Goal: Task Accomplishment & Management: Manage account settings

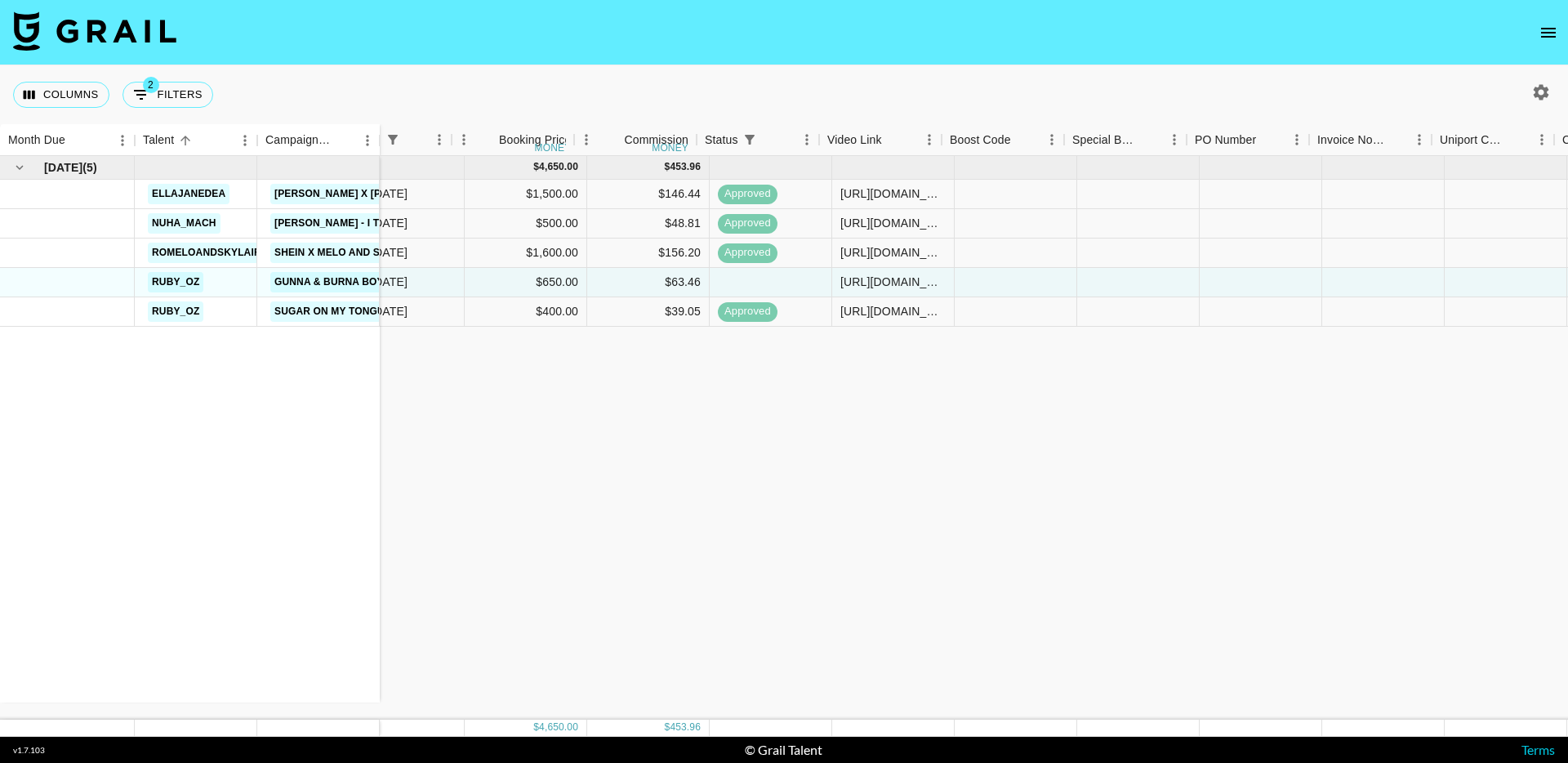
scroll to position [0, 594]
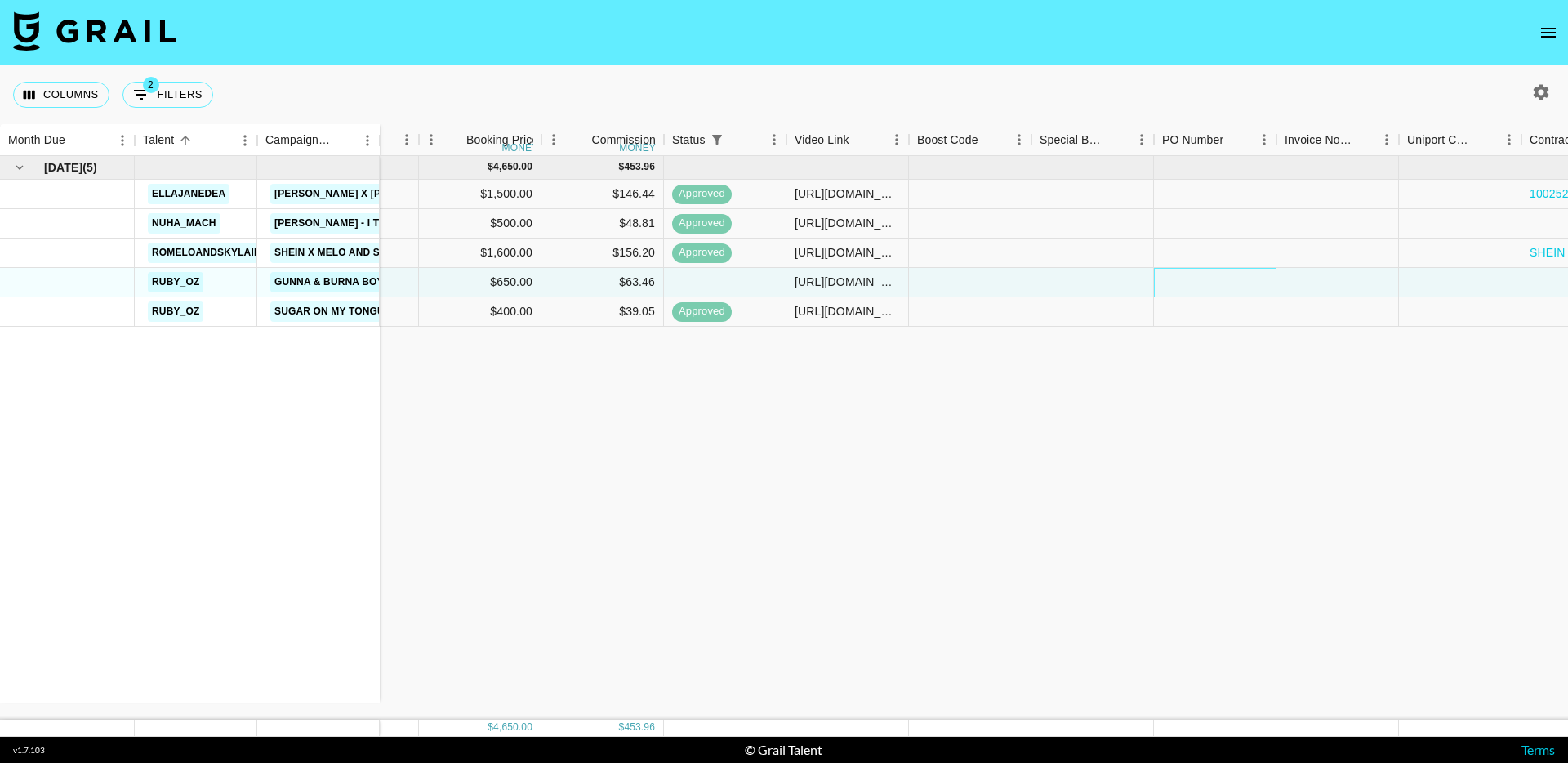
click at [1218, 285] on div at bounding box center [1215, 283] width 123 height 30
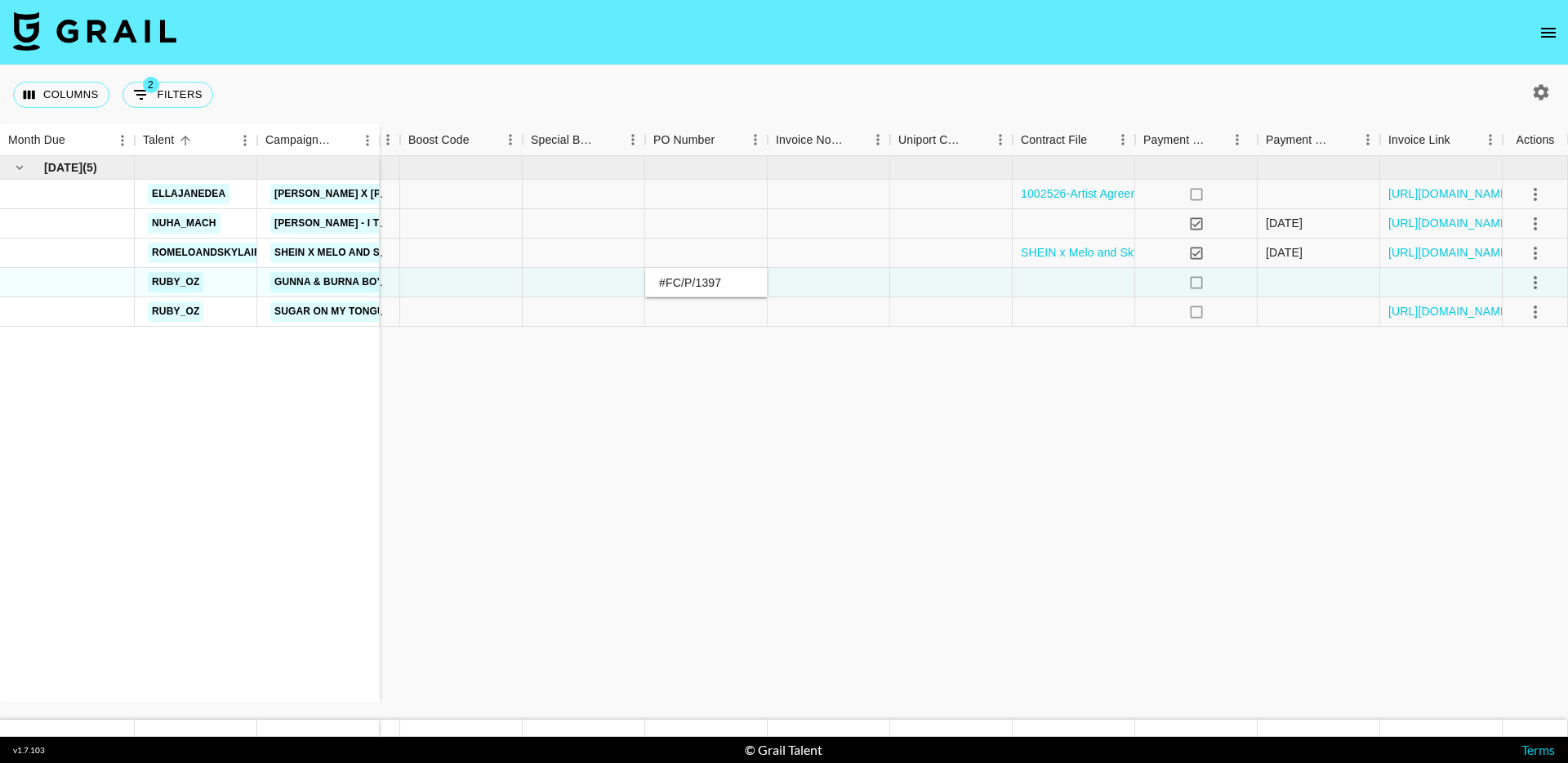
type input "#FC/P/1397"
click at [1527, 286] on icon "select merge strategy" at bounding box center [1536, 283] width 20 height 20
click at [1505, 435] on div "Approve" at bounding box center [1500, 435] width 50 height 20
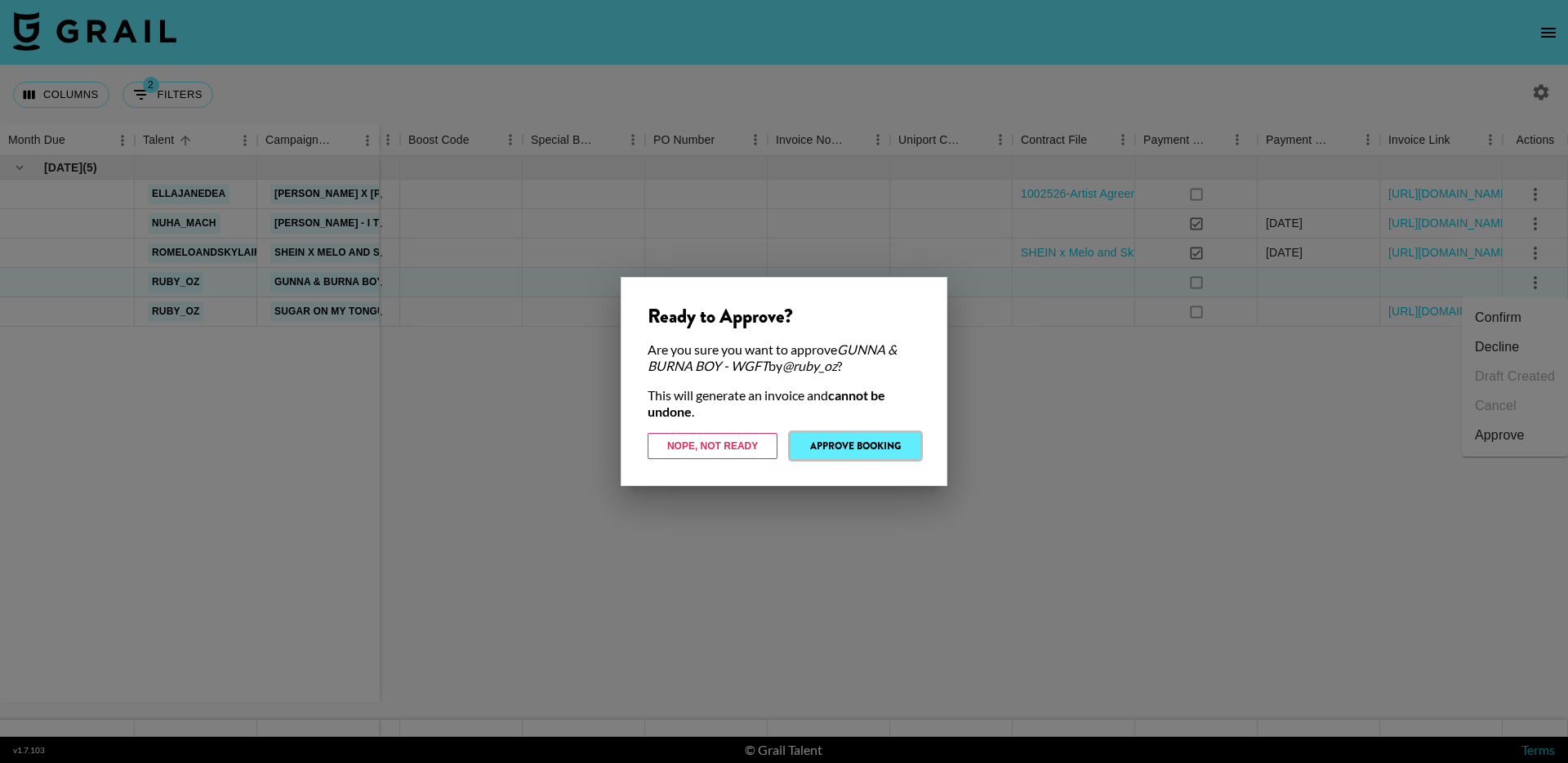
click at [859, 444] on button "Approve Booking" at bounding box center [855, 446] width 130 height 26
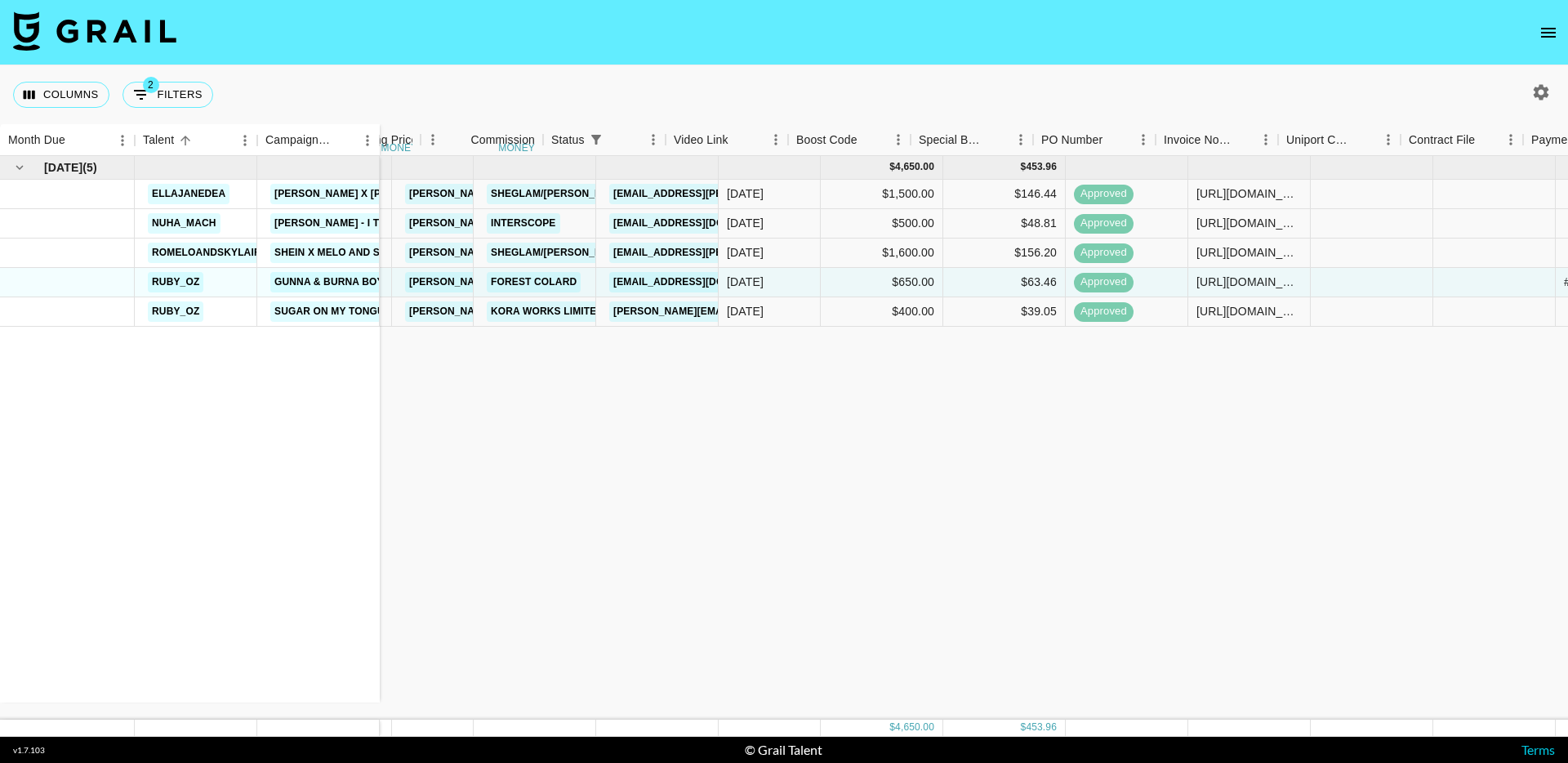
scroll to position [0, 0]
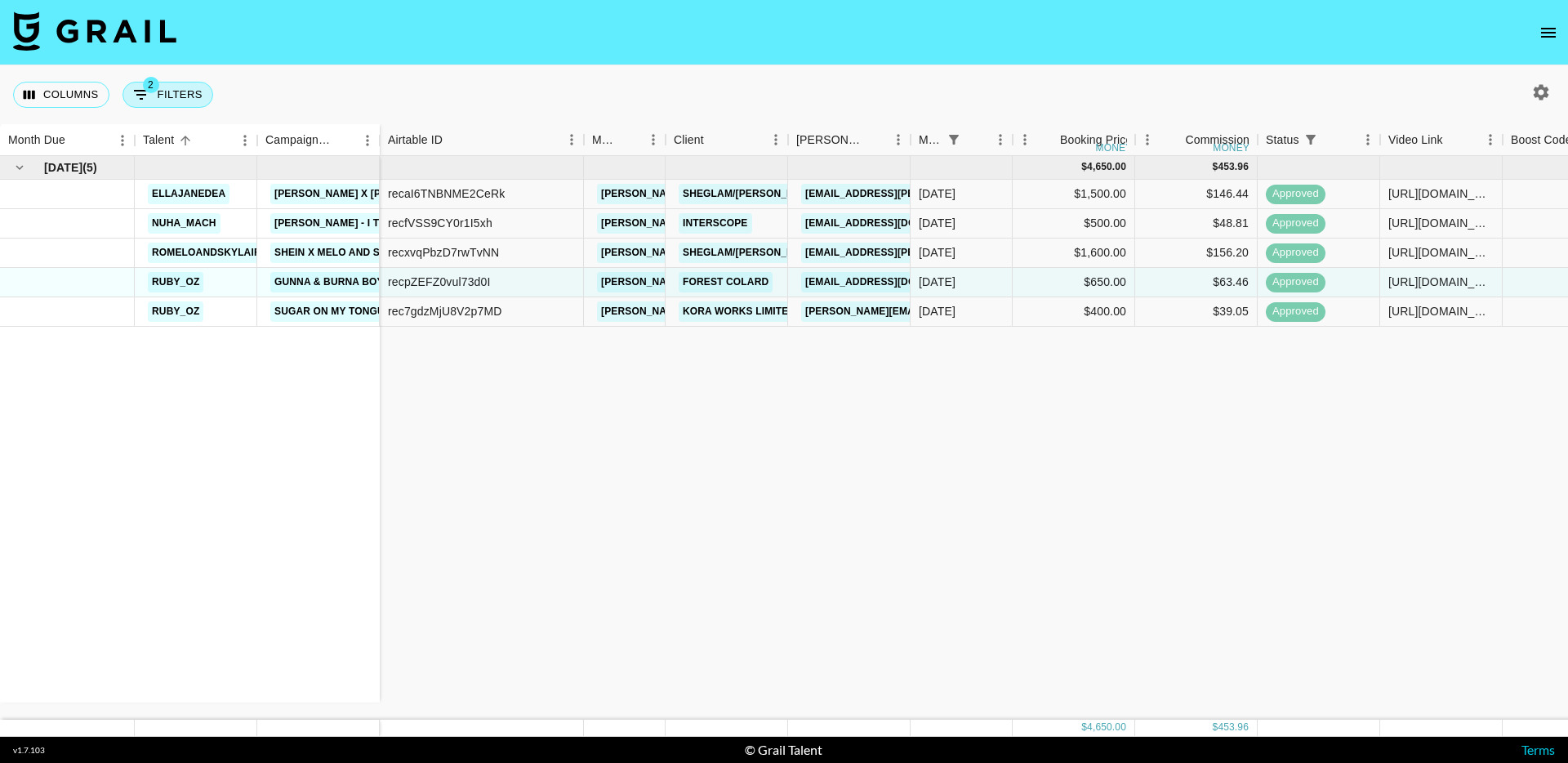
click at [162, 90] on button "2 Filters" at bounding box center [168, 95] width 91 height 26
select select "status"
select select "isNotAnyOf"
select select "monthDue2"
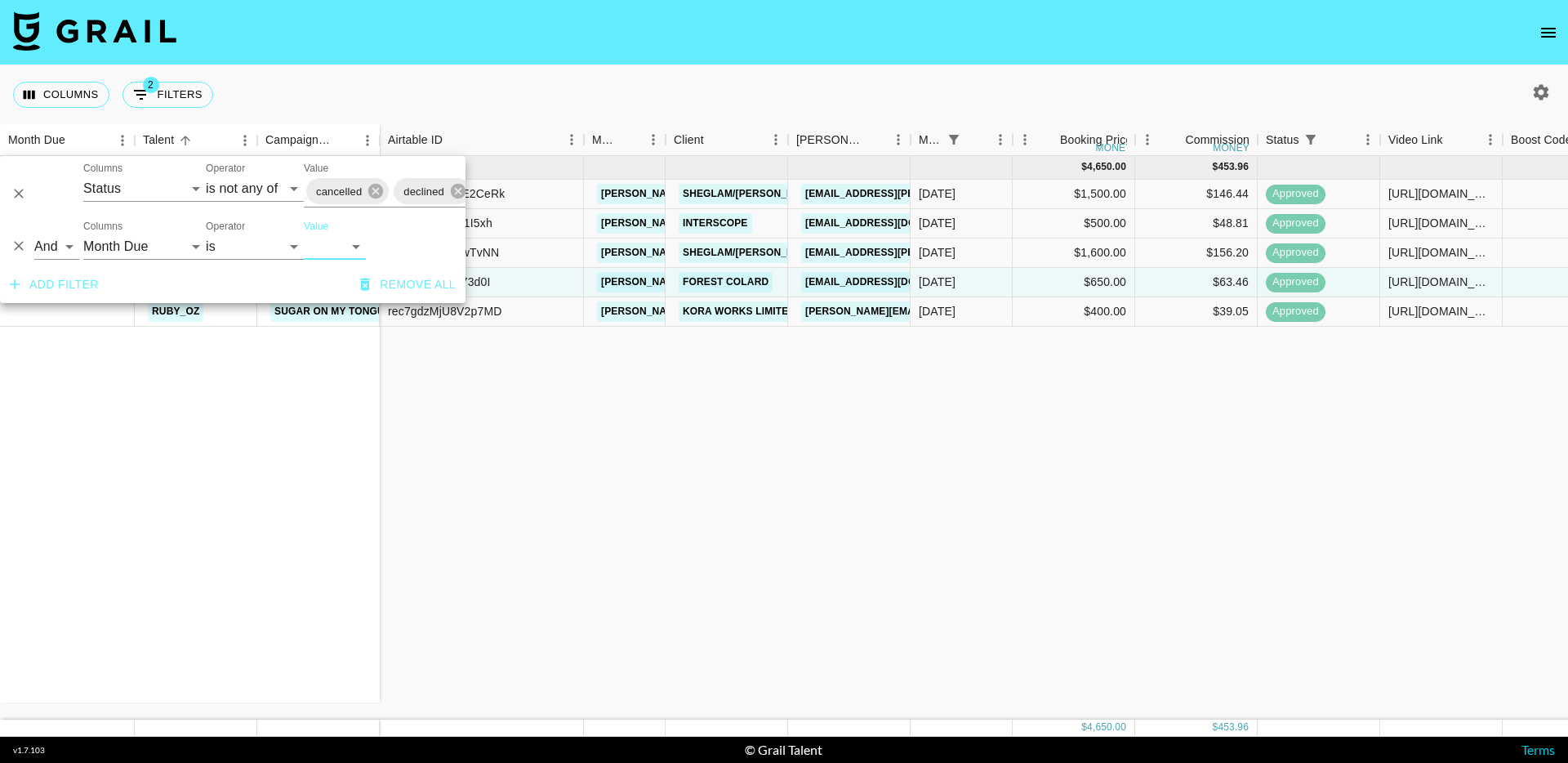
click at [334, 252] on select "Sep '26 Aug '26 Jul '26 Jun '26 May '26 Apr '26 Mar '26 Feb '26 Jan '26 Dec '25…" at bounding box center [334, 247] width 62 height 26
select select "Jun '25"
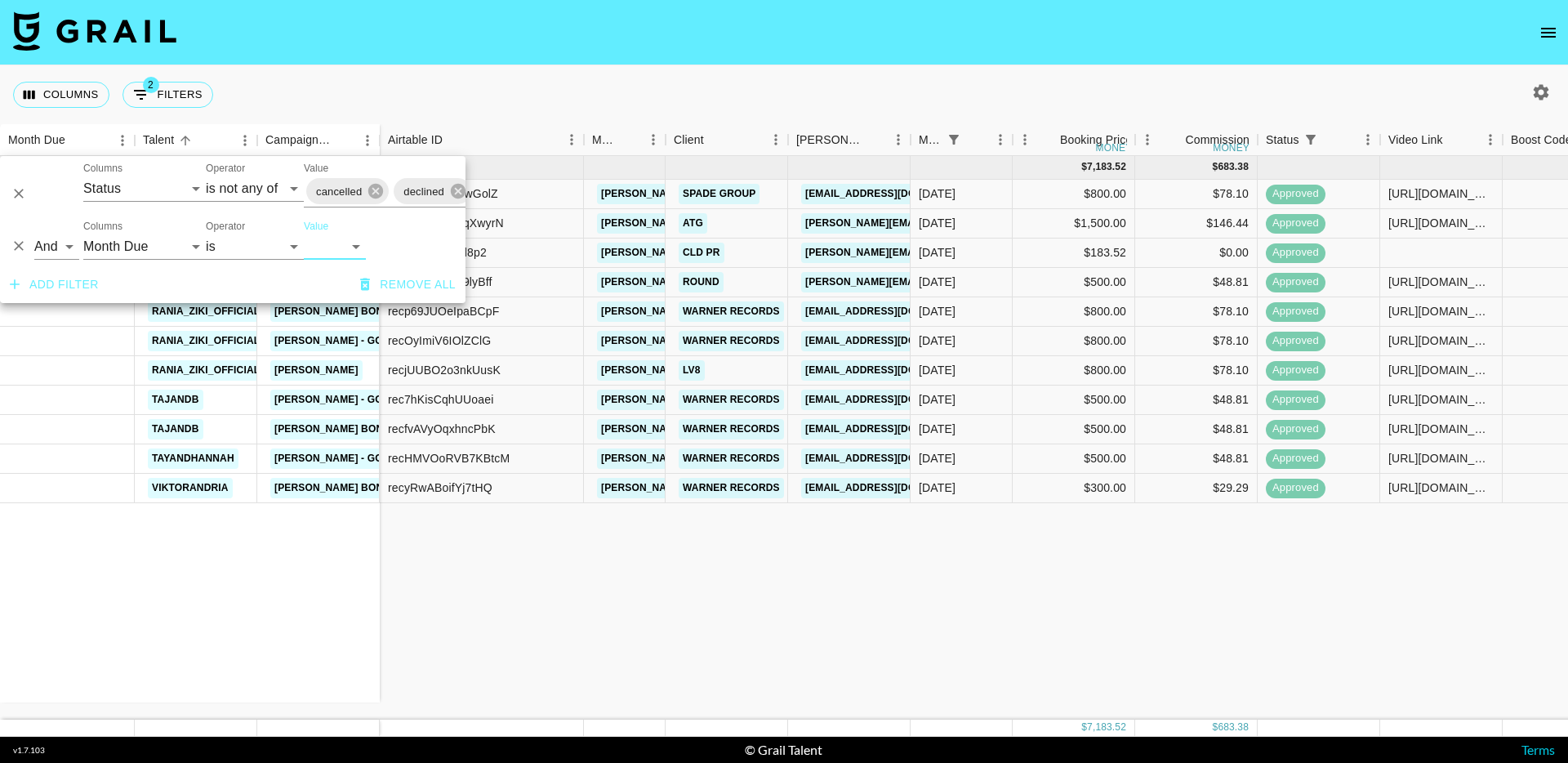
click at [333, 548] on div "Jun '25 ( 11 ) ellajanedea Ed Sheeran - Sapphire emekaajr Ian - "Magic Johnson"…" at bounding box center [190, 429] width 380 height 546
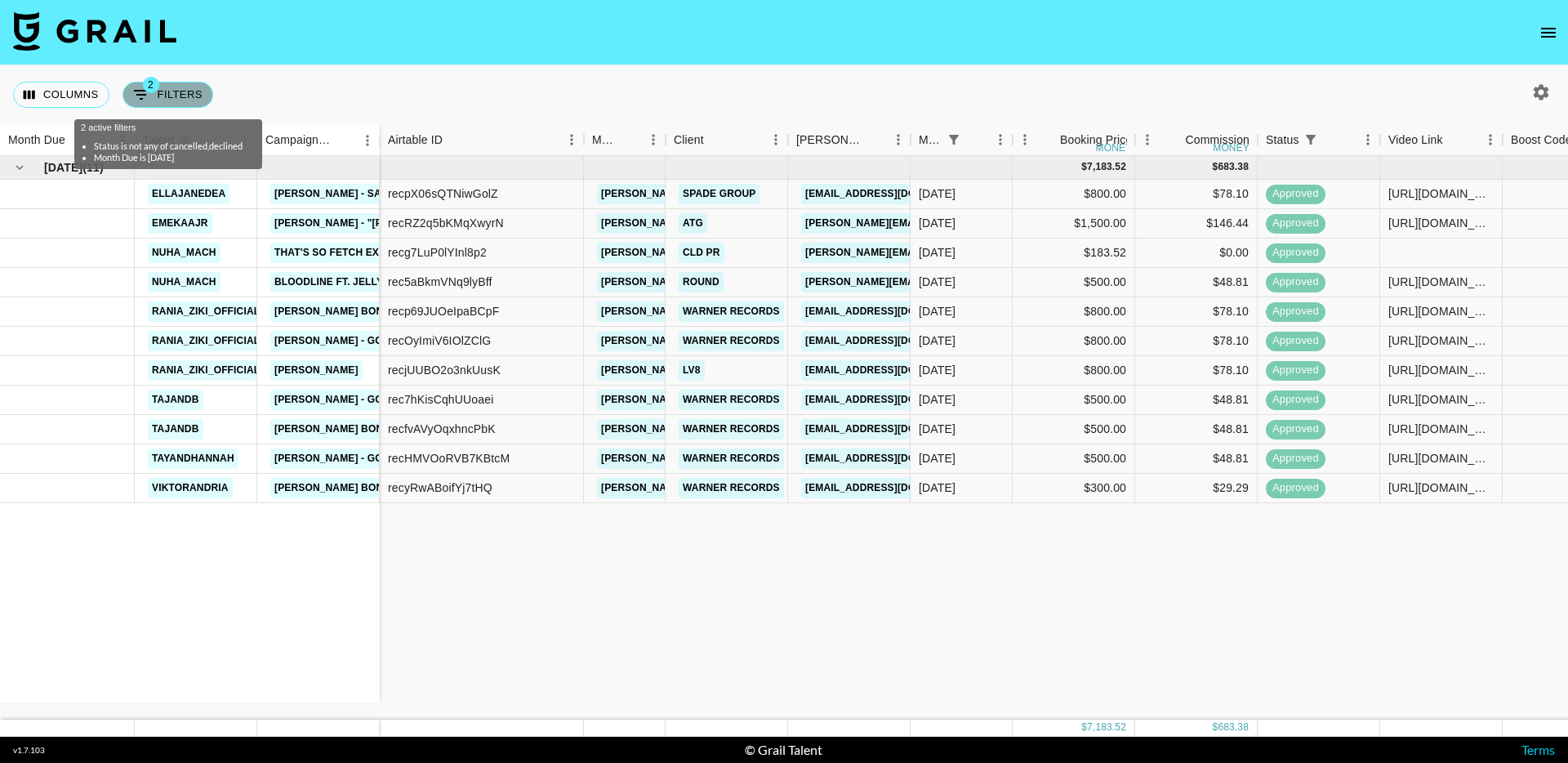
click at [163, 93] on button "2 Filters" at bounding box center [168, 95] width 91 height 26
select select "status"
select select "isNotAnyOf"
select select "monthDue2"
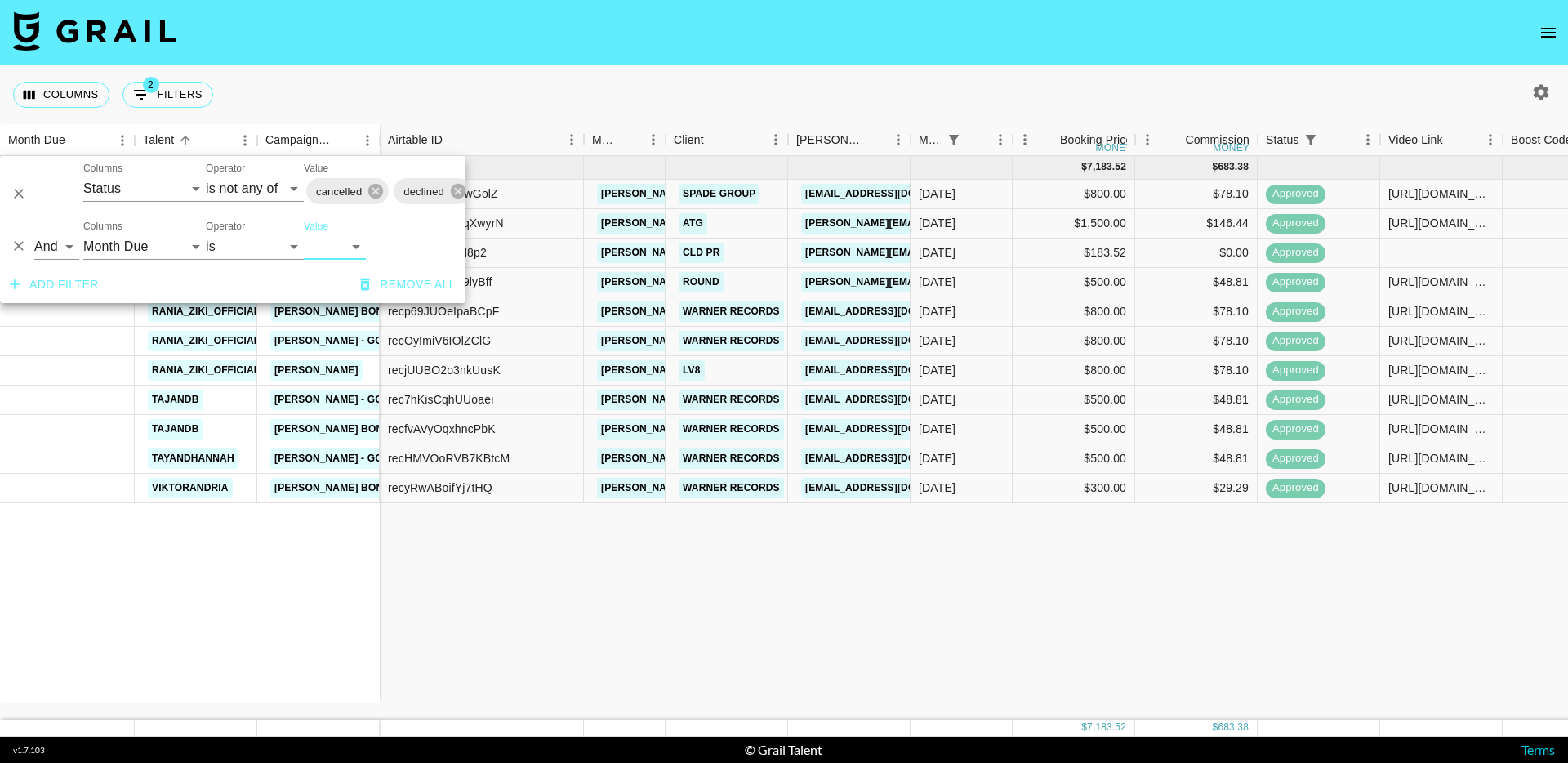
click at [349, 247] on select "Sep '26 Aug '26 Jul '26 Jun '26 May '26 Apr '26 Mar '26 Feb '26 Jan '26 Dec '25…" at bounding box center [334, 247] width 62 height 26
select select "Jul '25"
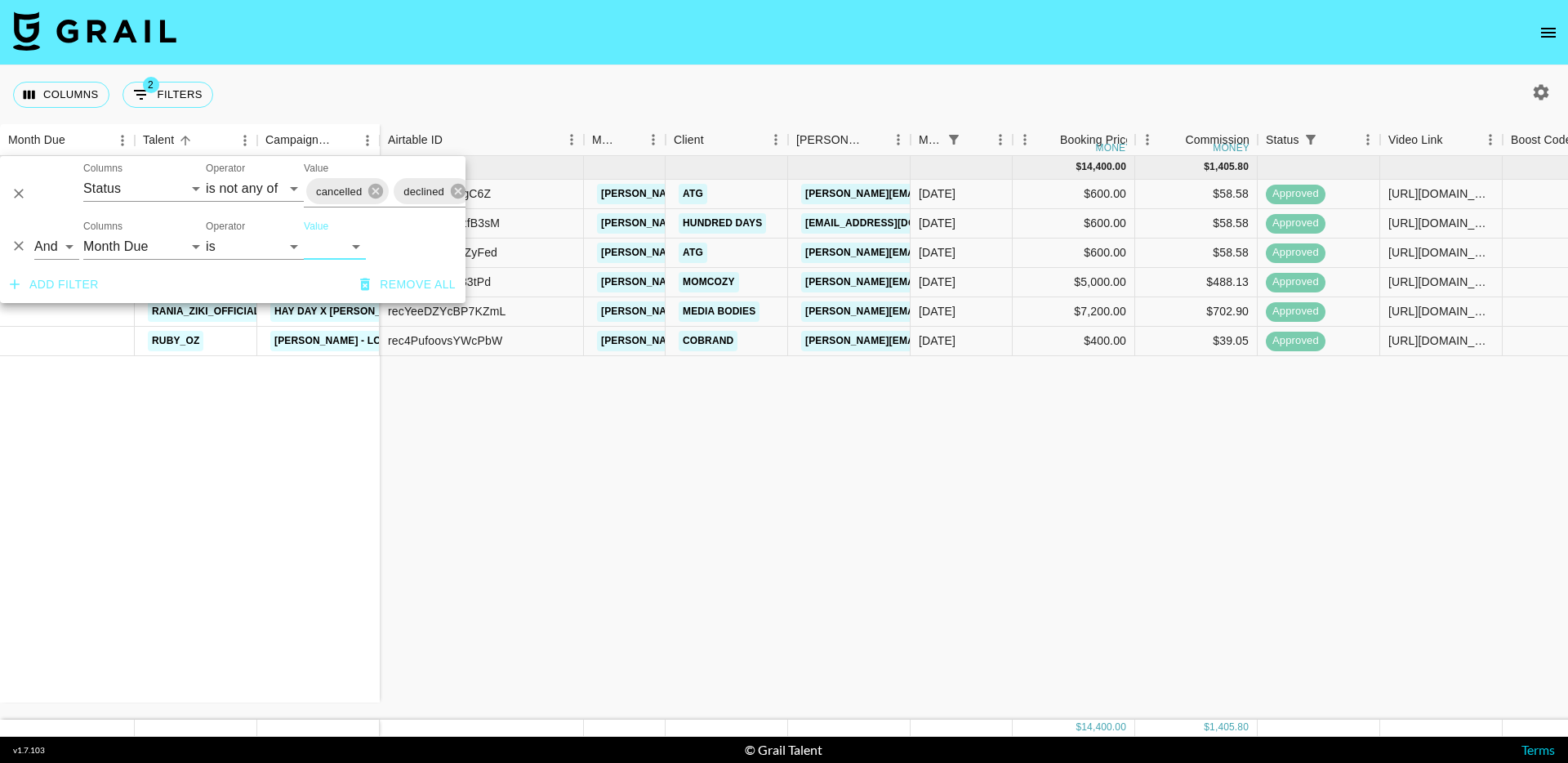
click at [357, 564] on div "Jul '25 ( 6 ) ellajanedea "Caleb Gordon - ""You Can't Cancel Me""" ellajanedea …" at bounding box center [190, 429] width 380 height 546
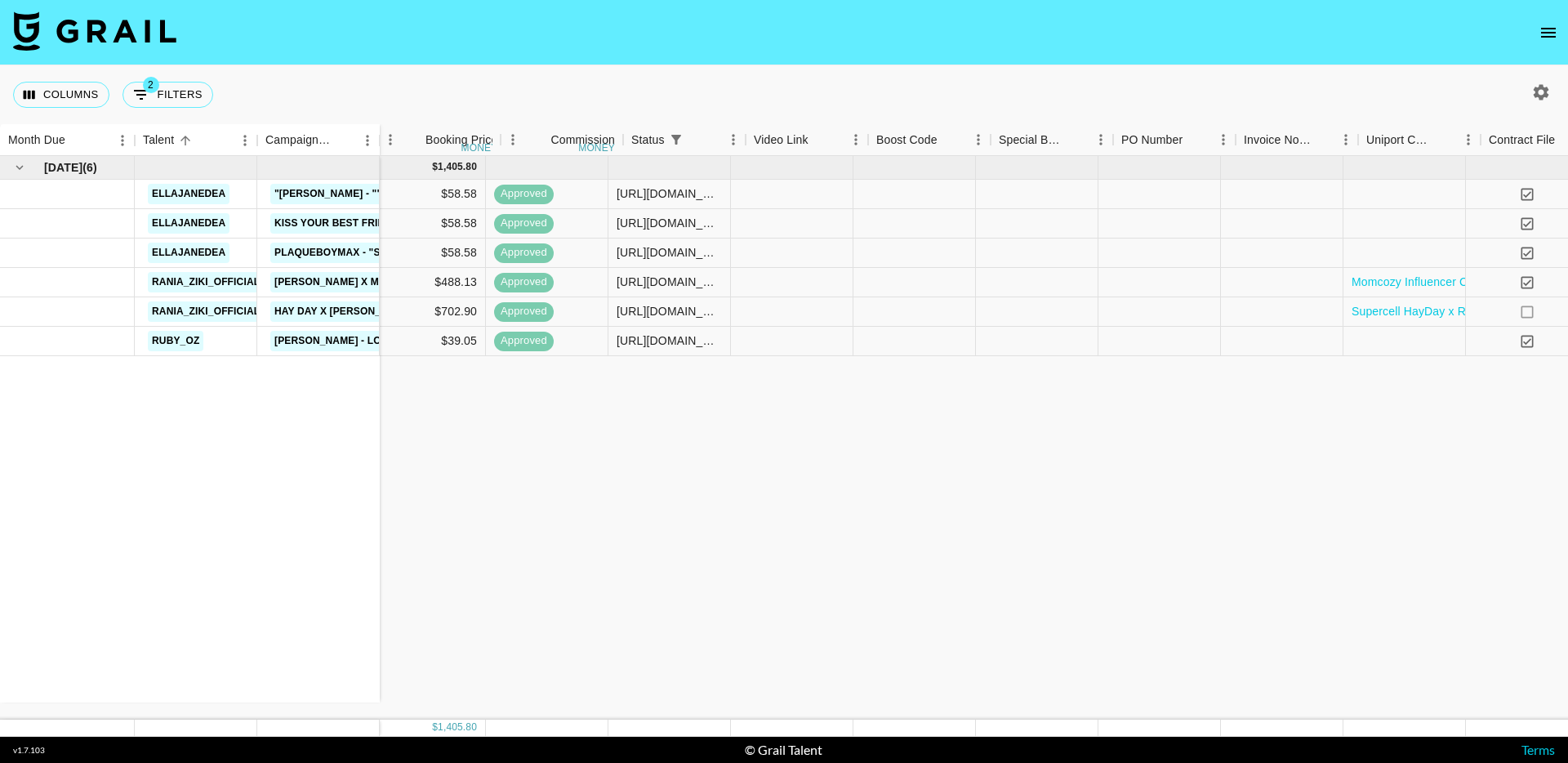
scroll to position [0, 1103]
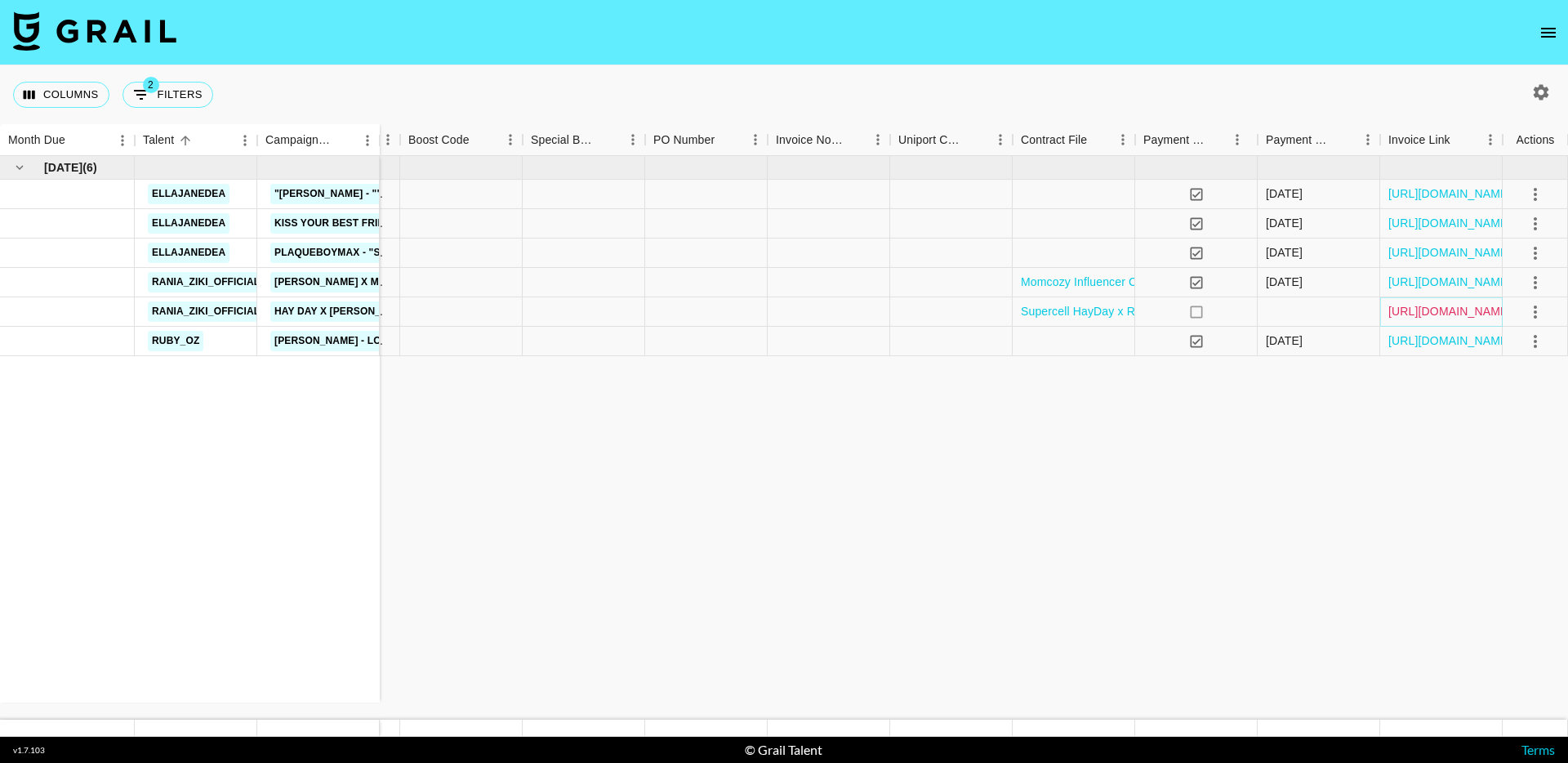
click at [1407, 306] on link "https://in.xero.com/KBrmRmDWyTFwl4CWybAlzGt1fZB02P4LnThiiYic" at bounding box center [1450, 311] width 123 height 17
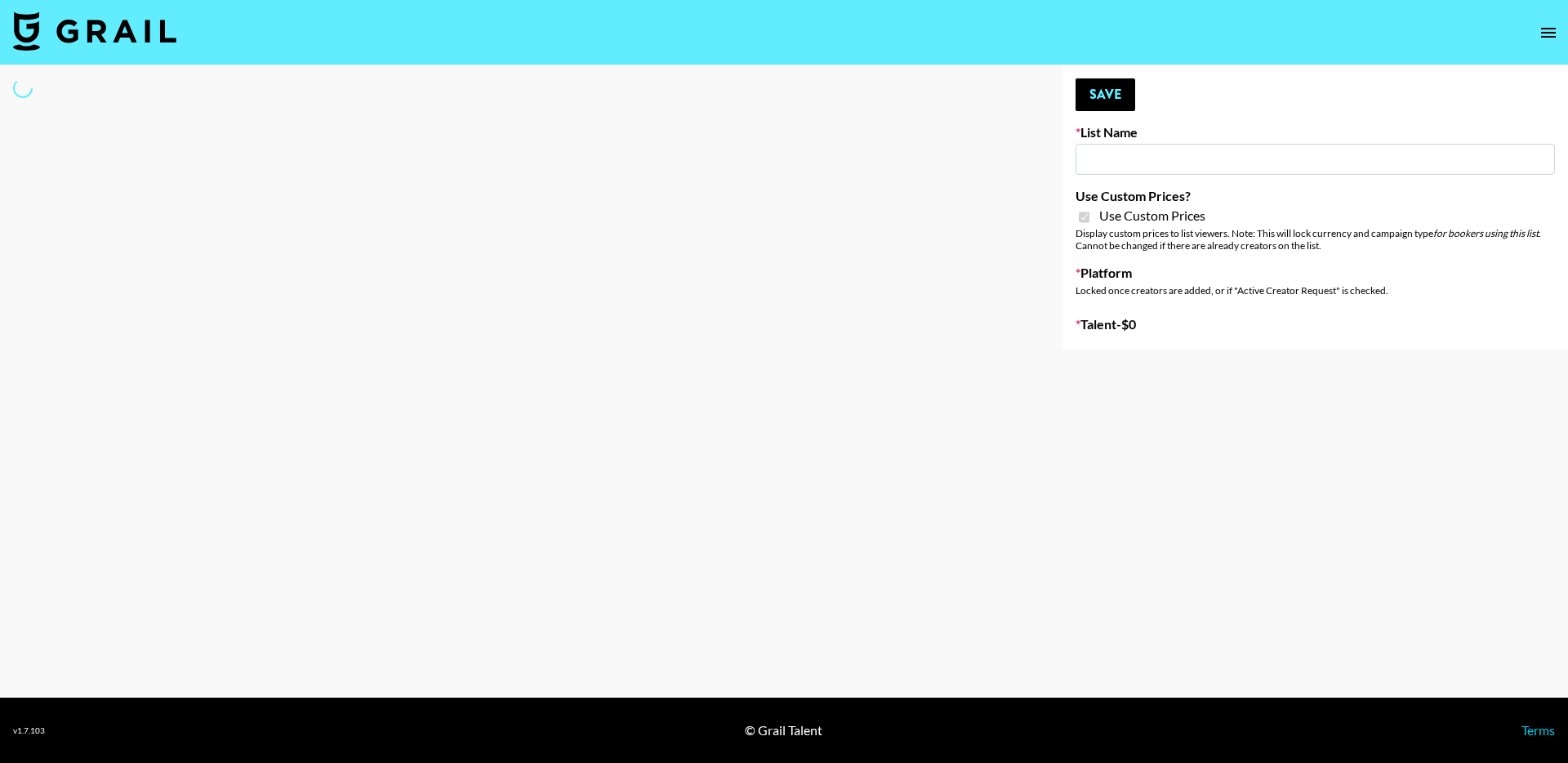
type input "Yoose (18th Sept)"
checkbox input "true"
select select "Brand"
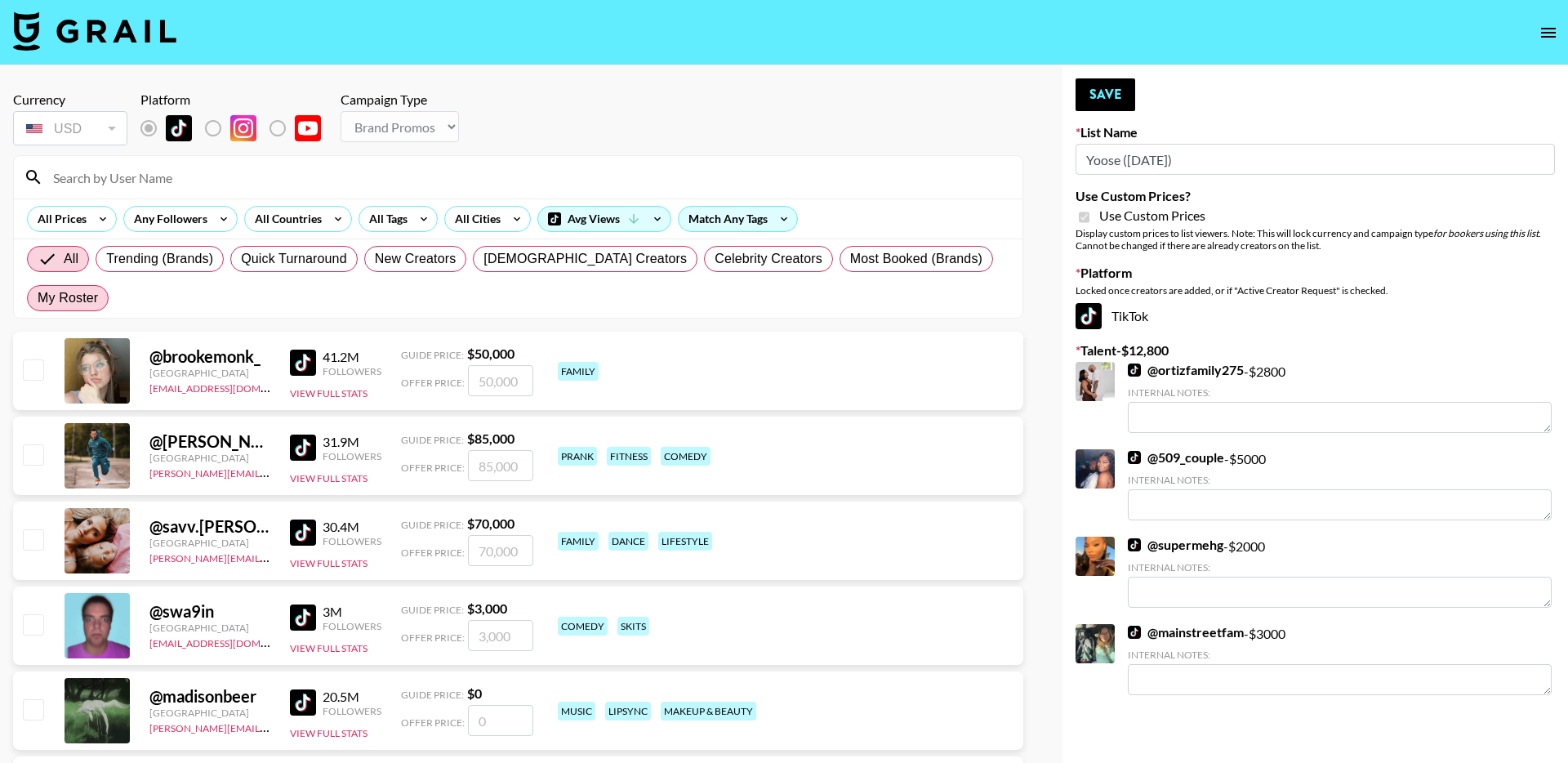
click at [98, 288] on span "My Roster" at bounding box center [67, 298] width 60 height 20
click at [37, 298] on input "My Roster" at bounding box center [37, 298] width 0 height 0
radio input "true"
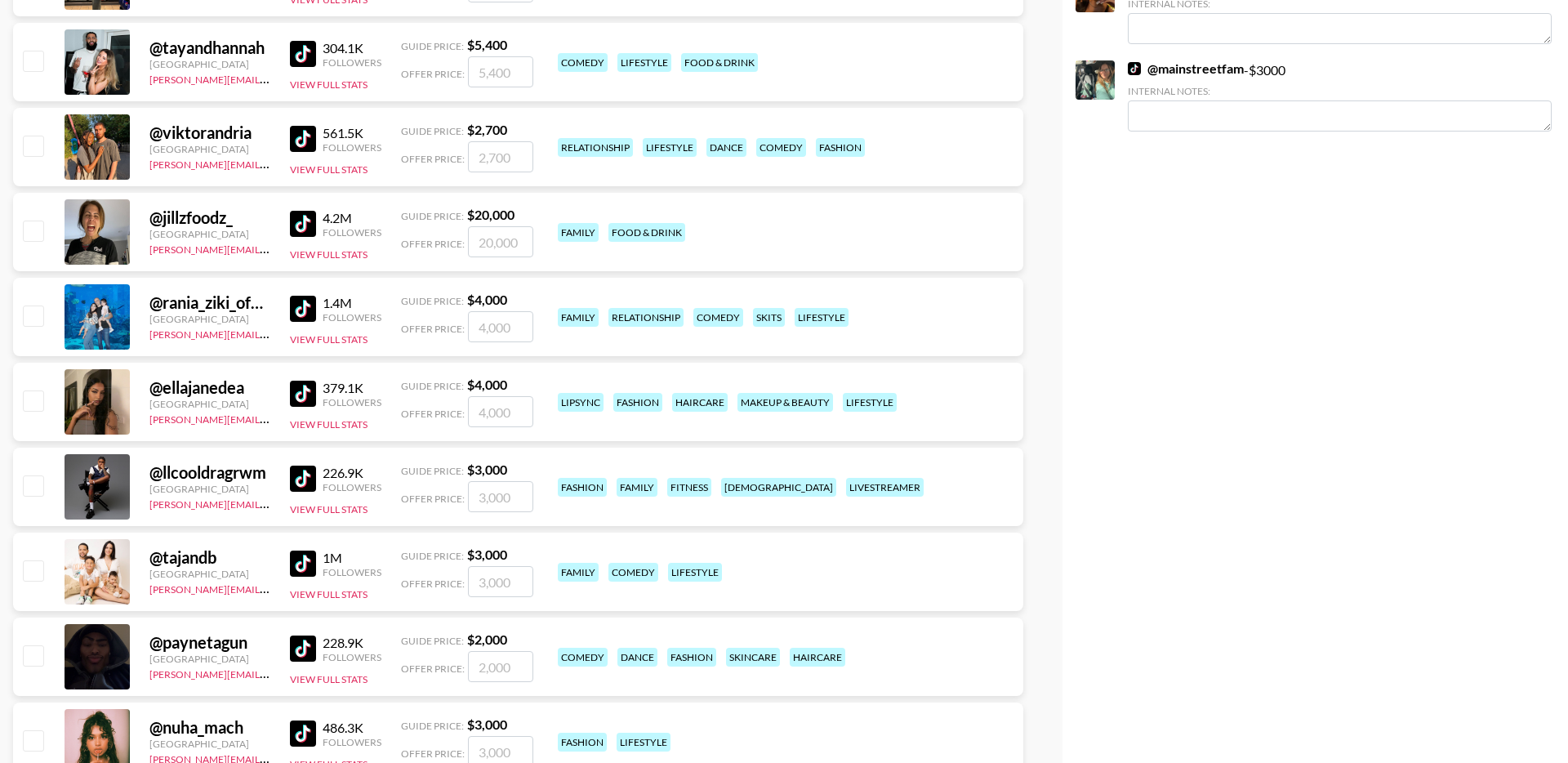
scroll to position [572, 0]
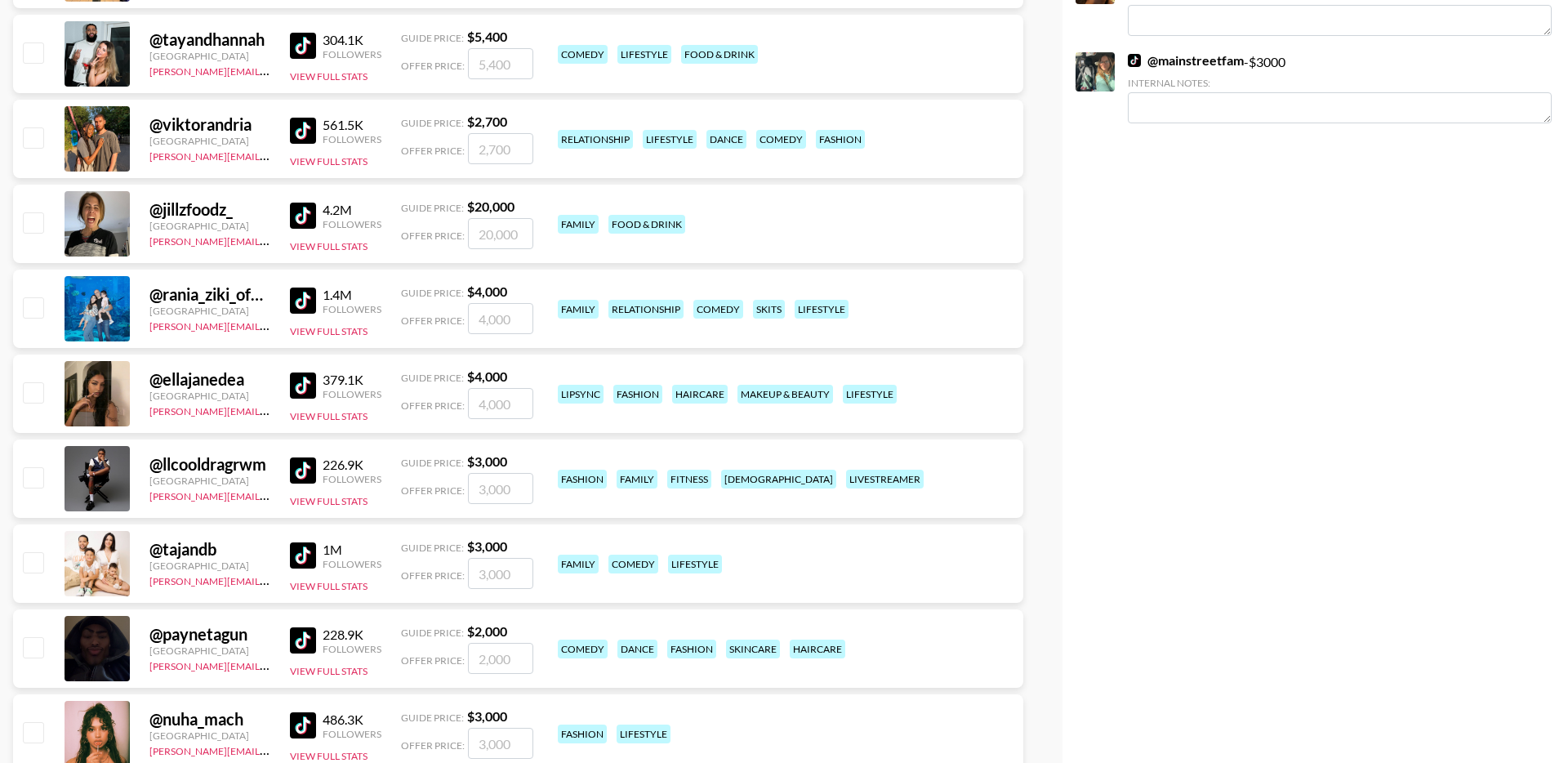
click at [31, 297] on input "checkbox" at bounding box center [33, 307] width 20 height 20
checkbox input "true"
drag, startPoint x: 495, startPoint y: 282, endPoint x: 400, endPoint y: 282, distance: 95.0
click at [401, 303] on div "Offer Price: 4000" at bounding box center [467, 318] width 132 height 31
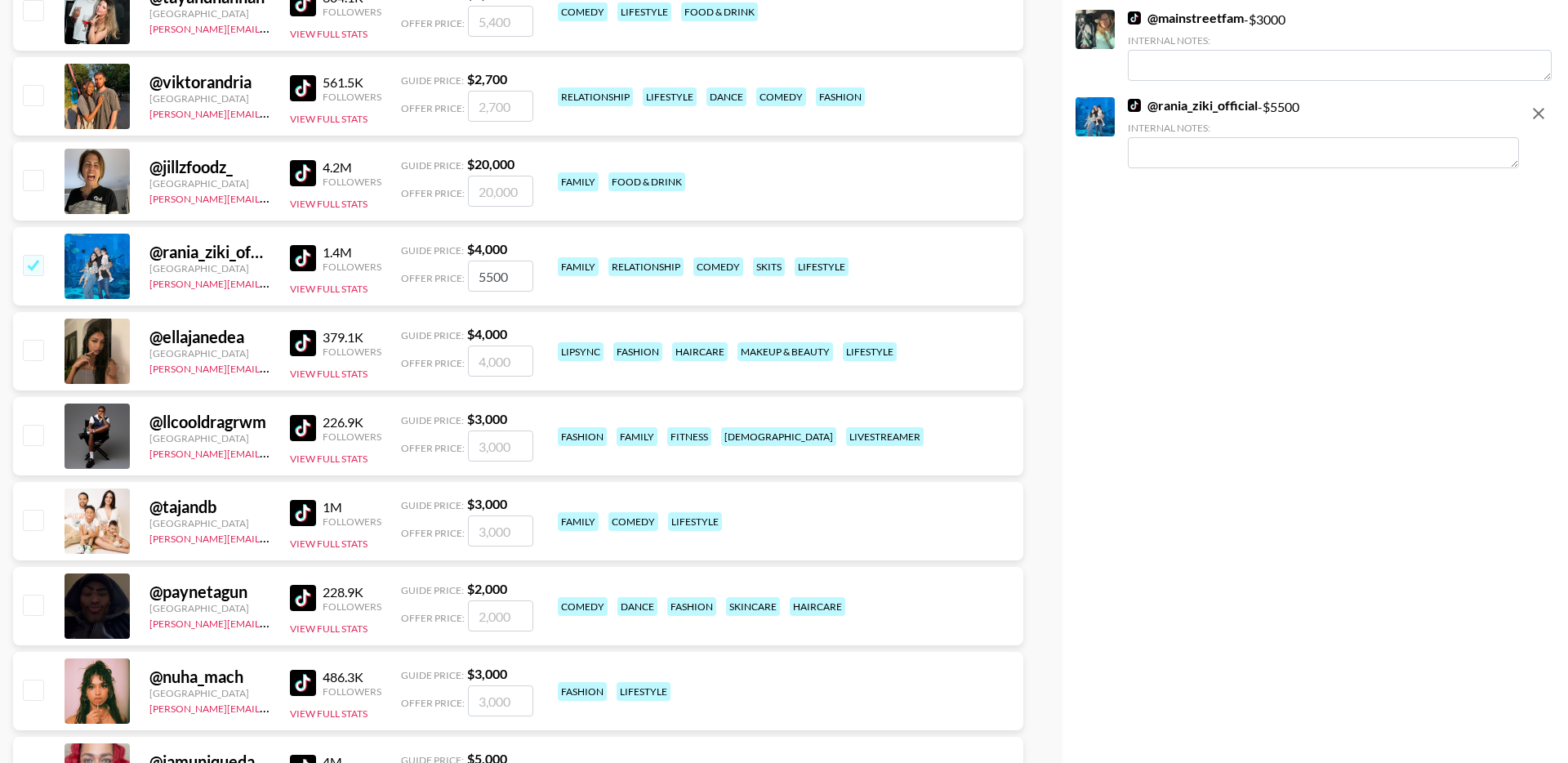
scroll to position [0, 0]
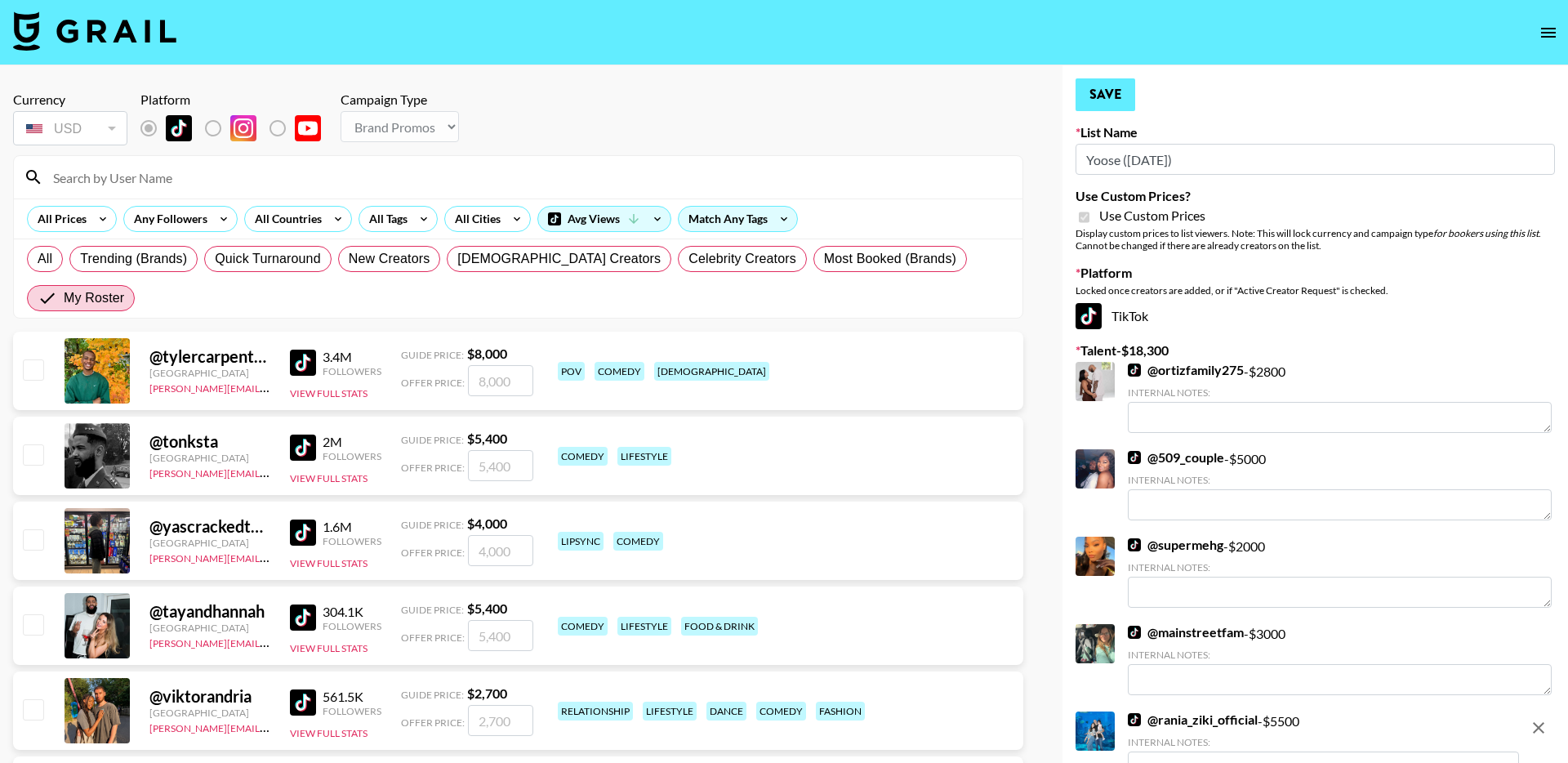
type input "5500"
click at [1115, 95] on button "Save" at bounding box center [1105, 94] width 60 height 32
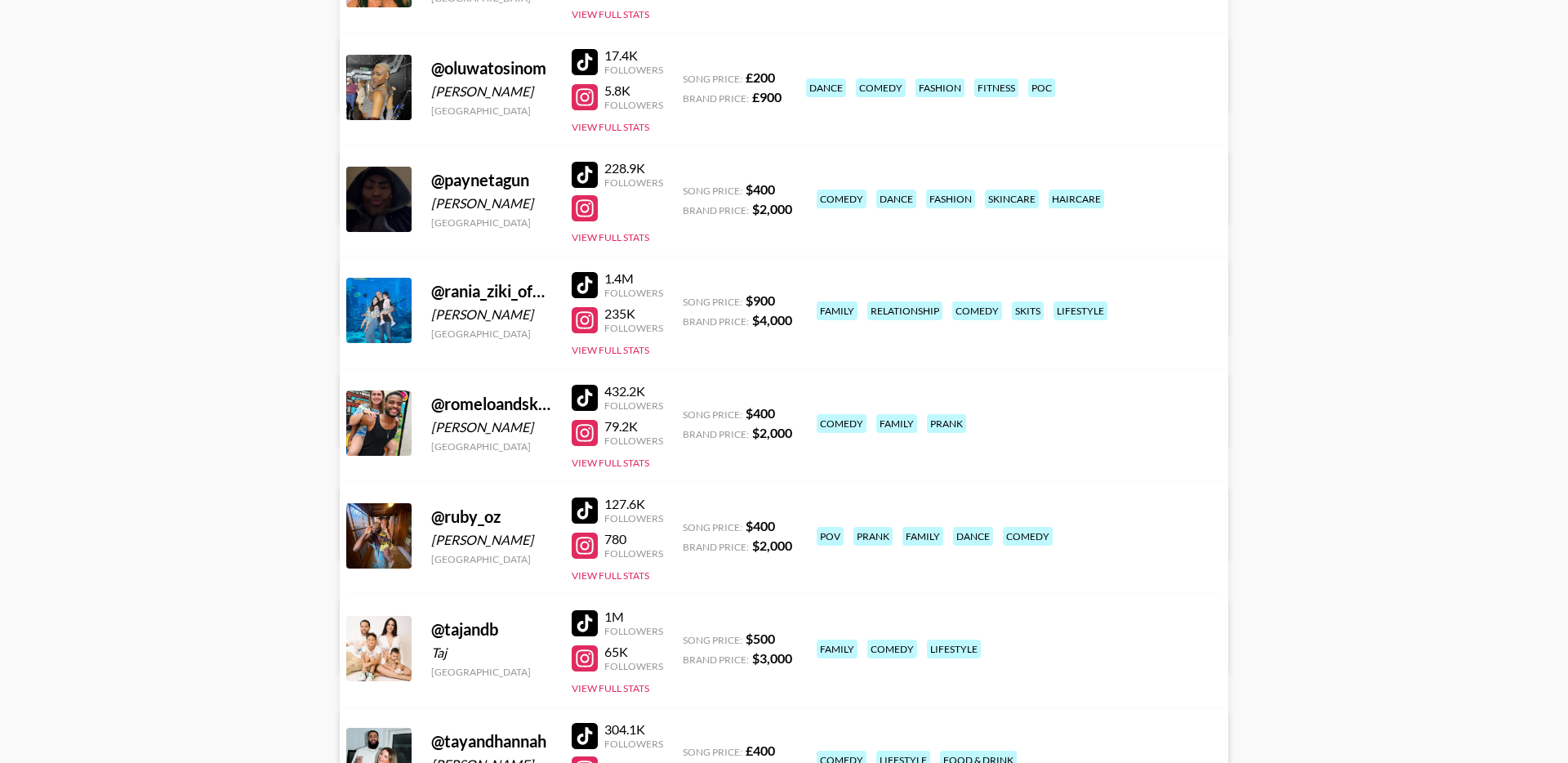
scroll to position [892, 0]
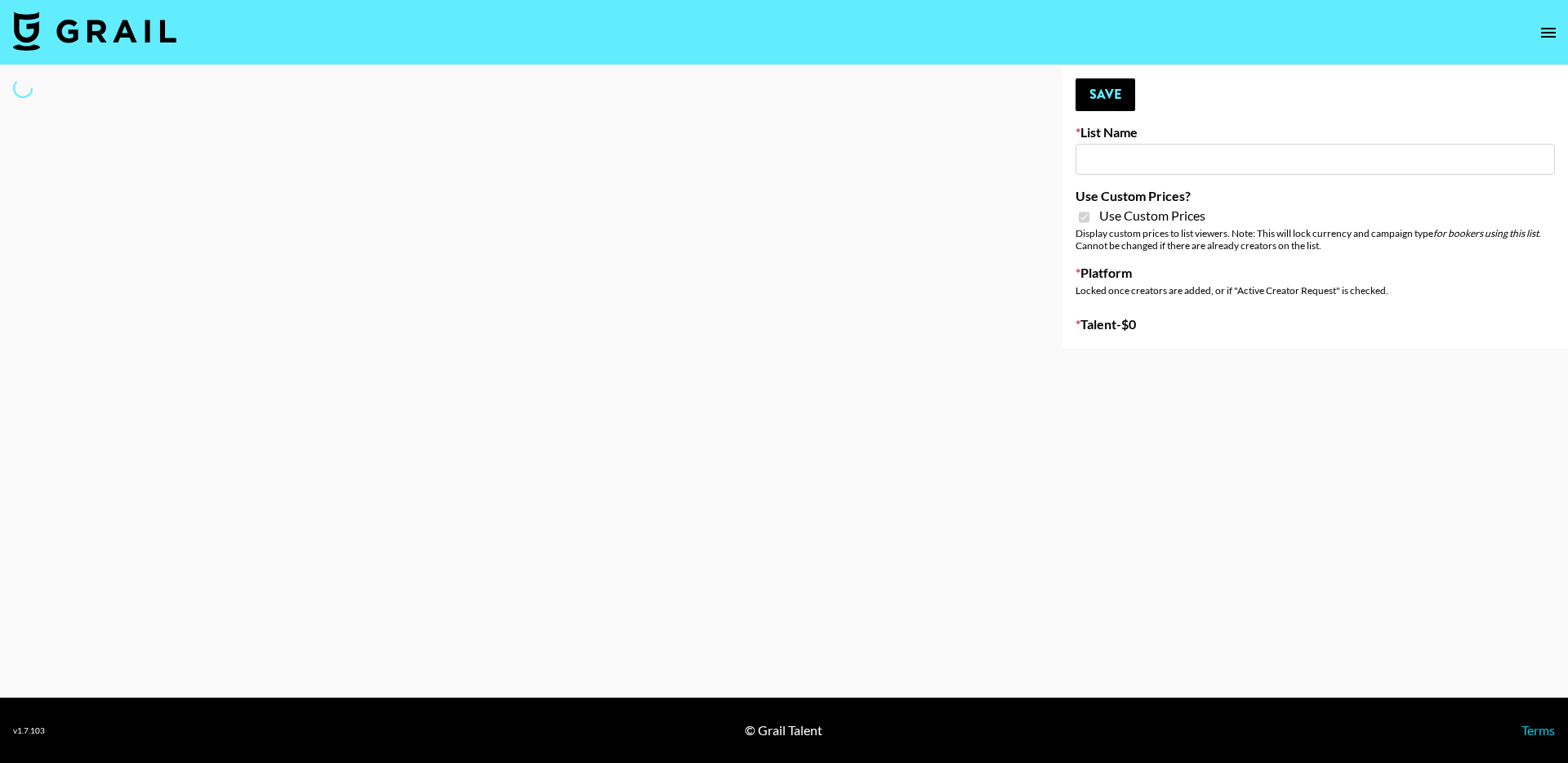
type input "E-Com IG"
checkbox input "true"
select select "Brand"
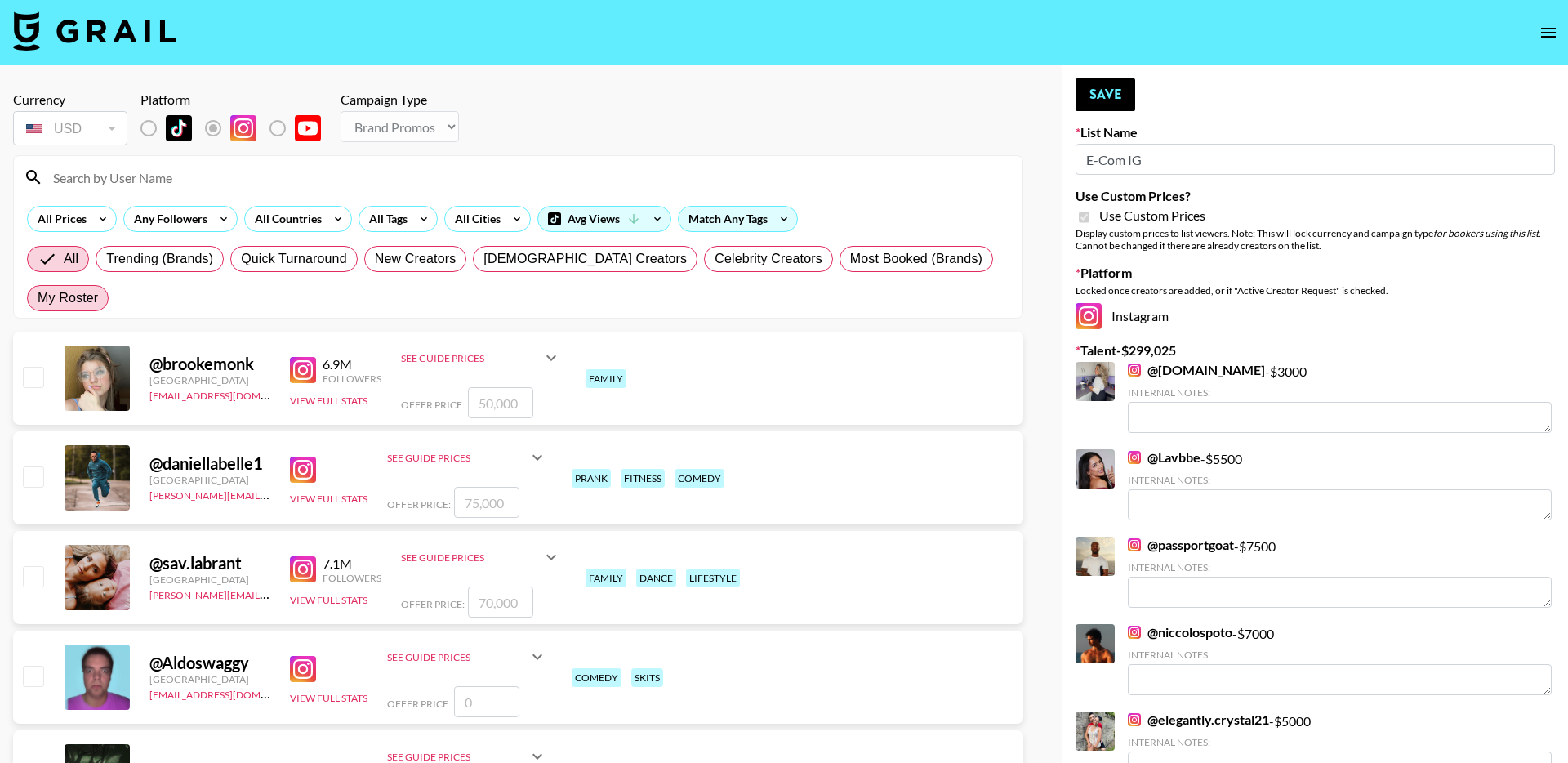
click at [98, 288] on span "My Roster" at bounding box center [67, 298] width 60 height 20
click at [37, 298] on input "My Roster" at bounding box center [37, 298] width 0 height 0
radio input "true"
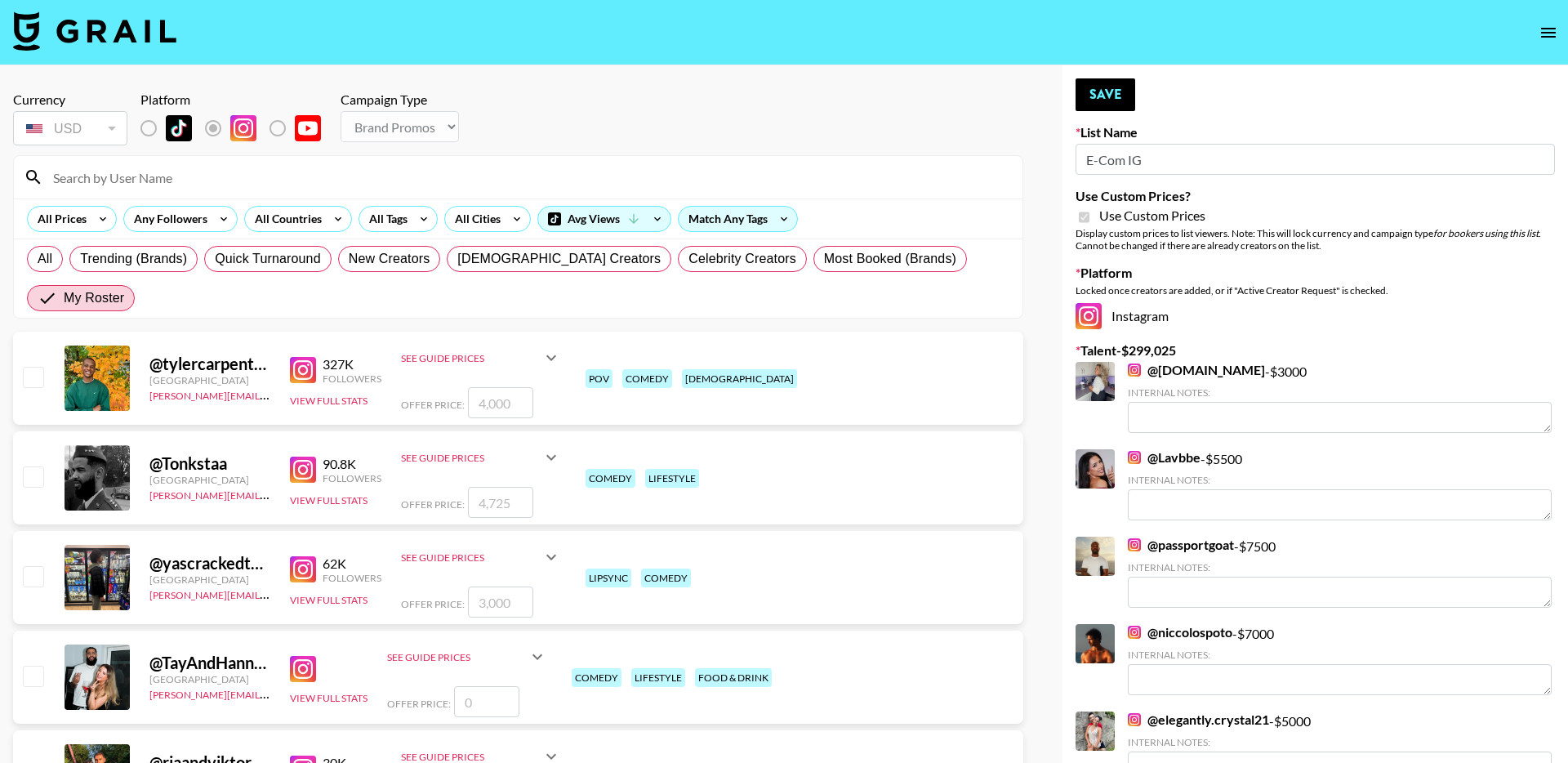
click at [515, 487] on input "number" at bounding box center [500, 501] width 65 height 31
click at [36, 466] on input "checkbox" at bounding box center [33, 476] width 20 height 20
checkbox input "true"
drag, startPoint x: 521, startPoint y: 464, endPoint x: 464, endPoint y: 461, distance: 57.1
click at [464, 487] on div "Offer Price: 4725" at bounding box center [480, 501] width 160 height 31
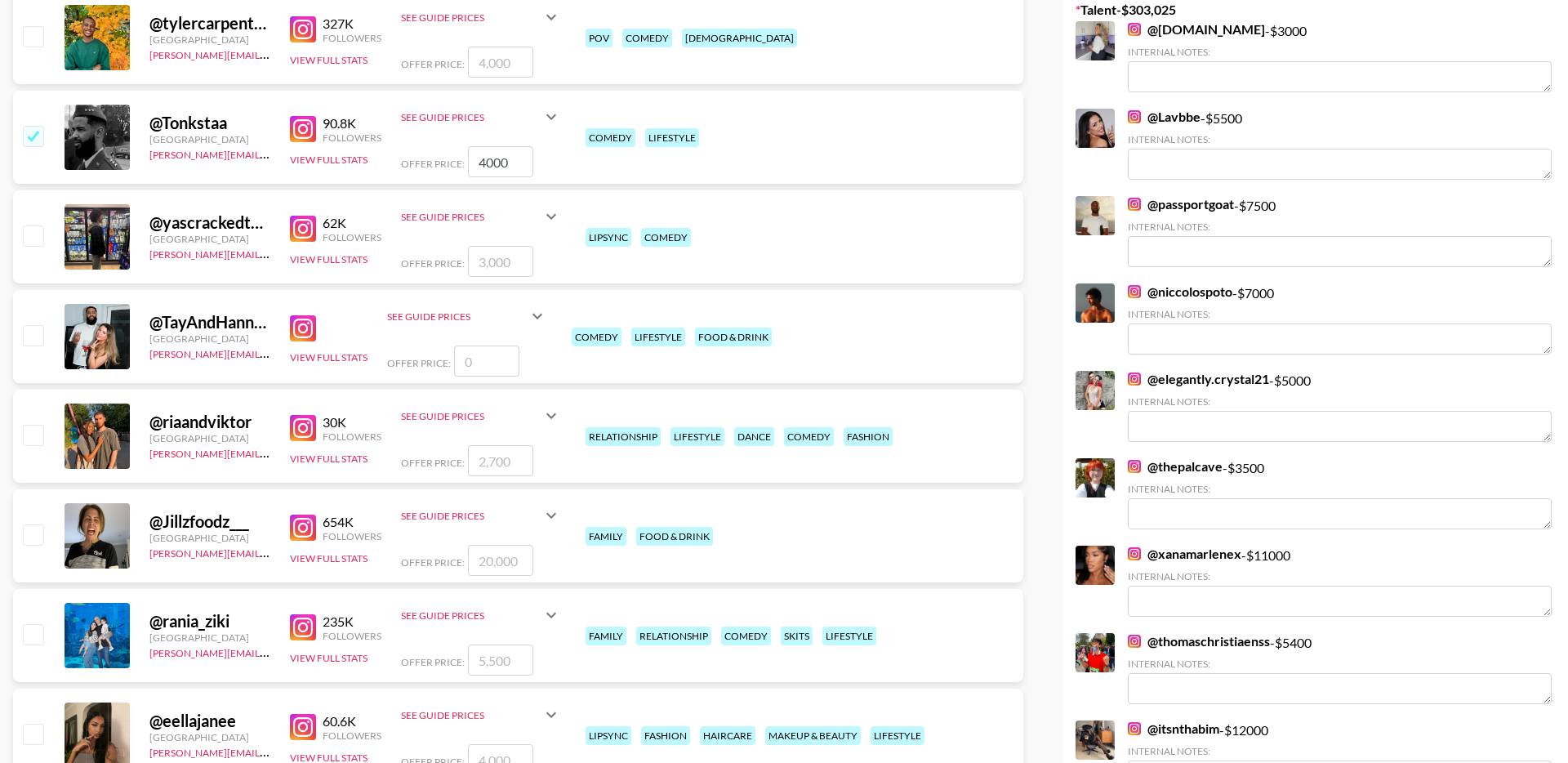
scroll to position [358, 0]
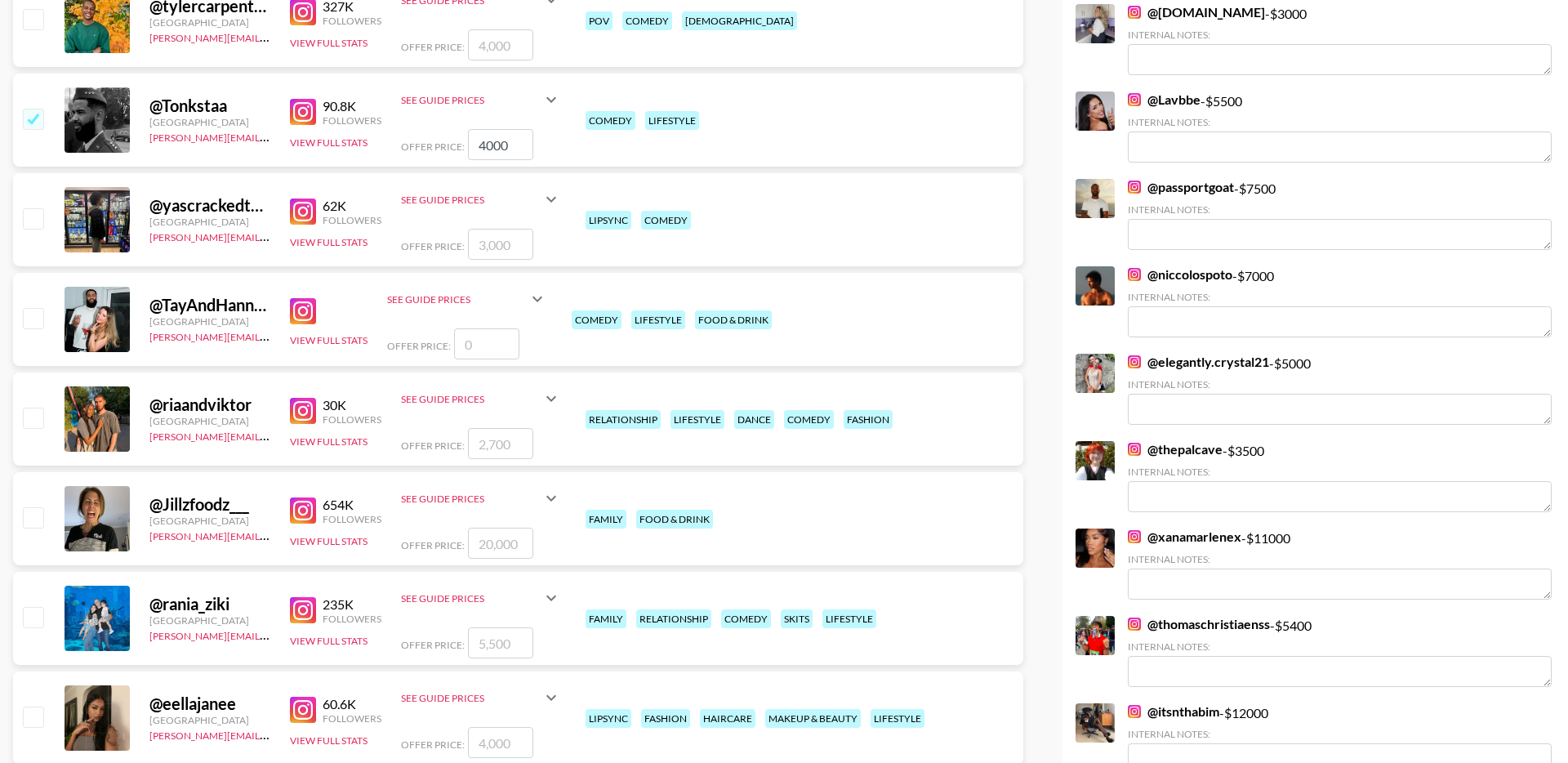
type input "4000"
click at [509, 428] on input "number" at bounding box center [500, 443] width 65 height 31
checkbox input "true"
type input "2000"
click at [34, 308] on input "checkbox" at bounding box center [33, 318] width 20 height 20
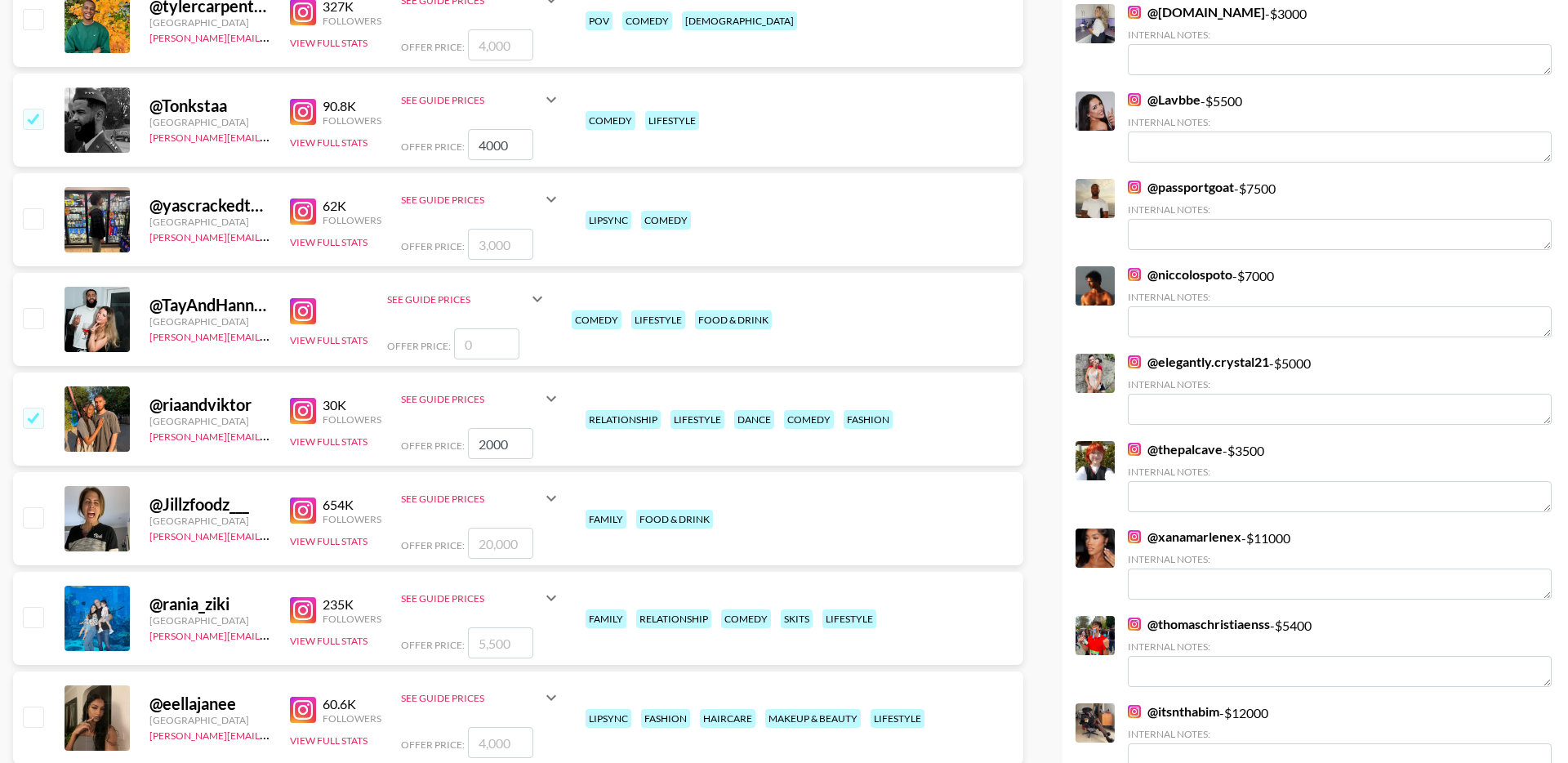
checkbox input "false"
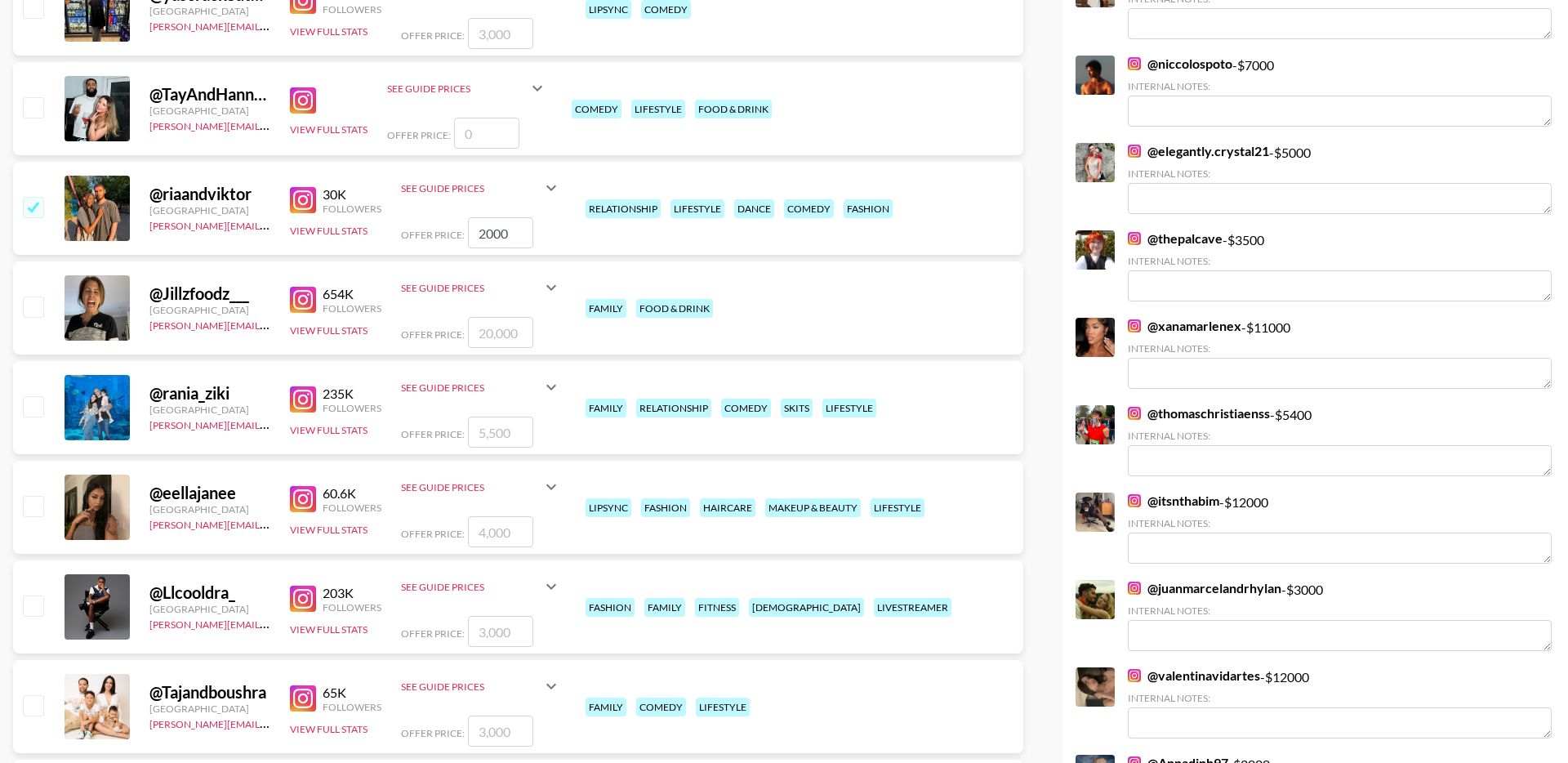
scroll to position [571, 0]
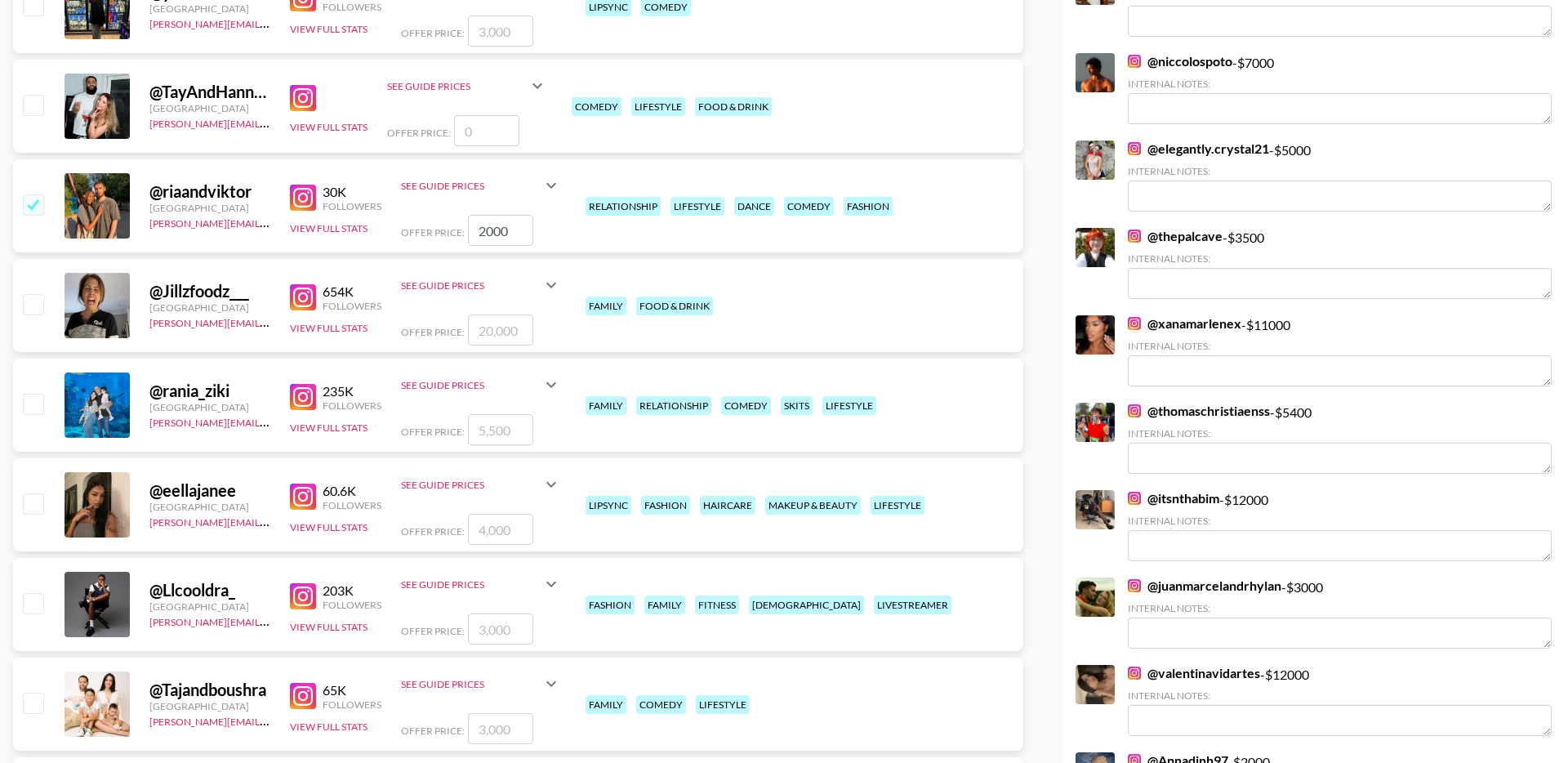
click at [28, 394] on input "checkbox" at bounding box center [33, 404] width 20 height 20
checkbox input "true"
type input "5500"
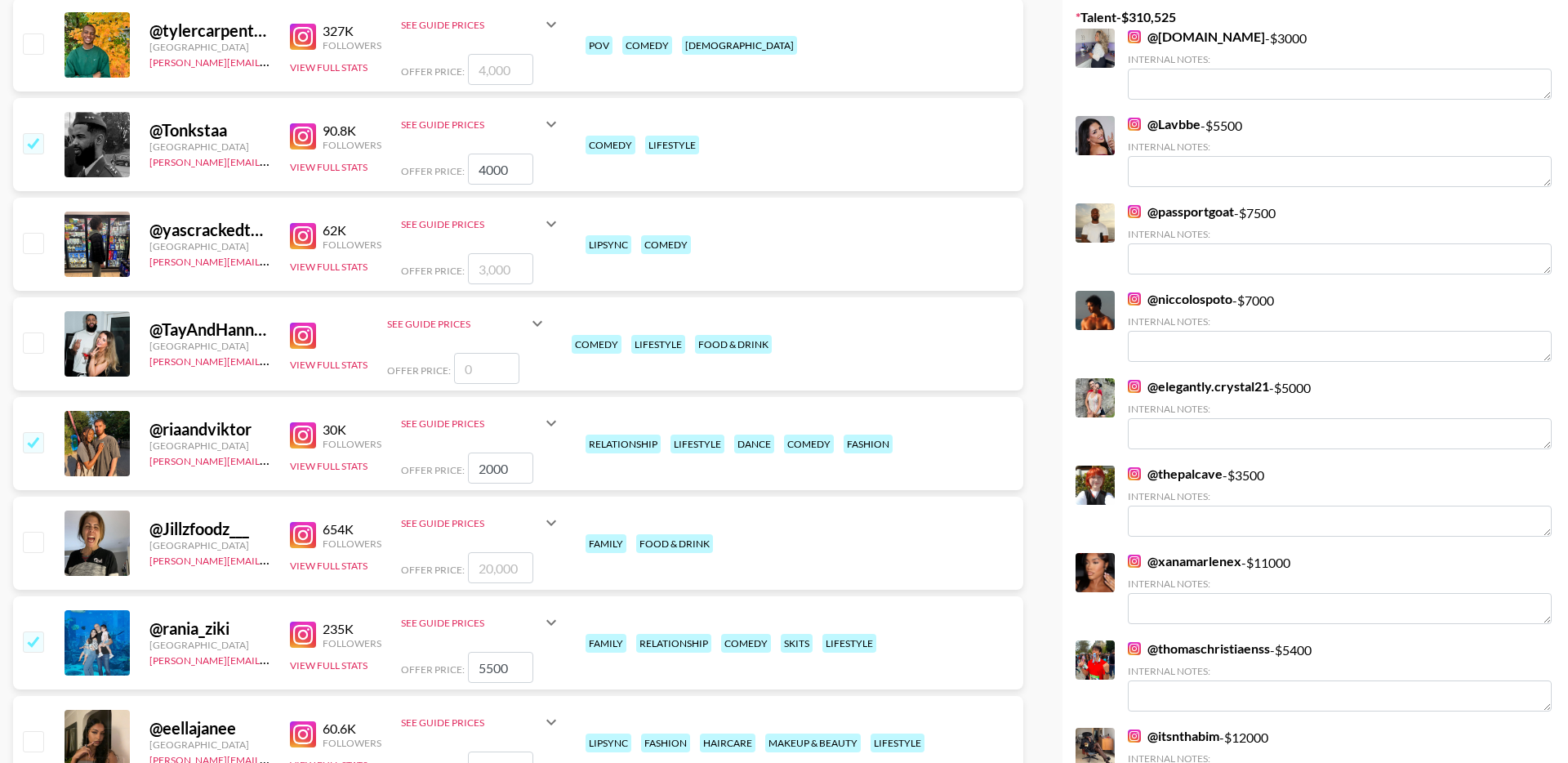
scroll to position [333, 0]
click at [31, 134] on input "checkbox" at bounding box center [33, 144] width 20 height 20
click at [32, 134] on input "checkbox" at bounding box center [33, 144] width 20 height 20
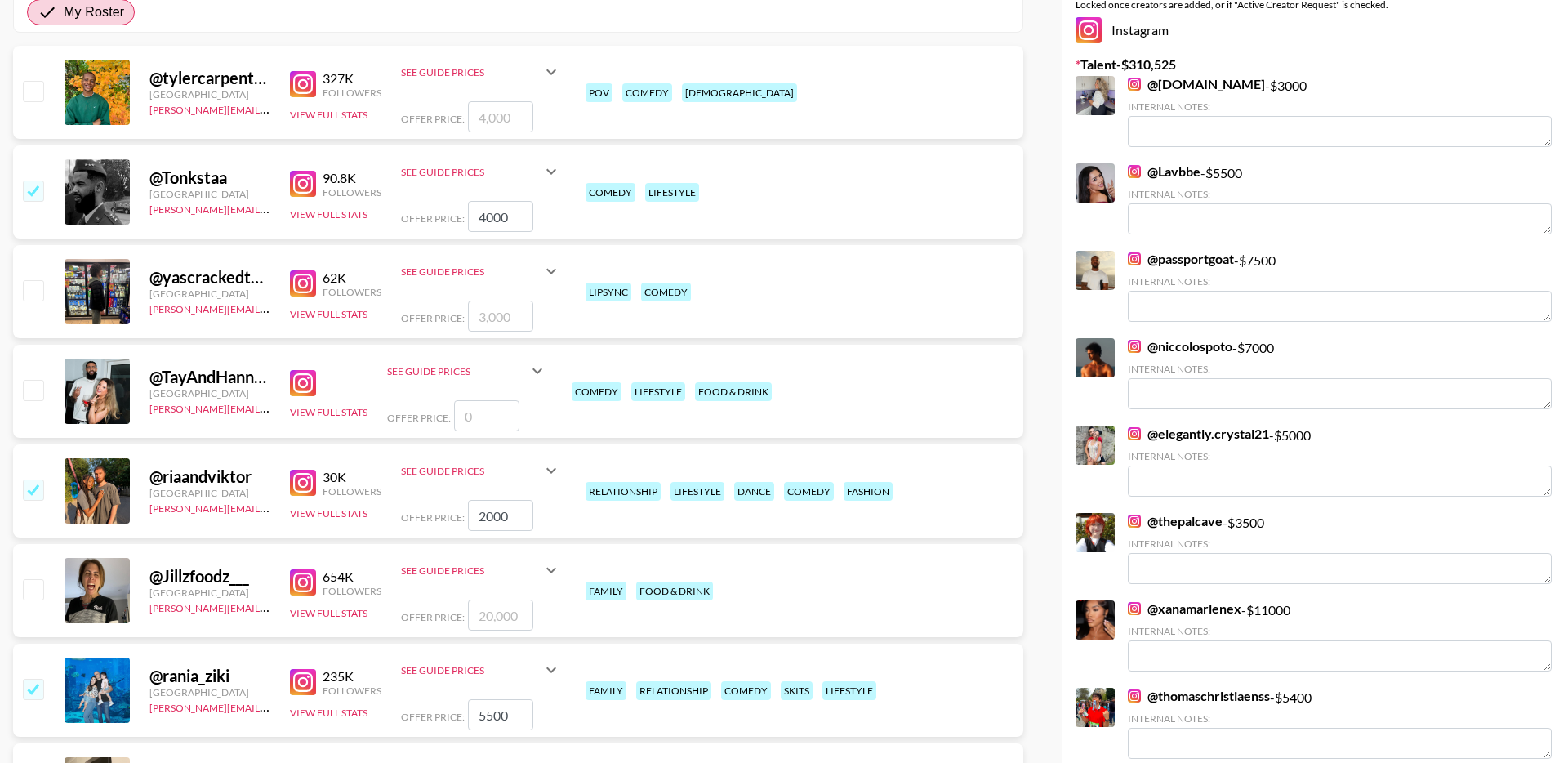
click at [31, 180] on input "checkbox" at bounding box center [33, 190] width 20 height 20
checkbox input "false"
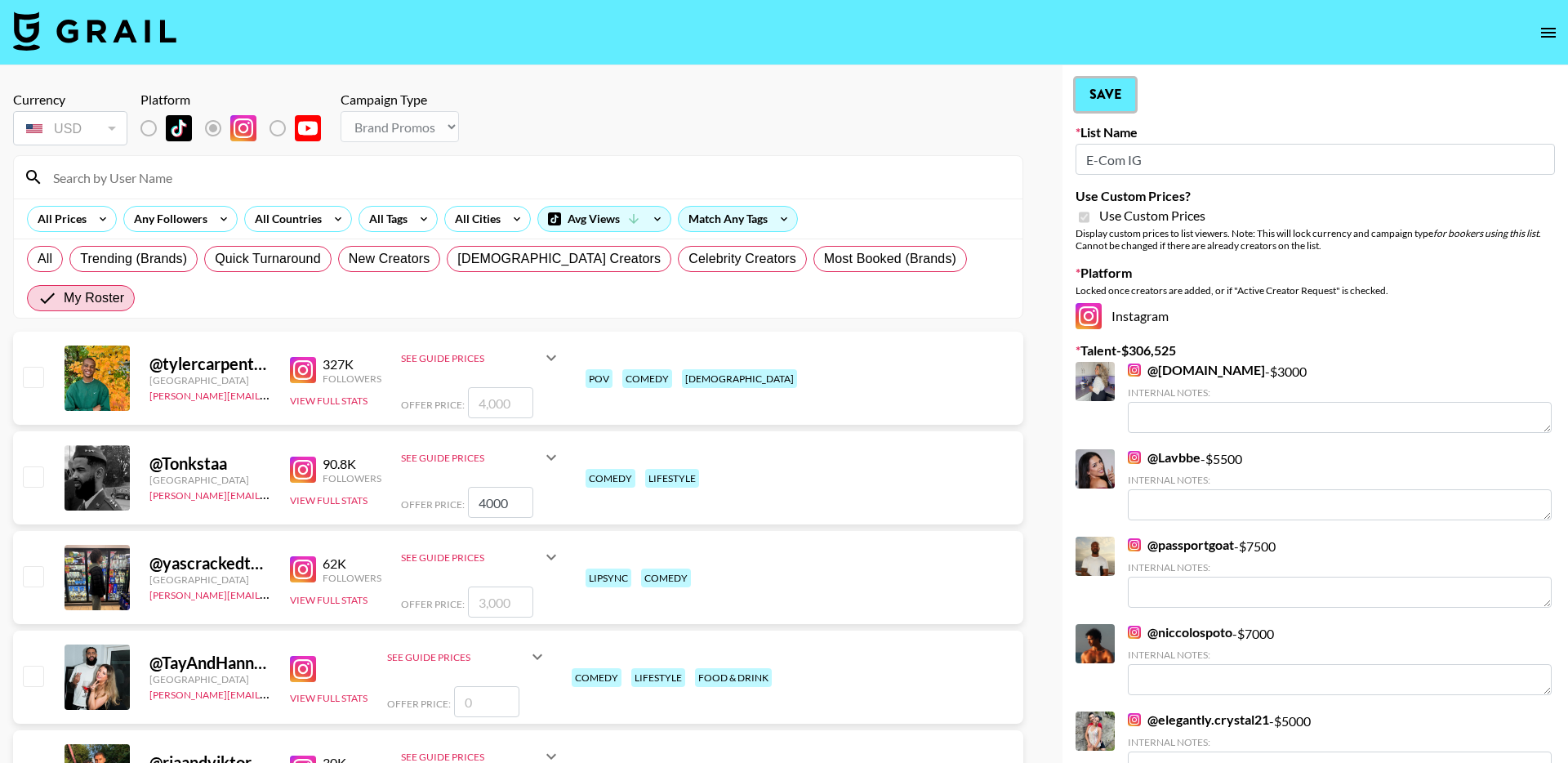
click at [1110, 99] on button "Save" at bounding box center [1105, 94] width 60 height 32
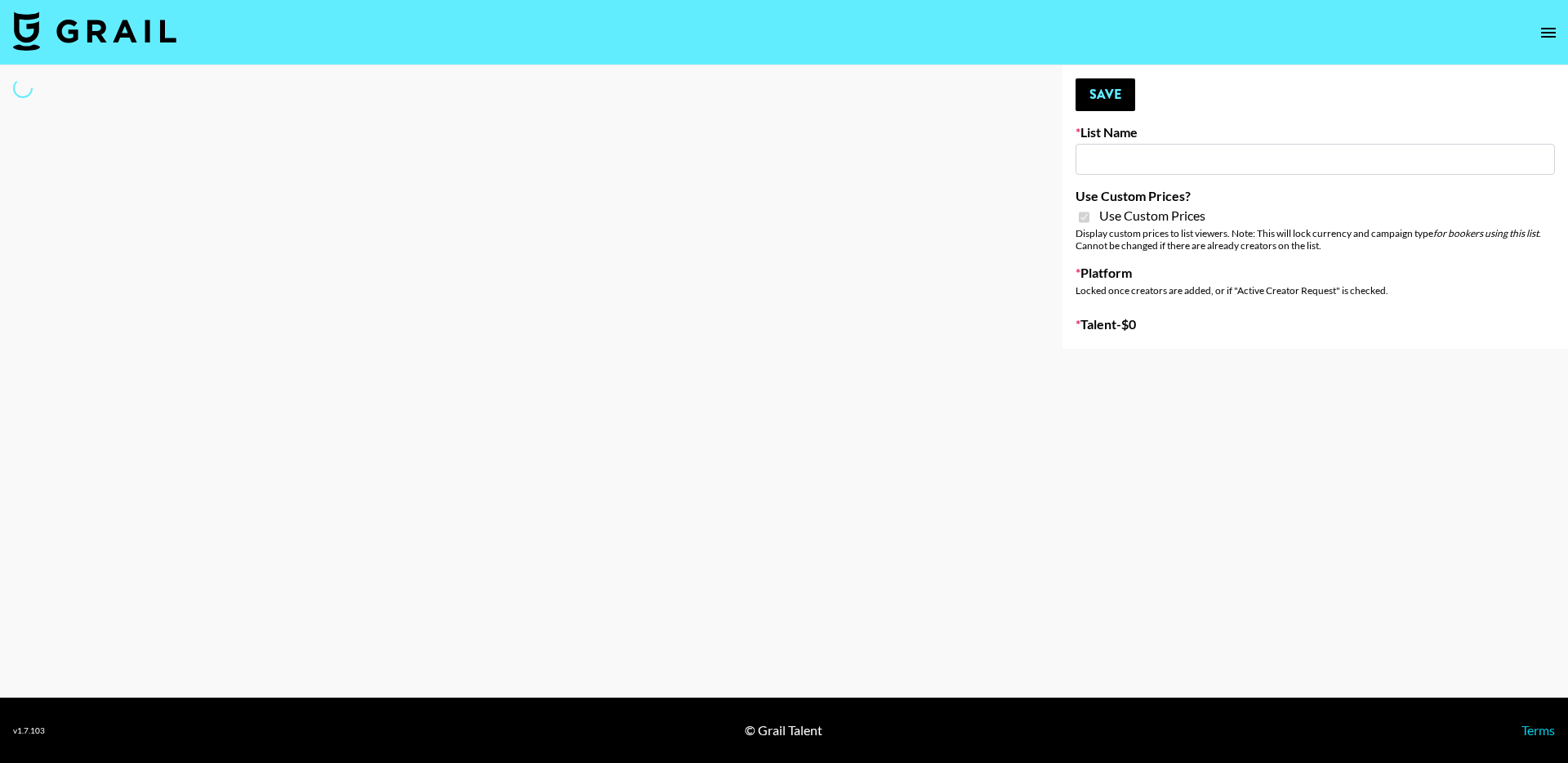
type input "E-Com Platform - TikTok"
checkbox input "true"
select select "Brand"
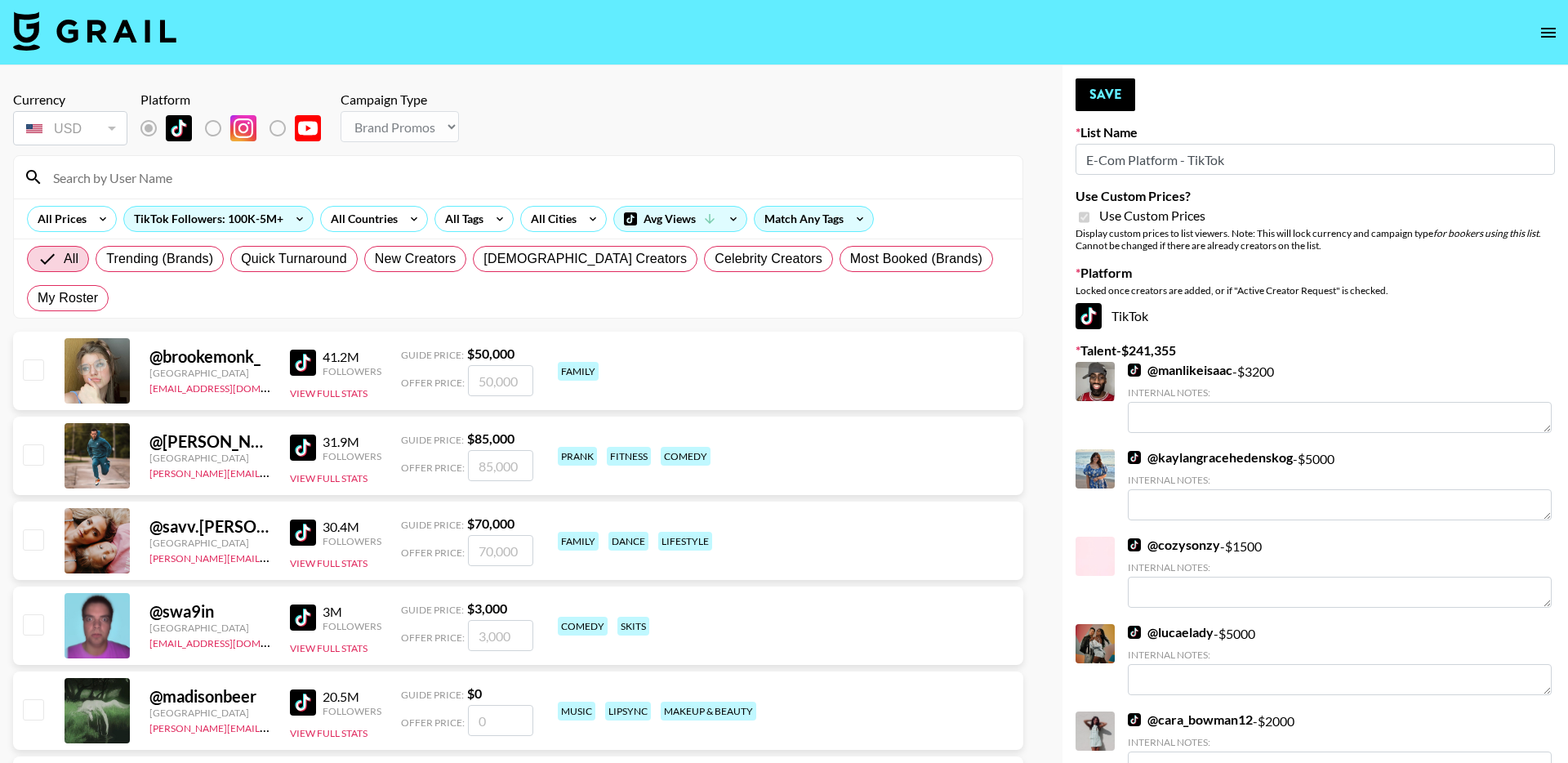
click at [98, 288] on span "My Roster" at bounding box center [67, 298] width 60 height 20
click at [37, 298] on input "My Roster" at bounding box center [37, 298] width 0 height 0
radio input "true"
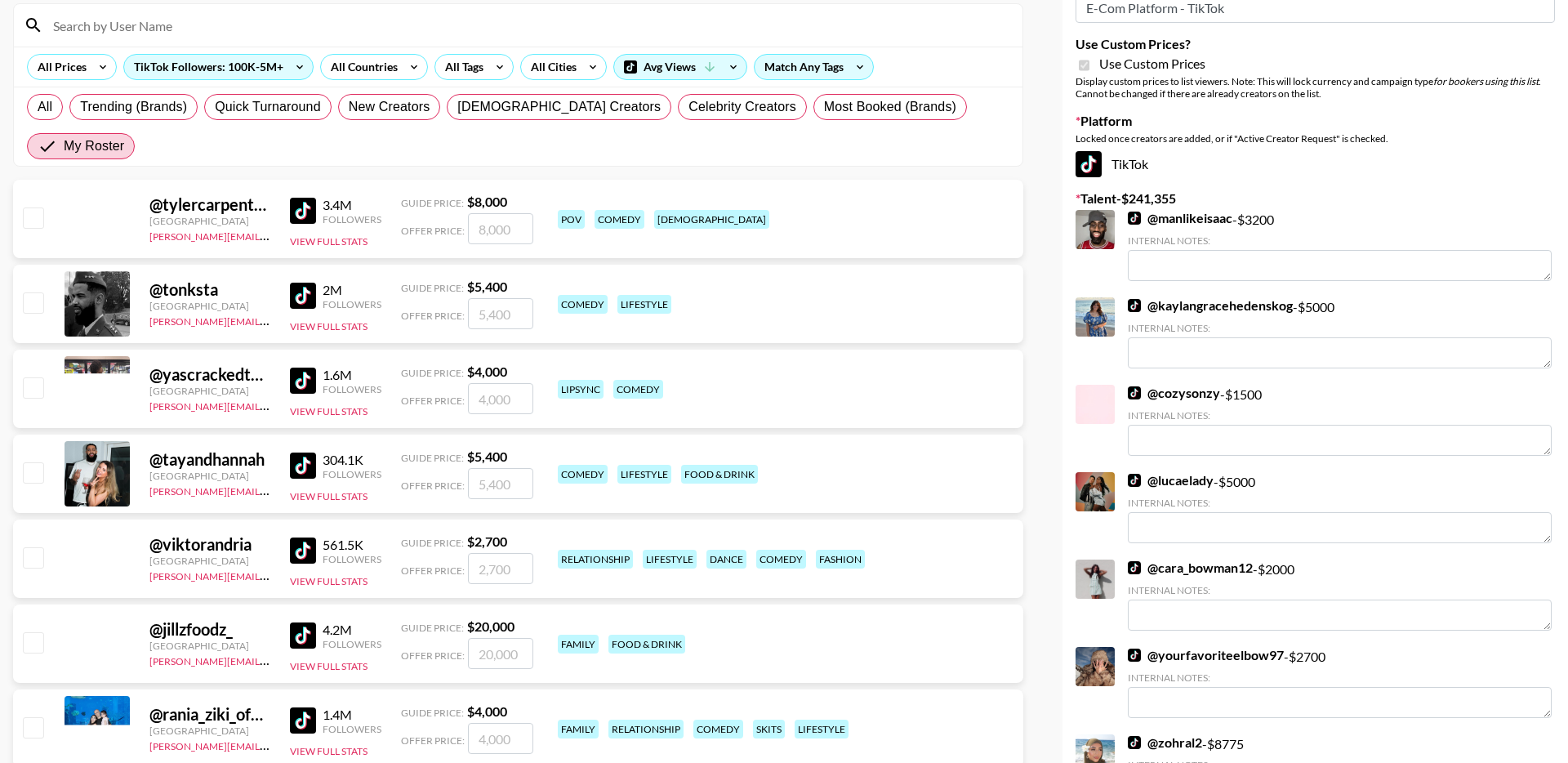
scroll to position [166, 0]
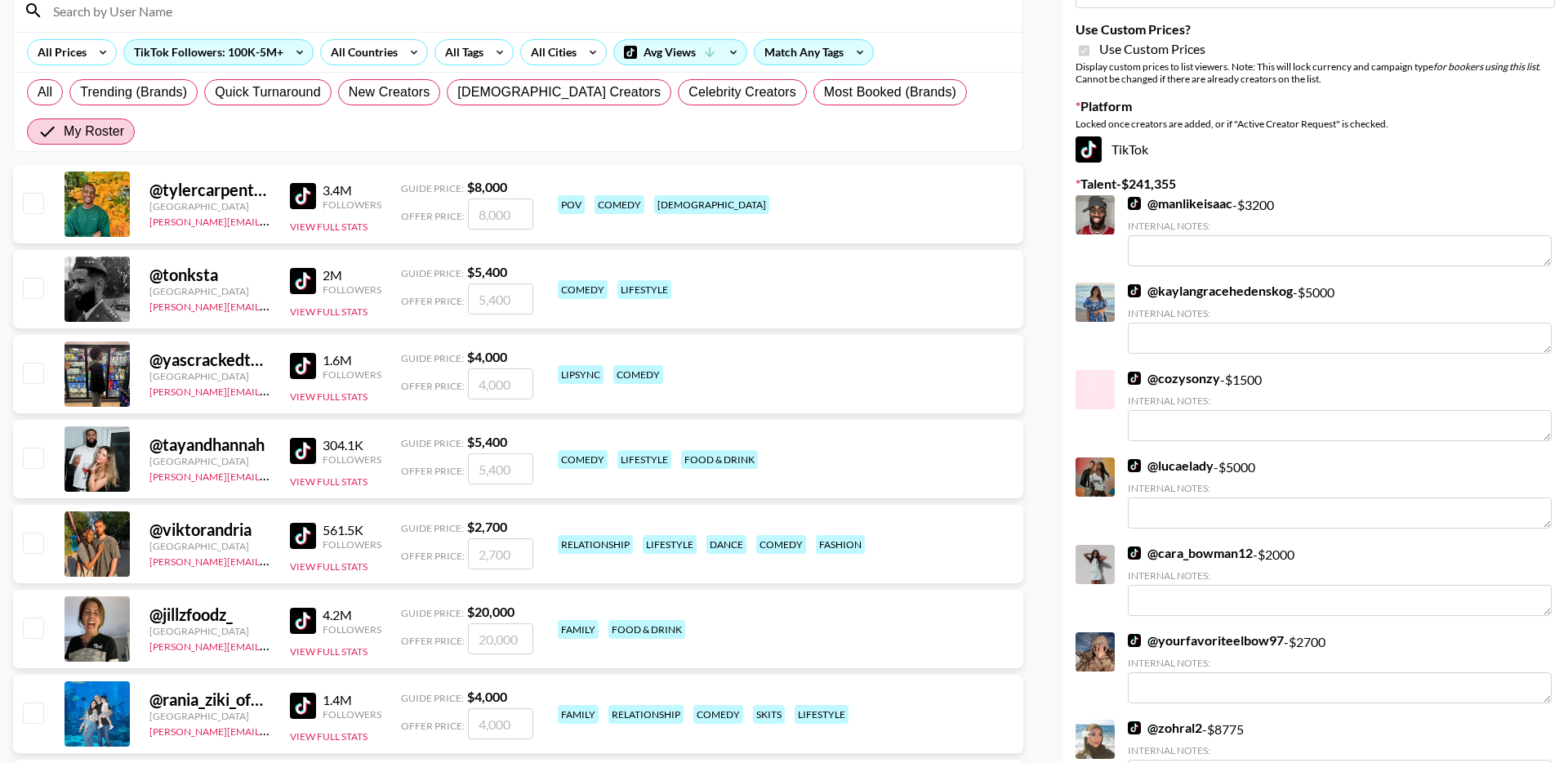
click at [37, 532] on input "checkbox" at bounding box center [33, 542] width 20 height 20
checkbox input "true"
drag, startPoint x: 507, startPoint y: 519, endPoint x: 396, endPoint y: 519, distance: 111.0
click at [397, 519] on div "@ viktorandria United Kingdom viktor@grail-talent.com 561.5K Followers View Ful…" at bounding box center [518, 544] width 1011 height 79
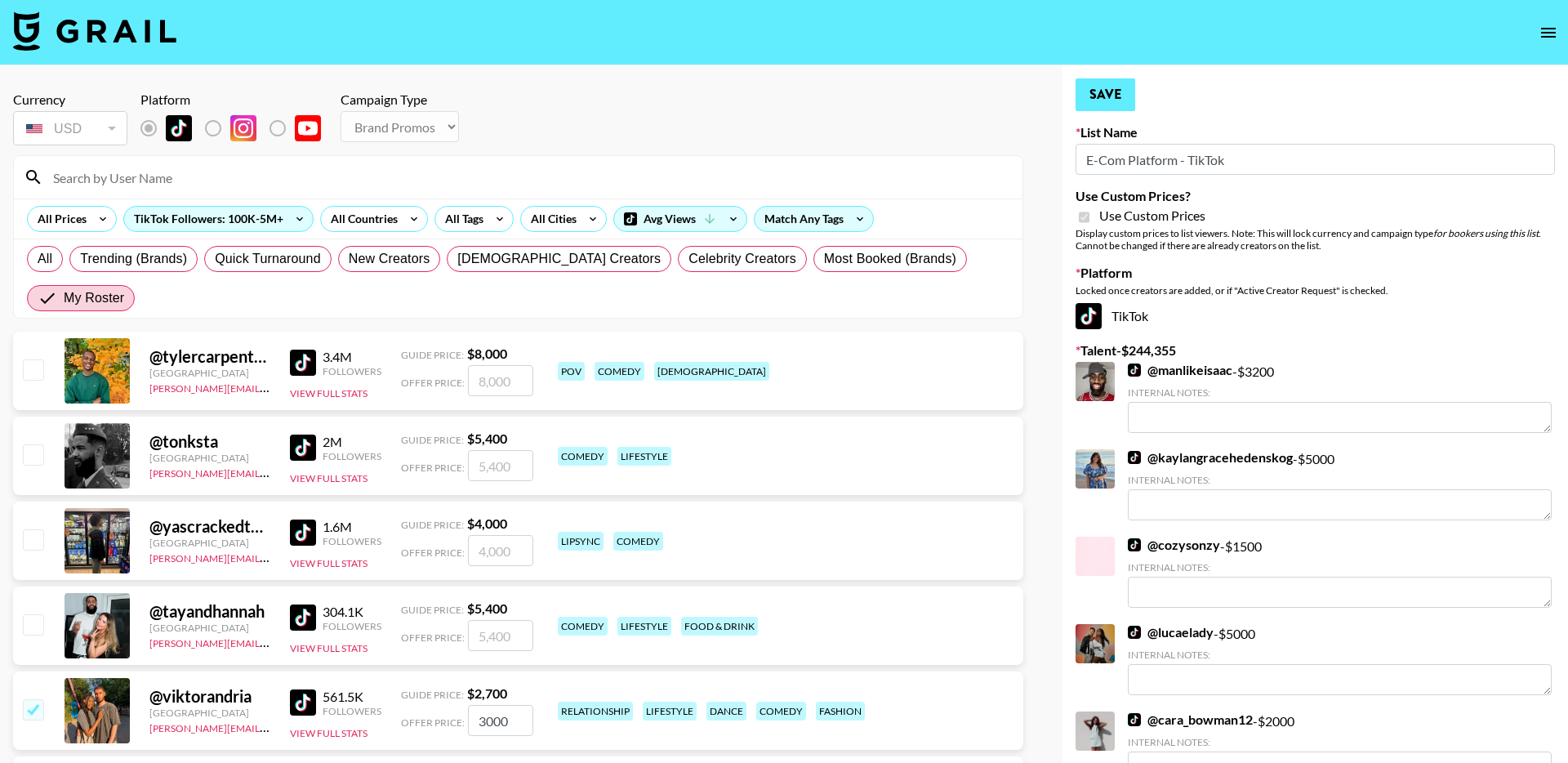
type input "3000"
click at [1113, 89] on button "Save" at bounding box center [1105, 94] width 60 height 32
radio input "true"
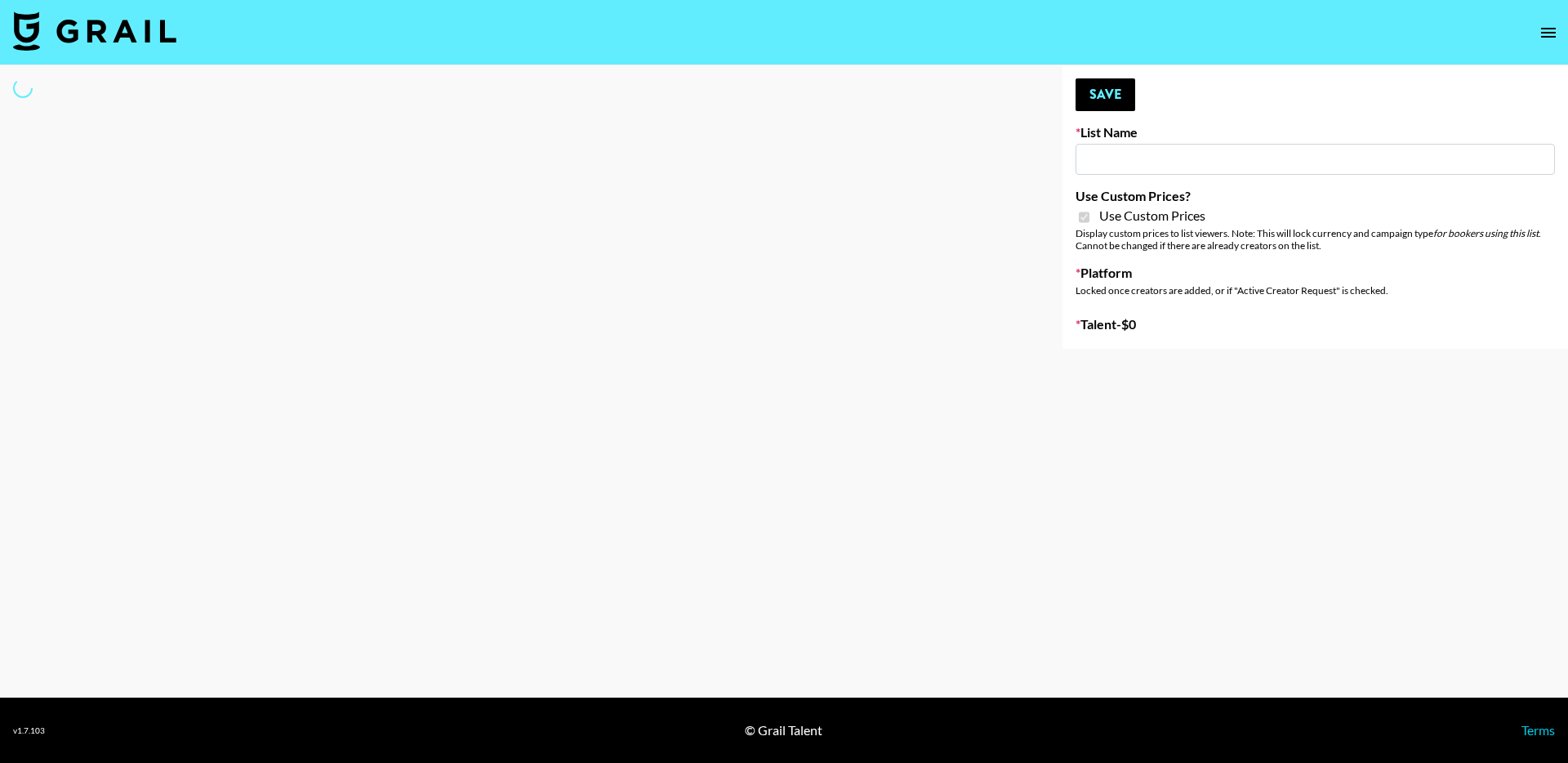
type input "[PERSON_NAME] - Women ([DATE])"
checkbox input "true"
select select "Brand"
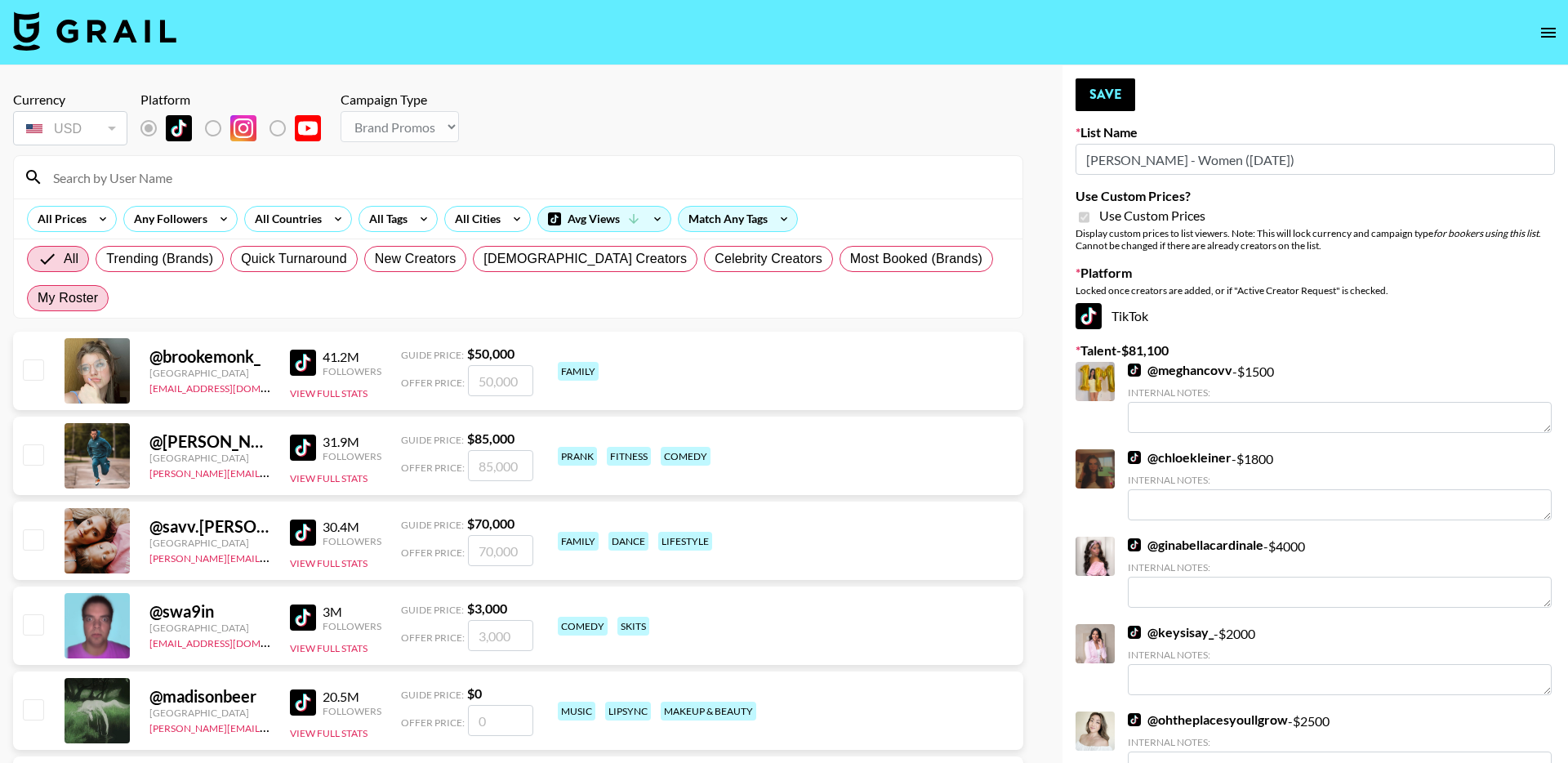
click at [98, 288] on span "My Roster" at bounding box center [67, 298] width 60 height 20
click at [37, 298] on input "My Roster" at bounding box center [37, 298] width 0 height 0
radio input "true"
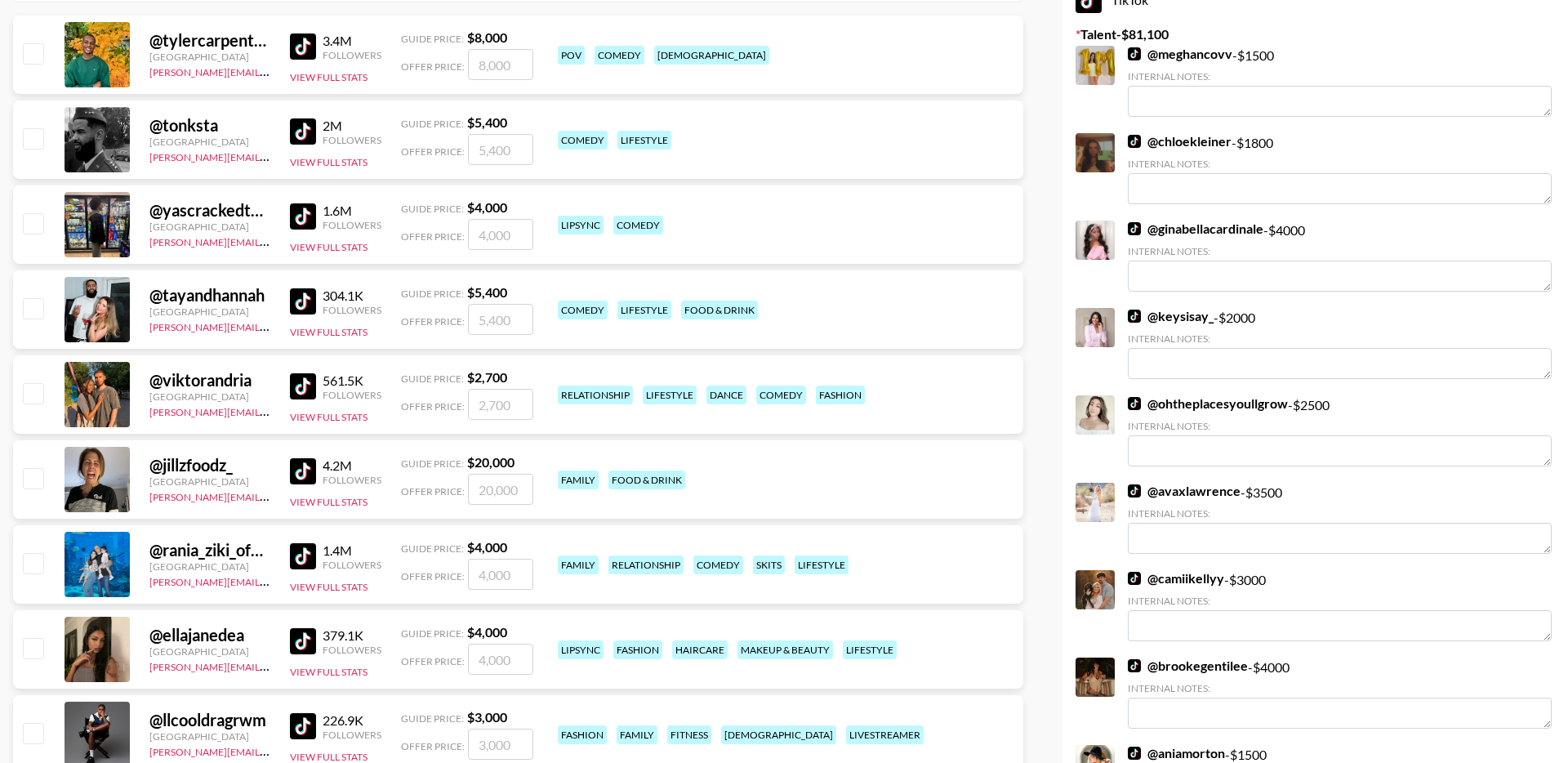
scroll to position [317, 0]
click at [35, 552] on input "checkbox" at bounding box center [33, 562] width 20 height 20
checkbox input "true"
drag, startPoint x: 521, startPoint y: 530, endPoint x: 399, endPoint y: 530, distance: 122.0
click at [405, 558] on div "Offer Price: 4000" at bounding box center [467, 573] width 132 height 31
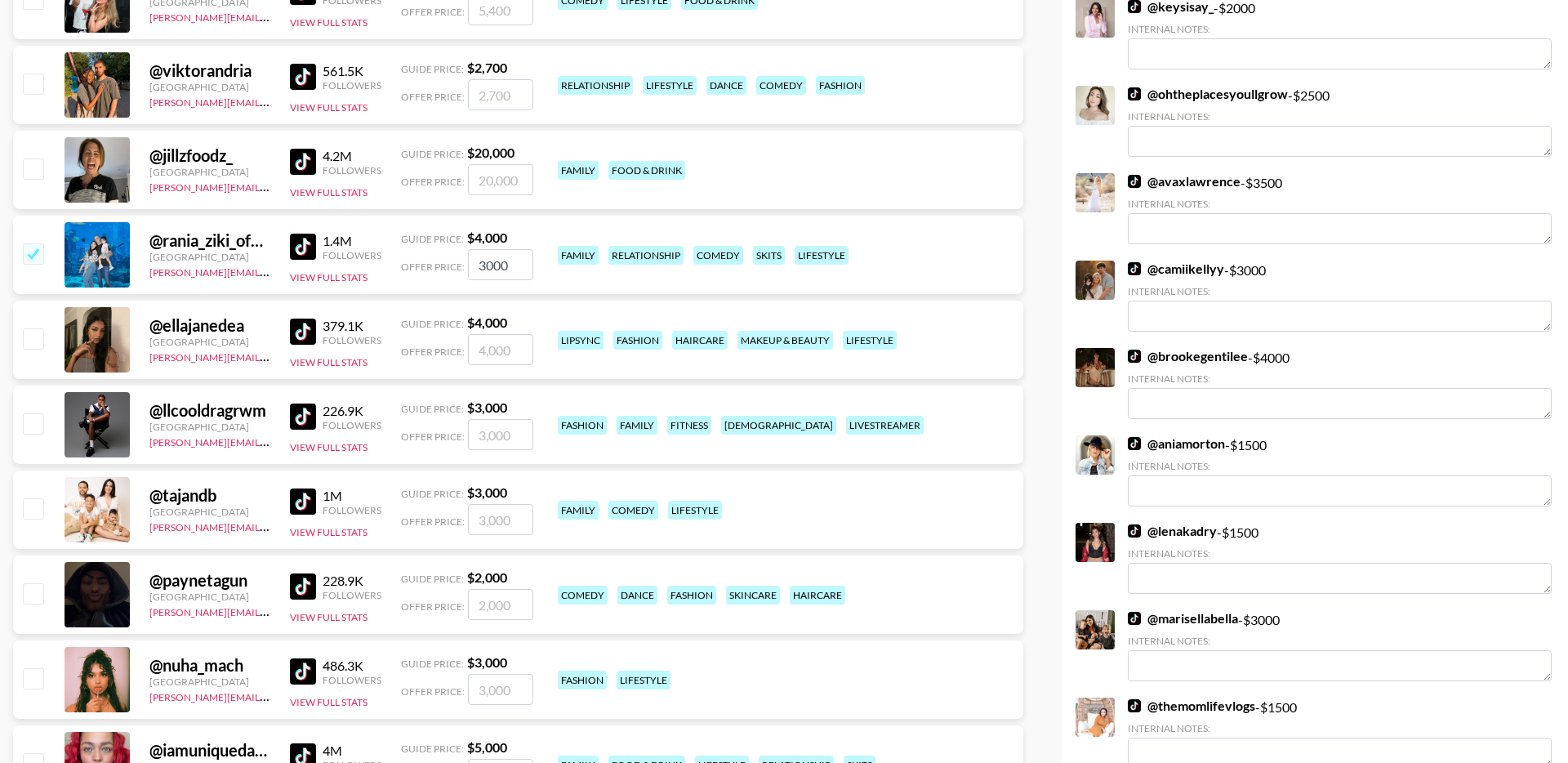
scroll to position [659, 0]
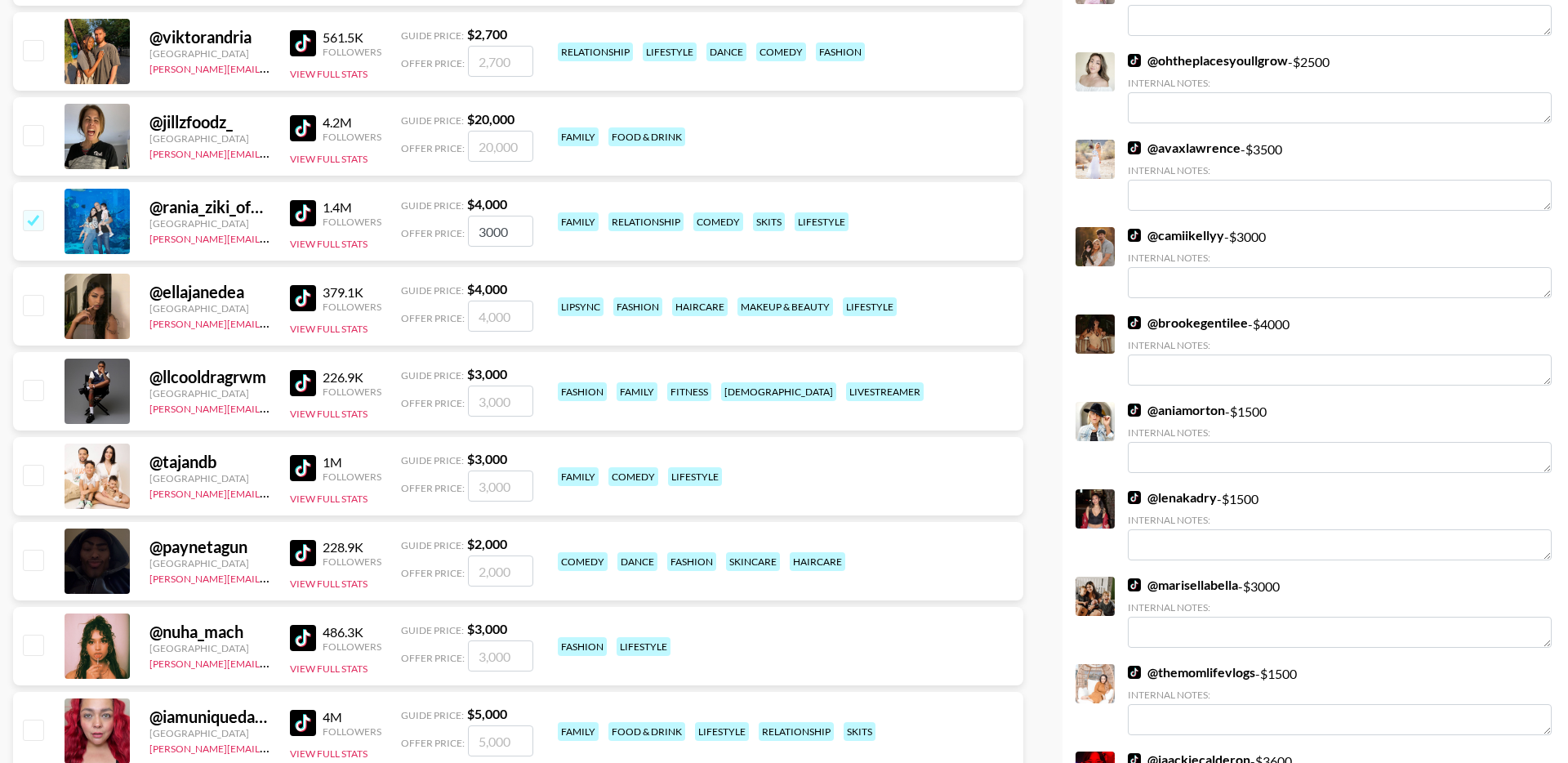
type input "3000"
click at [32, 464] on input "checkbox" at bounding box center [33, 474] width 20 height 20
checkbox input "true"
type input "3000"
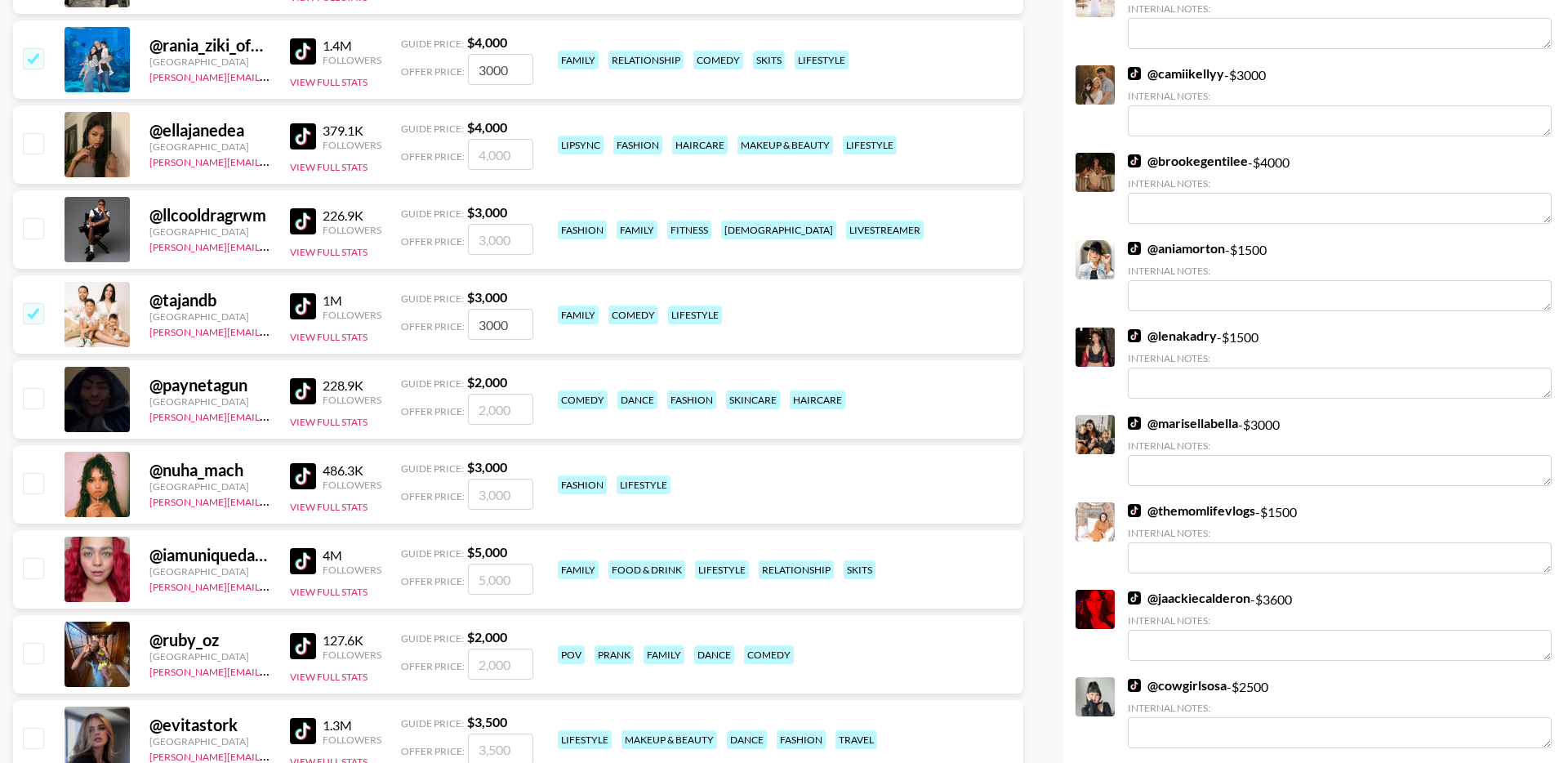
scroll to position [823, 0]
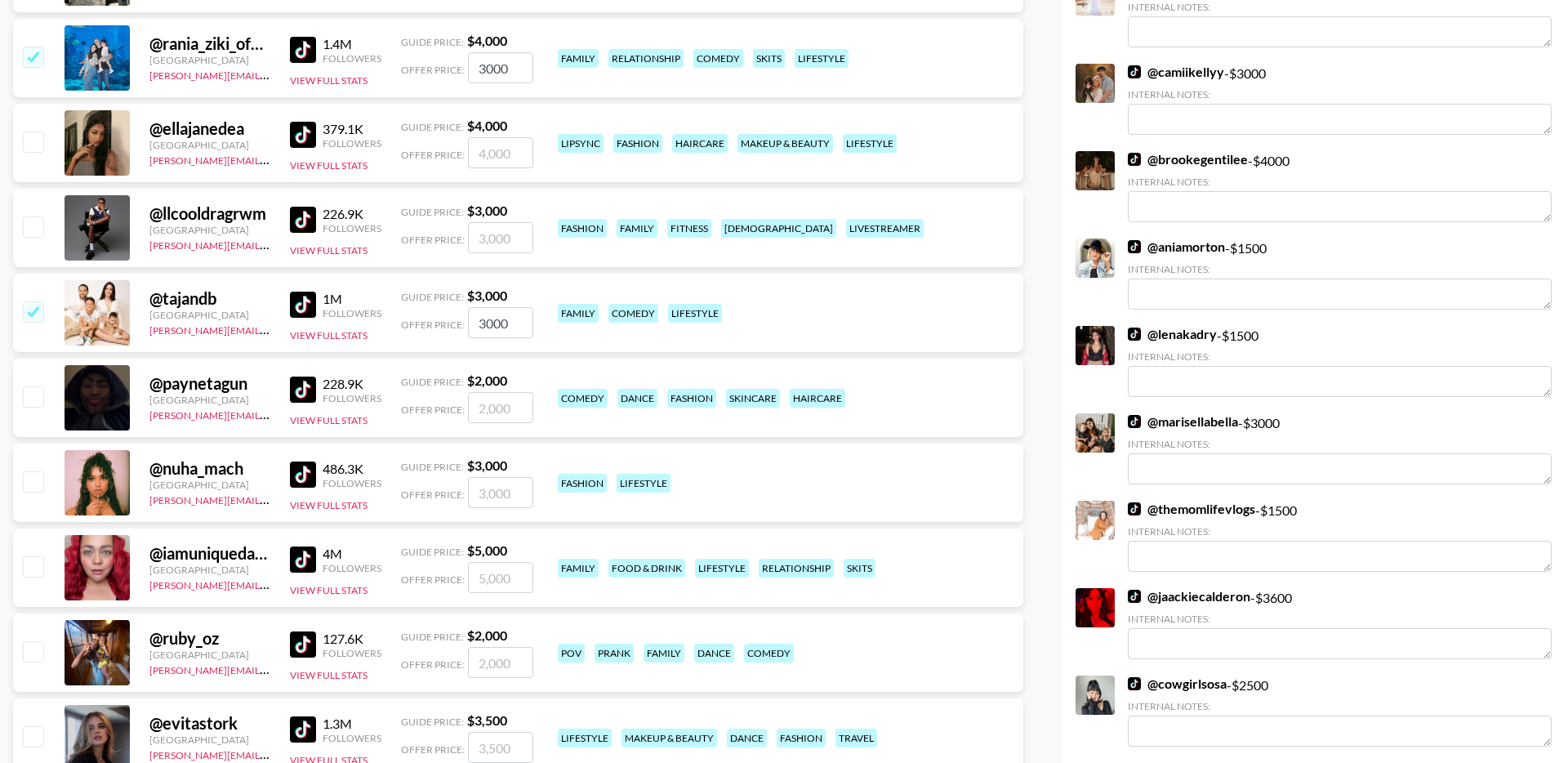
click at [38, 556] on input "checkbox" at bounding box center [33, 566] width 20 height 20
checkbox input "true"
click at [488, 562] on input "5000" at bounding box center [500, 577] width 65 height 31
type input "3000"
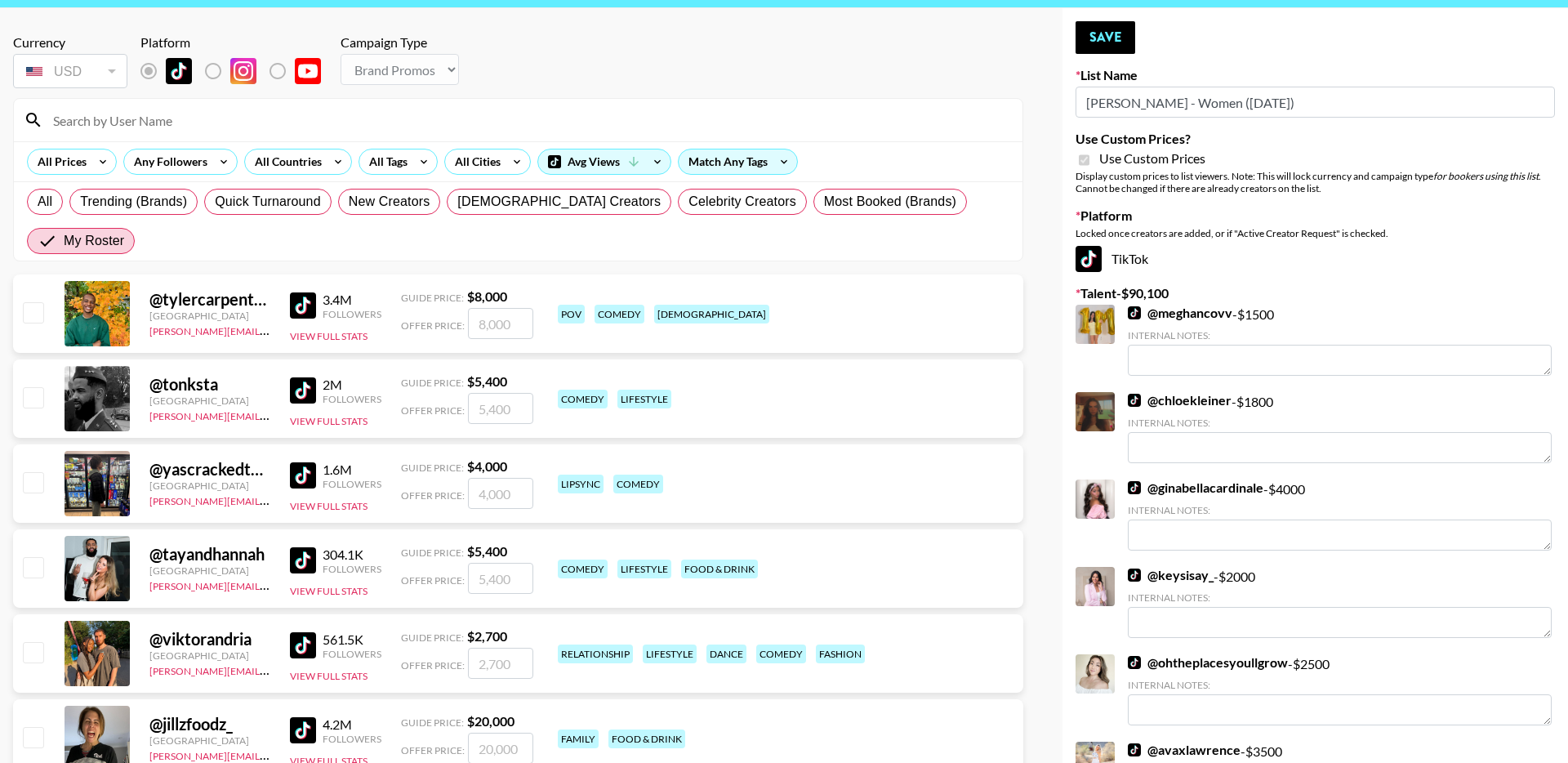
scroll to position [0, 0]
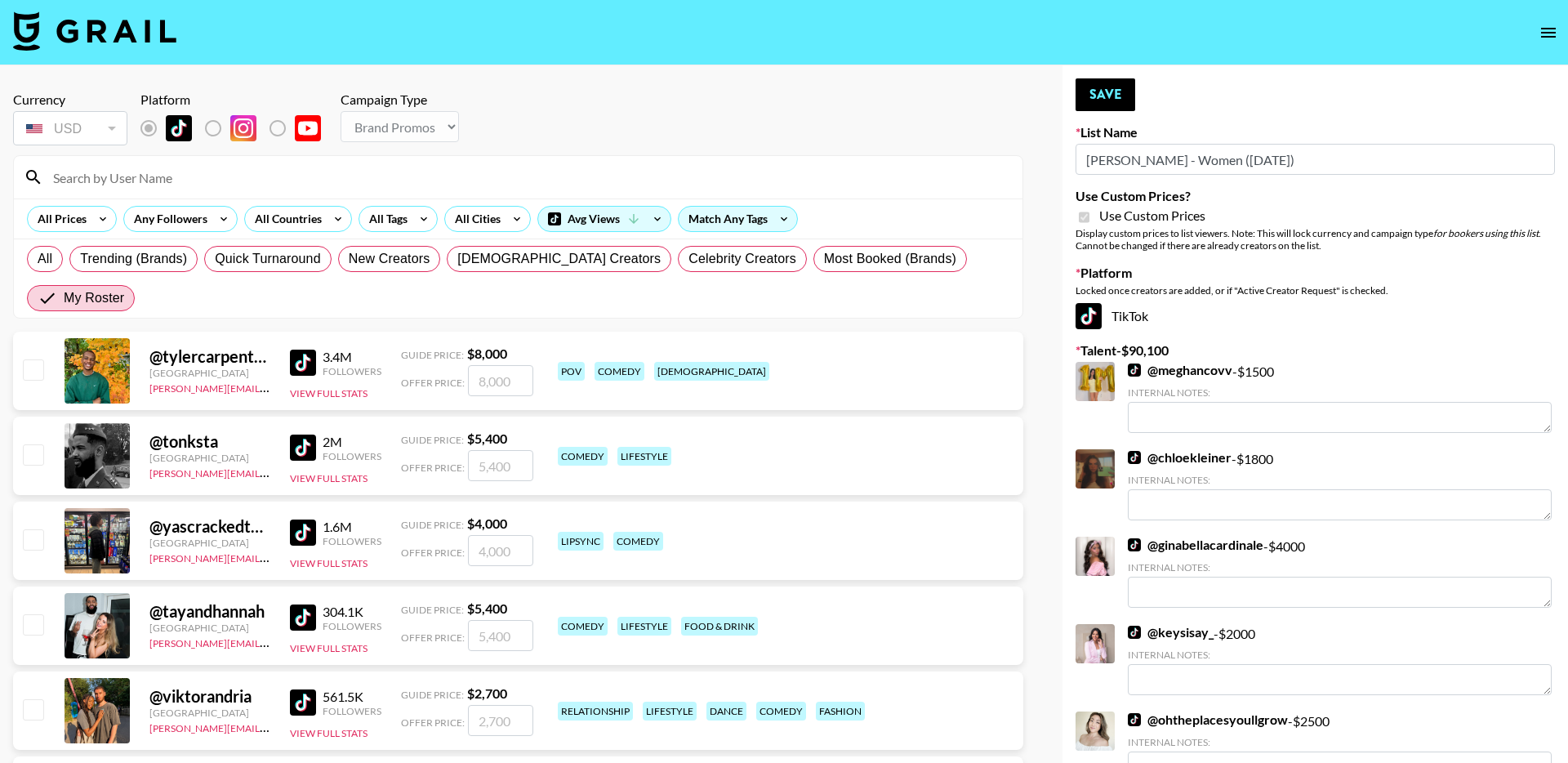
click at [1094, 93] on button "Save" at bounding box center [1105, 94] width 60 height 32
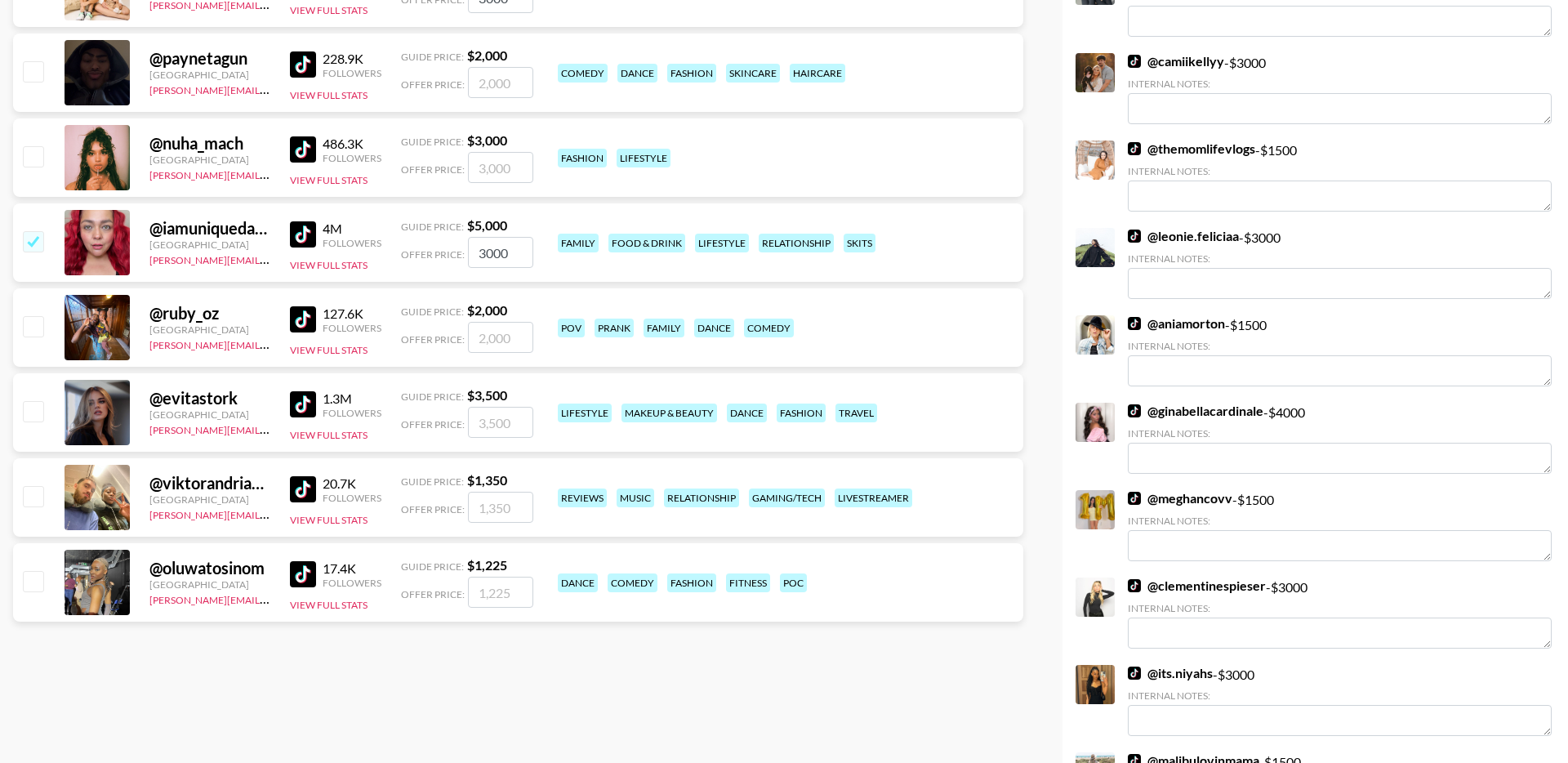
scroll to position [1149, 0]
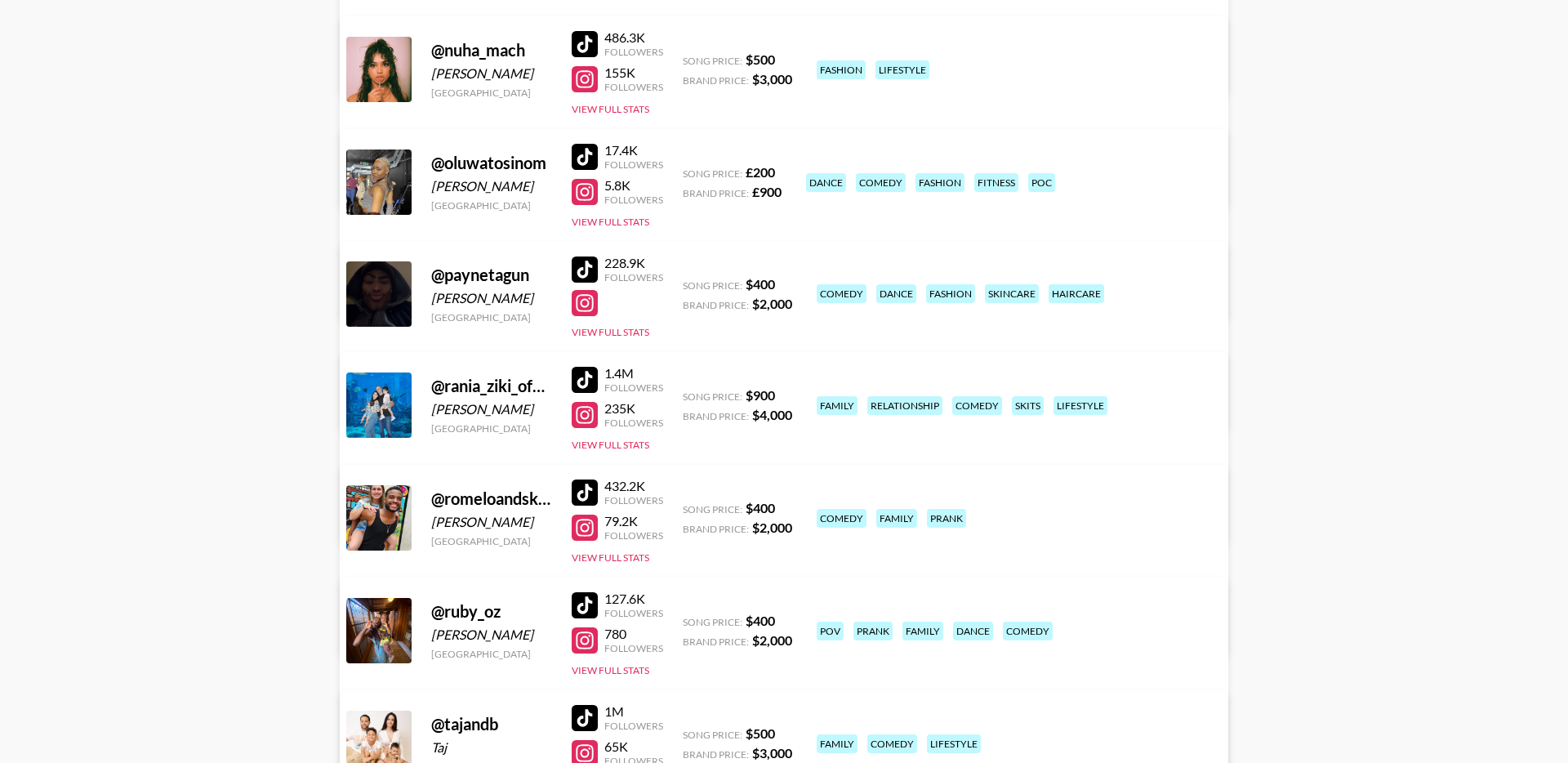
scroll to position [417, 0]
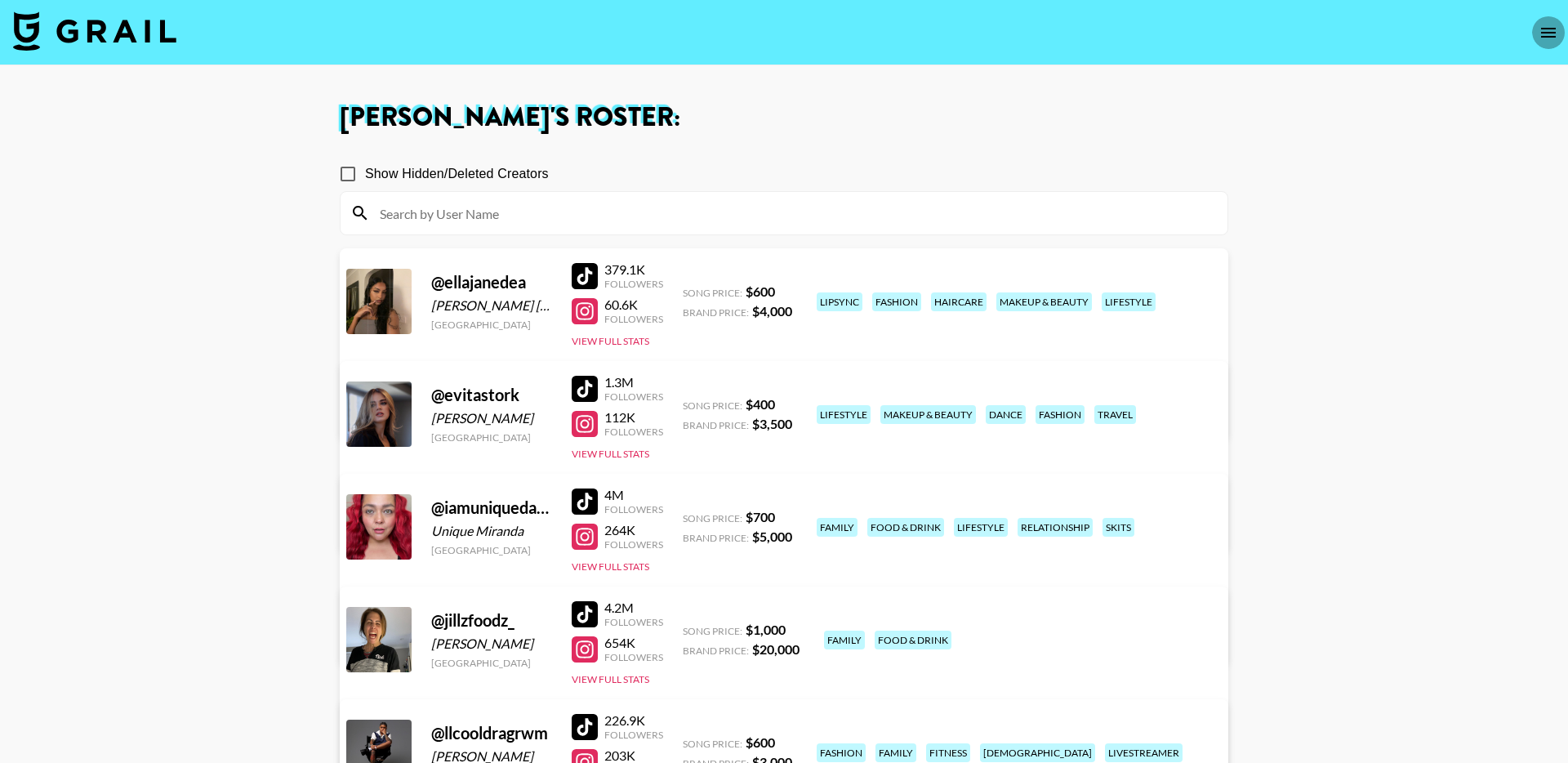
click at [1553, 26] on icon "open drawer" at bounding box center [1549, 33] width 20 height 20
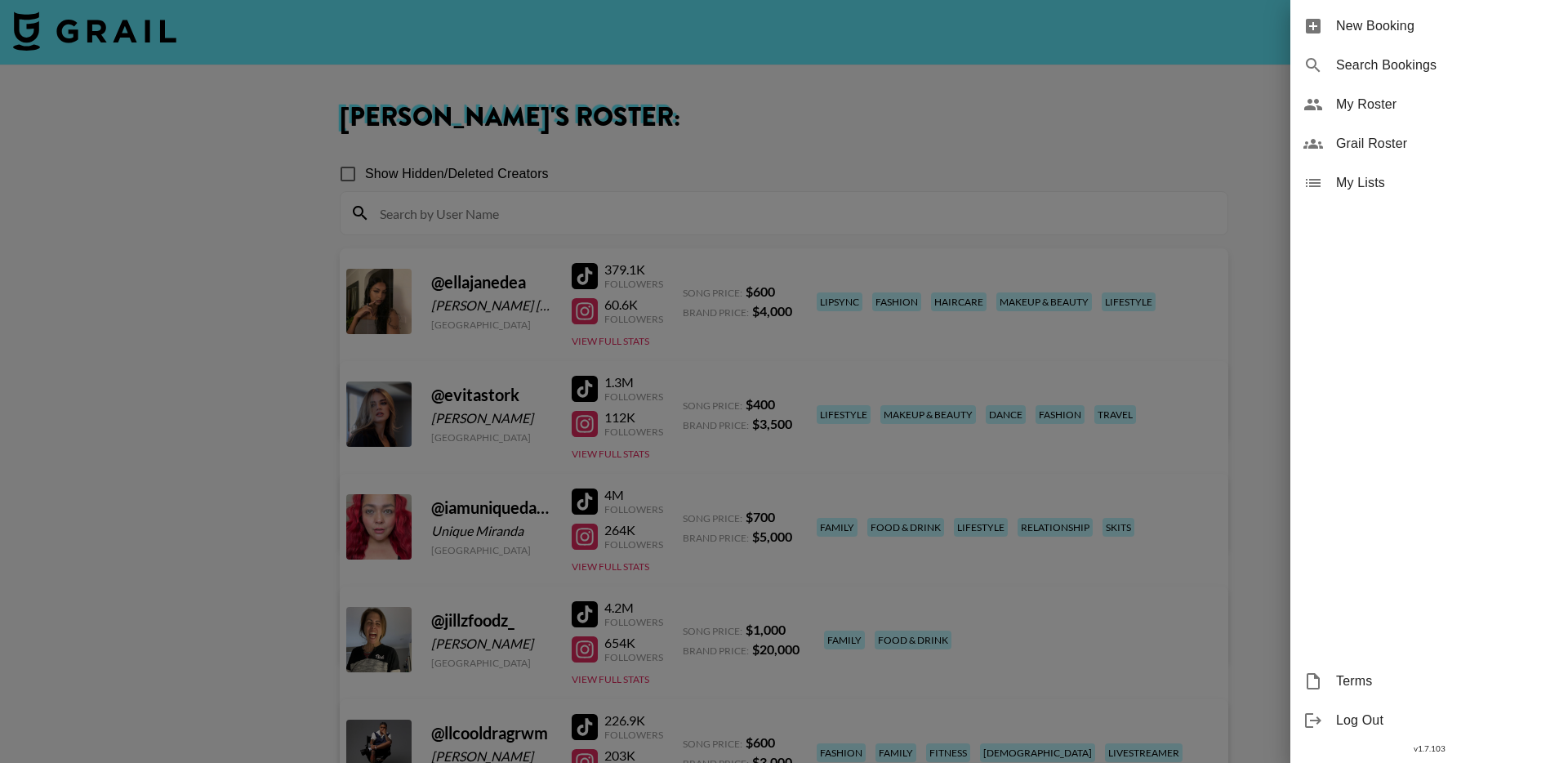
click at [830, 136] on div at bounding box center [784, 382] width 1568 height 763
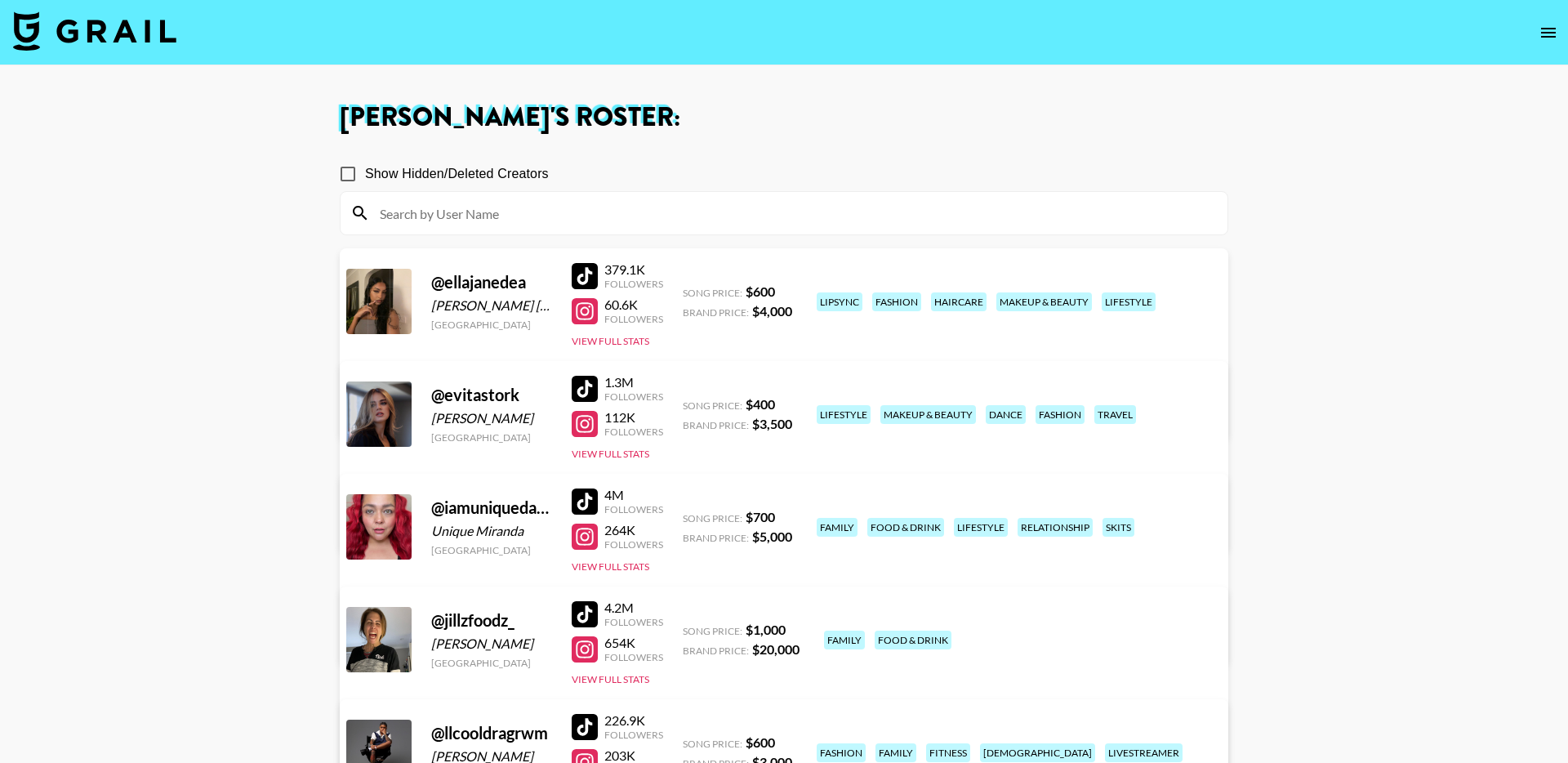
click at [126, 29] on img at bounding box center [94, 31] width 163 height 39
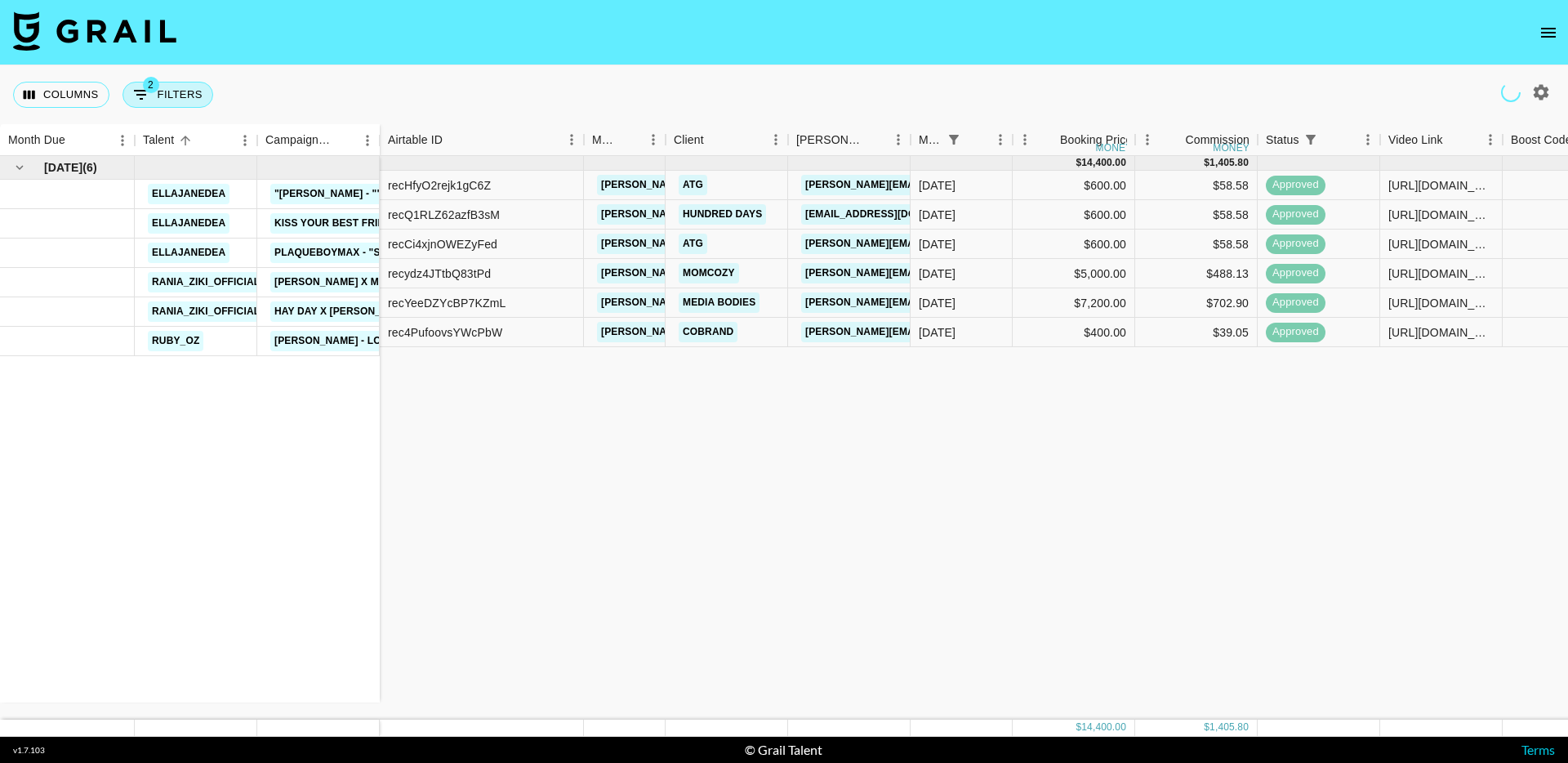
click at [186, 95] on button "2 Filters" at bounding box center [168, 95] width 91 height 26
select select "status"
select select "isNotAnyOf"
select select "monthDue2"
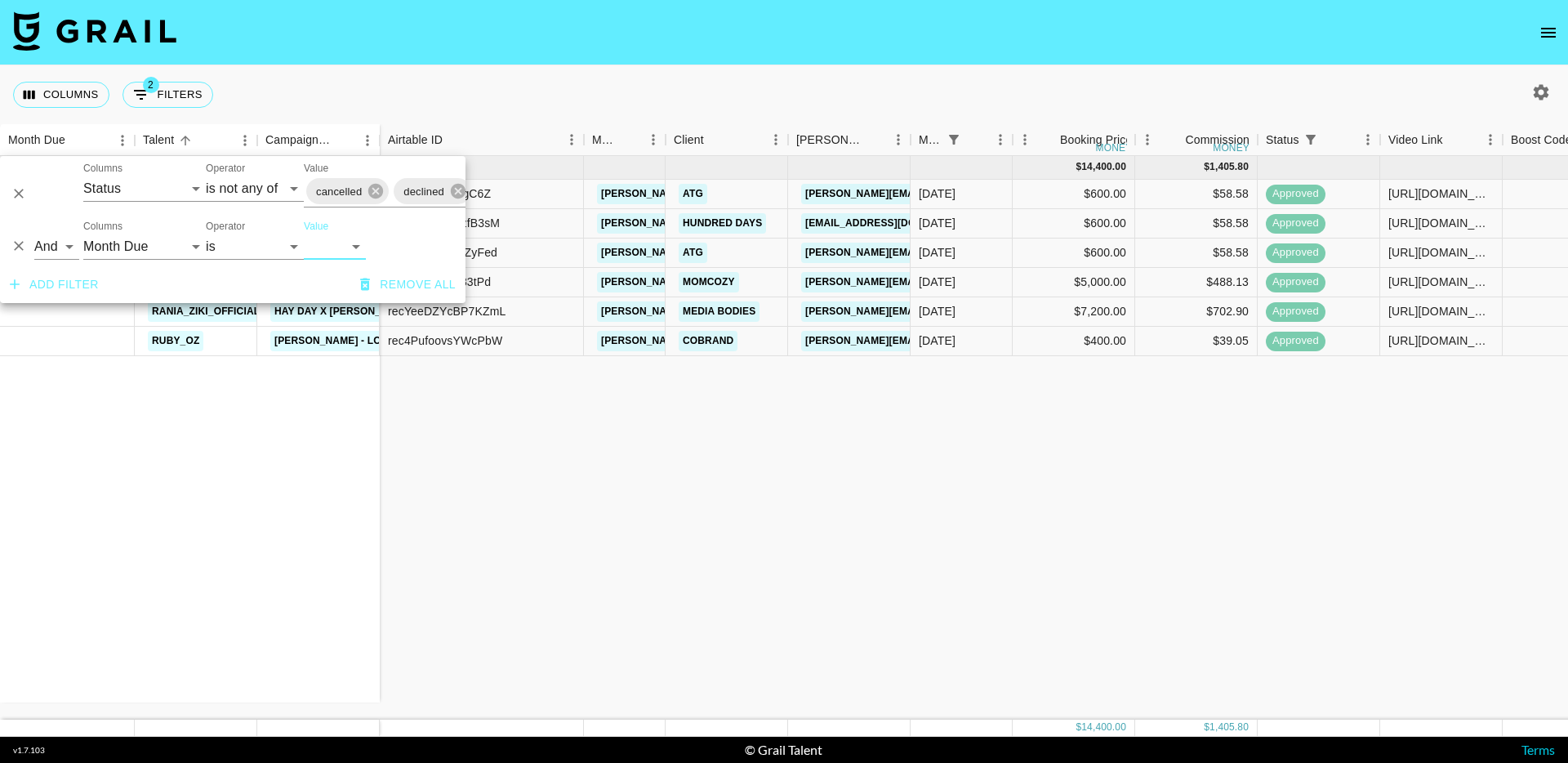
click at [324, 240] on select "Sep '26 Aug '26 Jul '26 Jun '26 May '26 Apr '26 Mar '26 Feb '26 Jan '26 Dec '25…" at bounding box center [334, 247] width 62 height 26
select select "Apr '25"
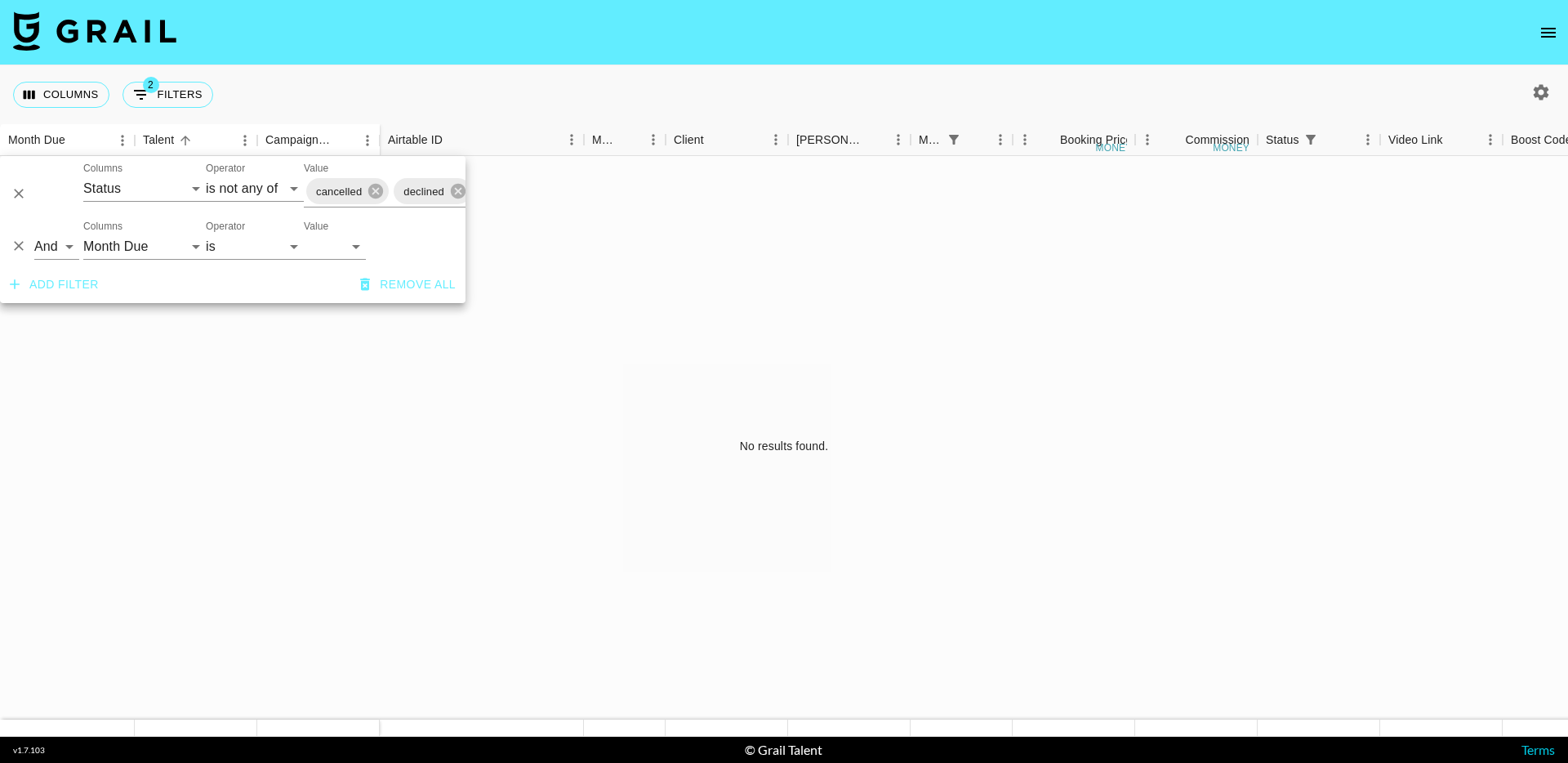
click at [257, 434] on div "No results found." at bounding box center [784, 446] width 1568 height 581
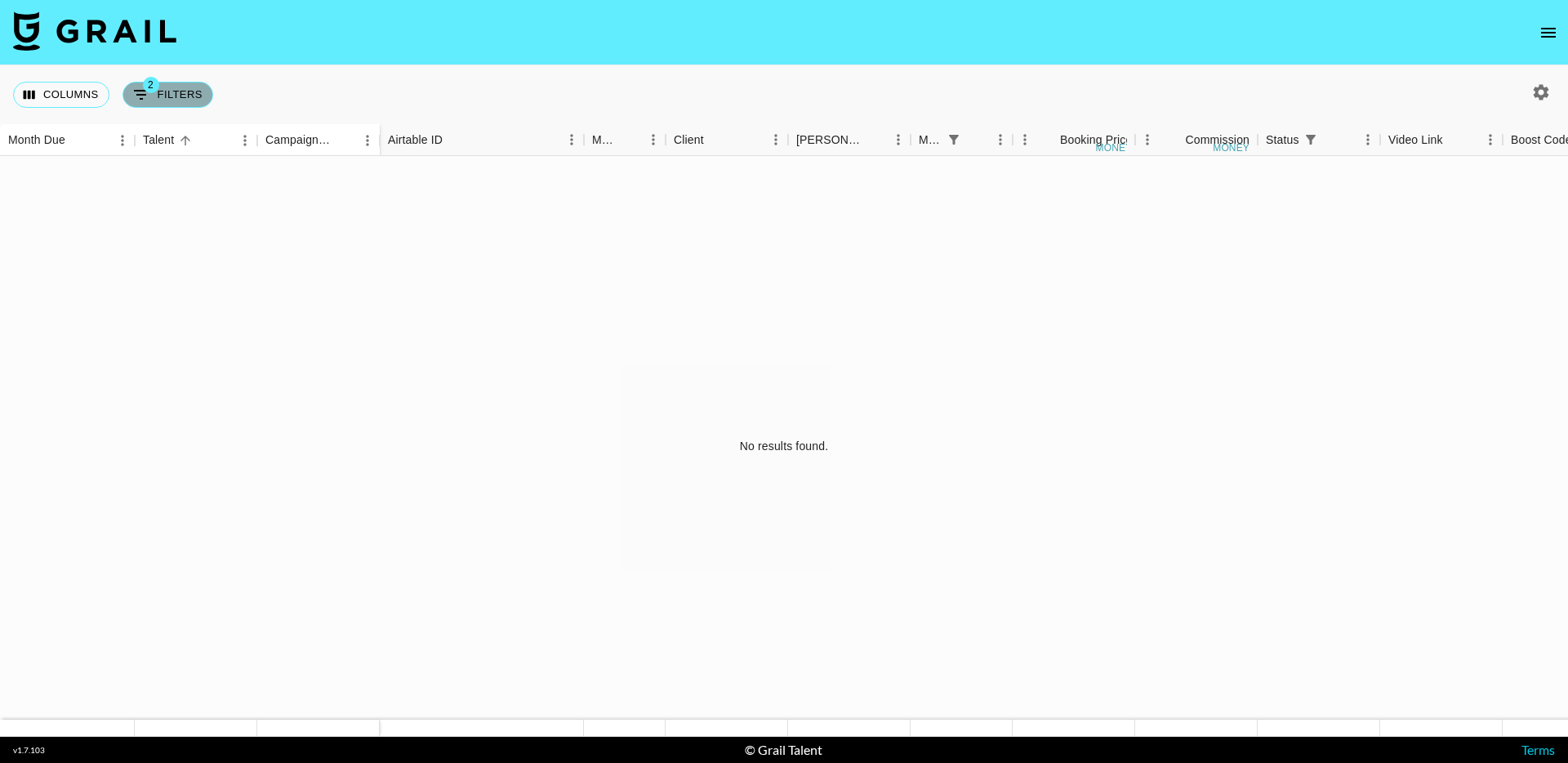
click at [177, 92] on button "2 Filters" at bounding box center [168, 95] width 91 height 26
select select "status"
select select "isNotAnyOf"
select select "monthDue2"
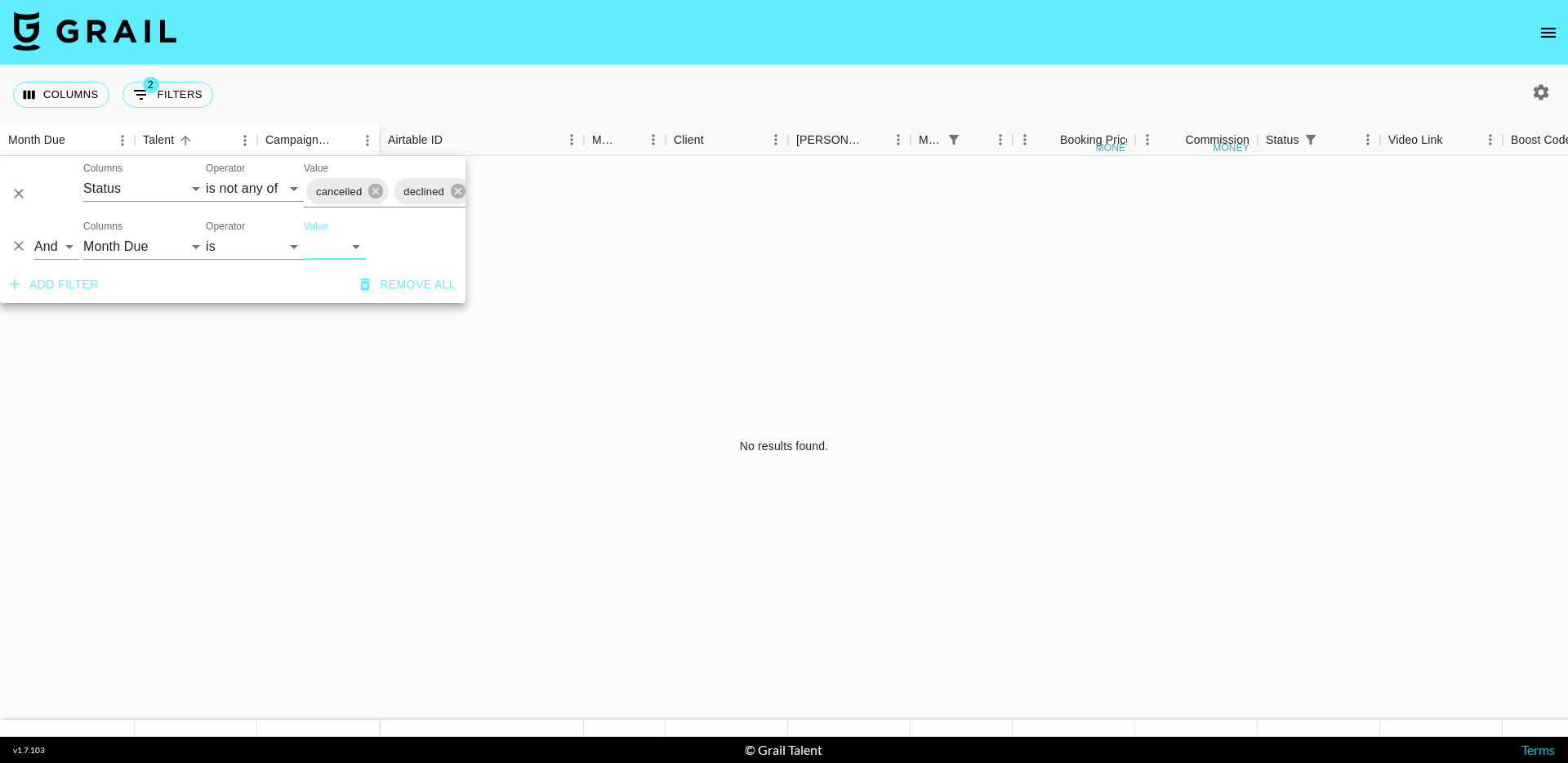
click at [344, 239] on select "Sep '26 Aug '26 Jul '26 Jun '26 May '26 Apr '26 Mar '26 Feb '26 Jan '26 Dec '25…" at bounding box center [334, 247] width 62 height 26
select select "May '25"
click at [459, 426] on div "No results found." at bounding box center [784, 446] width 1568 height 581
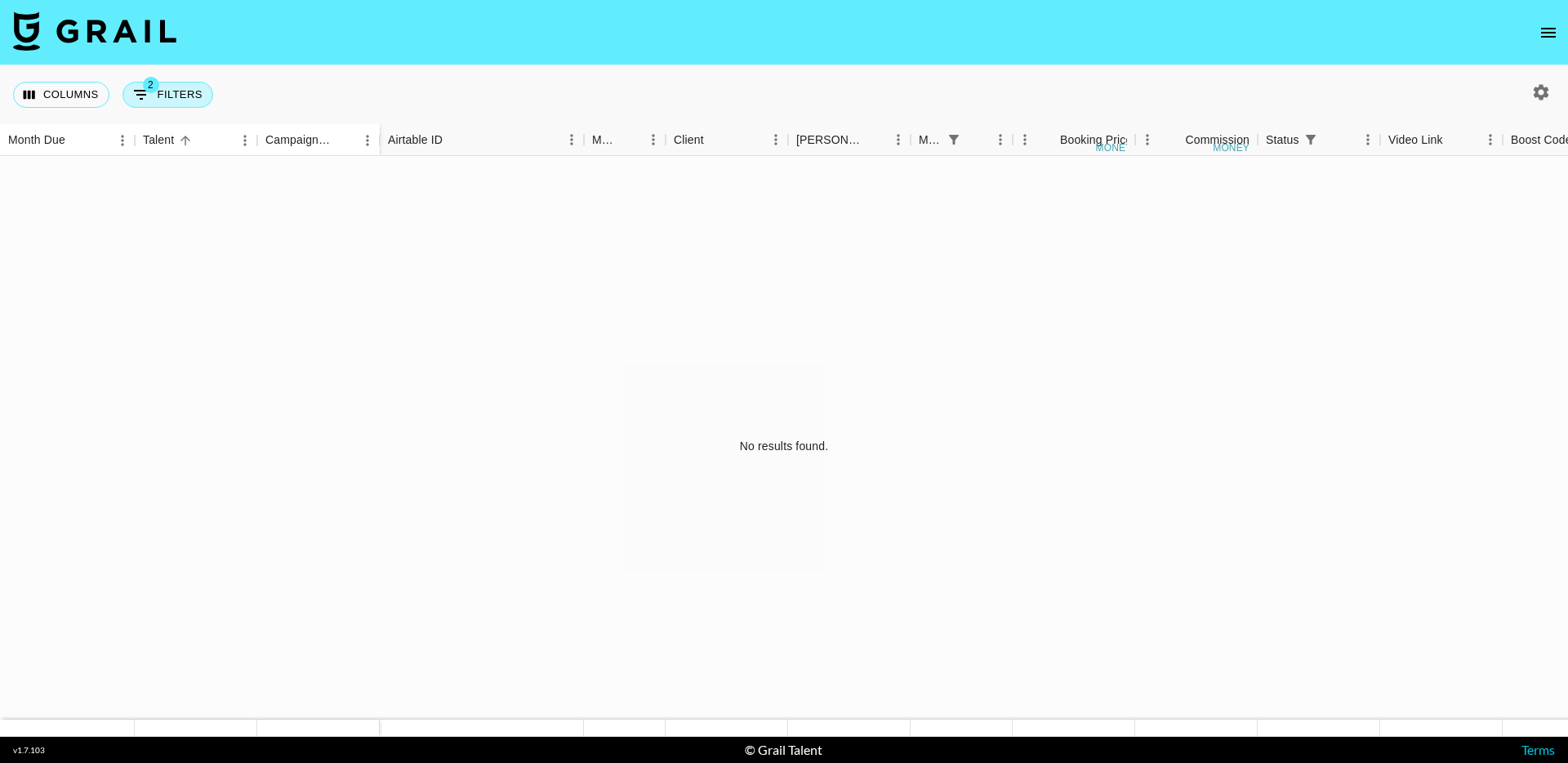
click at [183, 105] on button "2 Filters" at bounding box center [168, 95] width 91 height 26
select select "status"
select select "isNotAnyOf"
select select "monthDue2"
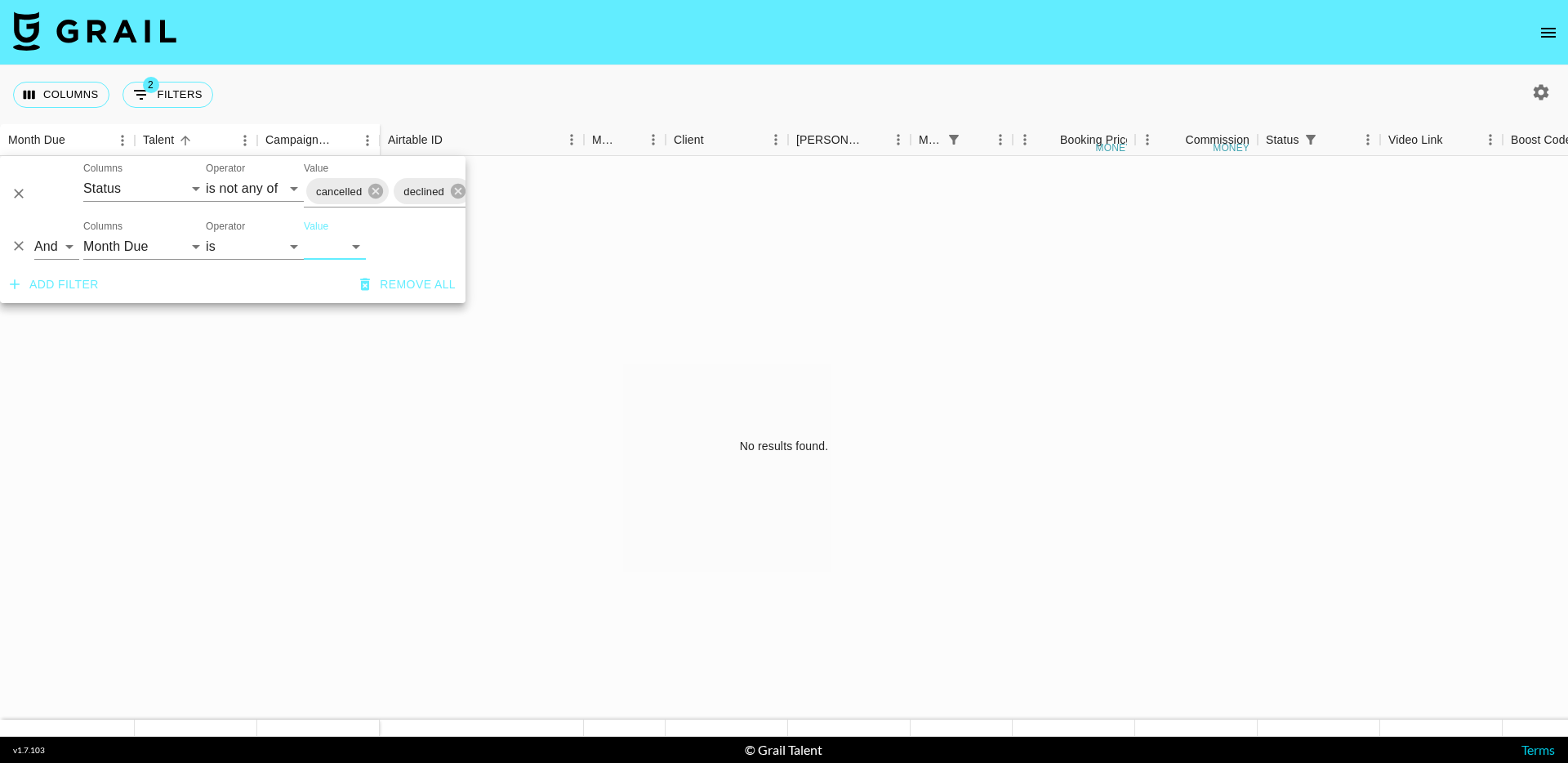
click at [320, 244] on select "Sep '26 Aug '26 Jul '26 Jun '26 May '26 Apr '26 Mar '26 Feb '26 Jan '26 Dec '25…" at bounding box center [334, 247] width 62 height 26
select select "Jun '25"
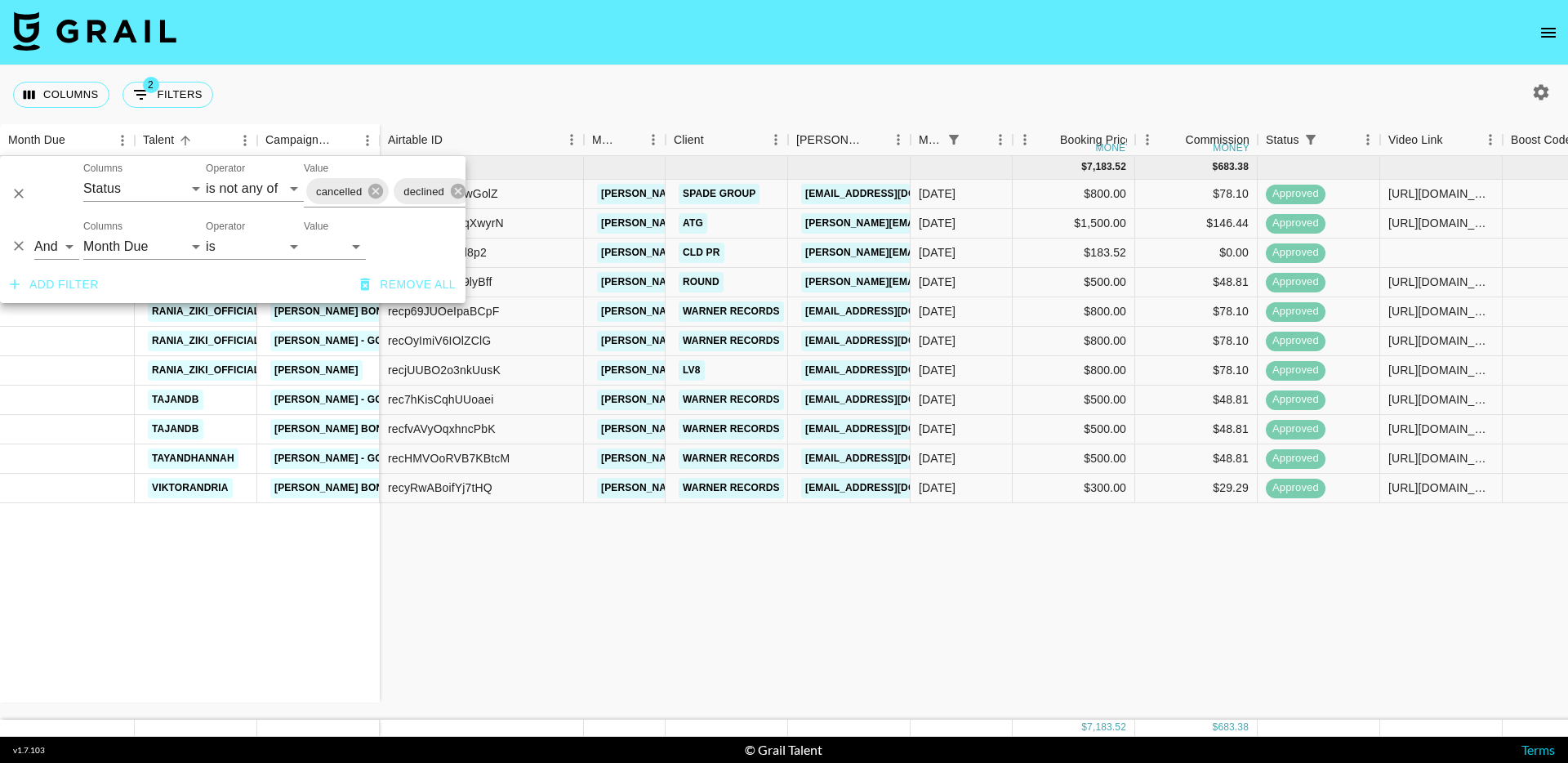
click at [474, 562] on div "Jun '25 ( 11 ) ellajanedea Ed Sheeran - Sapphire emekaajr Ian - "Magic Johnson"…" at bounding box center [1335, 437] width 2671 height 564
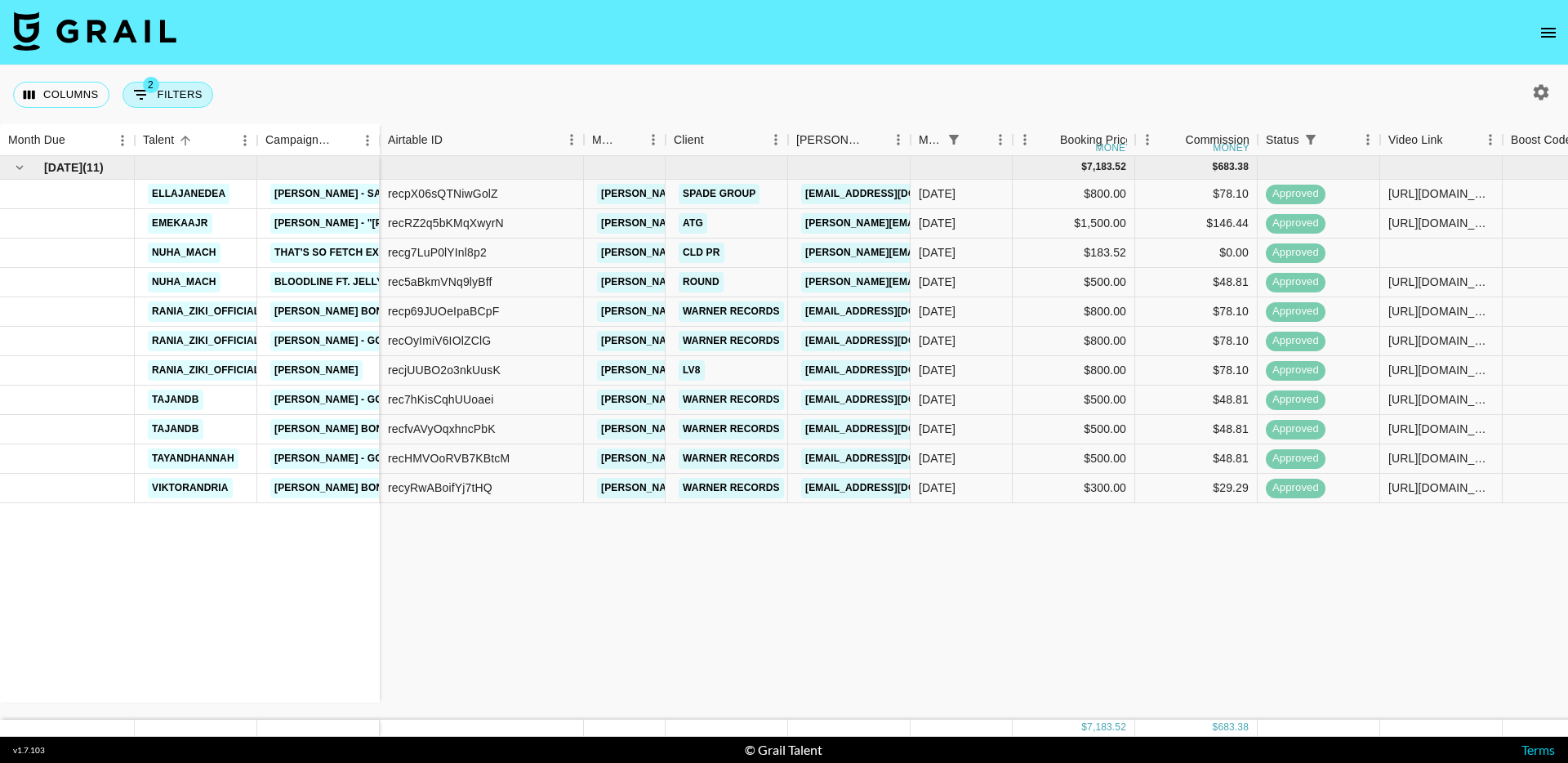
click at [174, 95] on button "2 Filters" at bounding box center [168, 95] width 91 height 26
select select "status"
select select "isNotAnyOf"
select select "monthDue2"
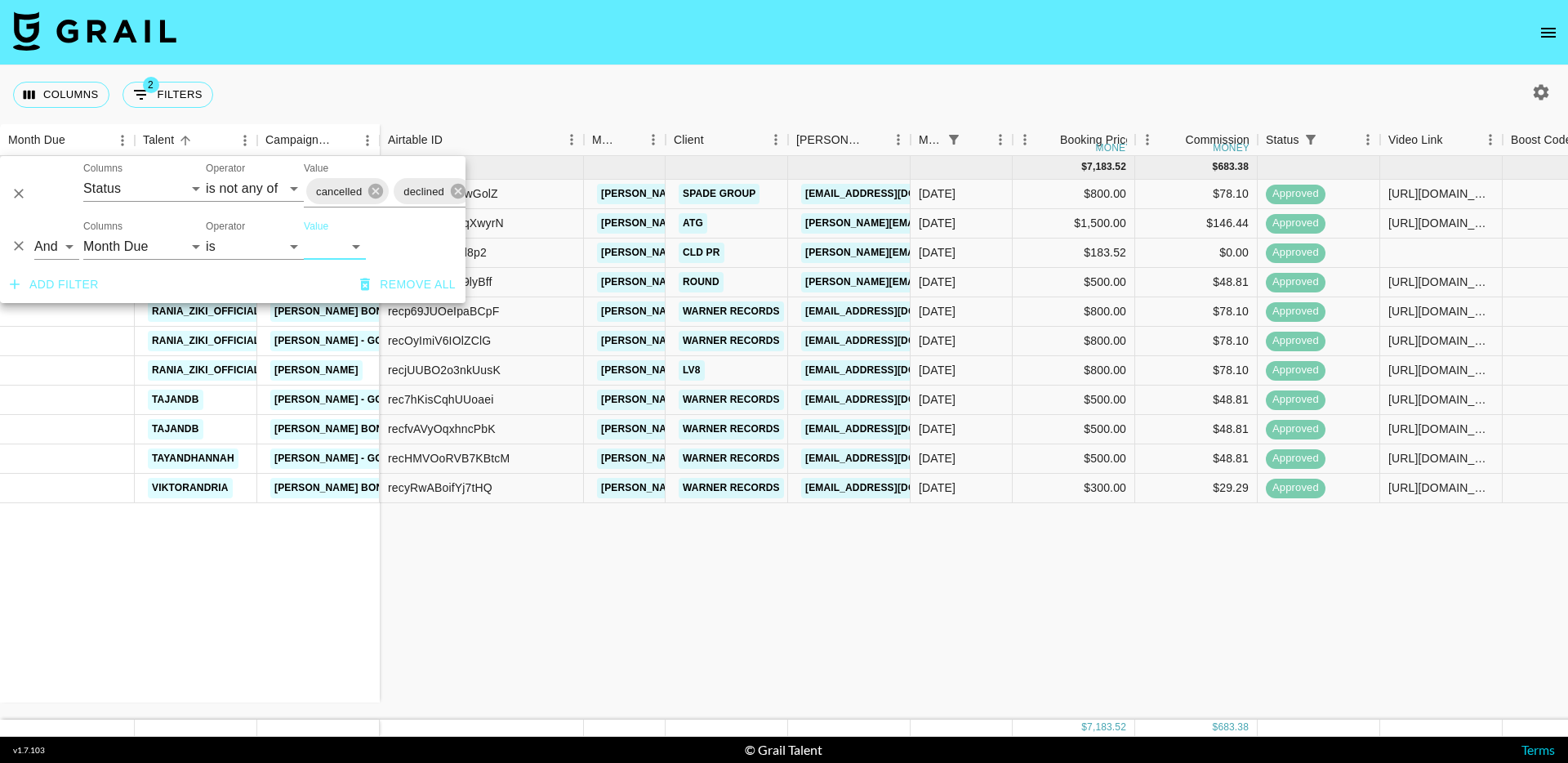
click at [344, 238] on select "Sep '26 Aug '26 Jul '26 Jun '26 May '26 Apr '26 Mar '26 Feb '26 Jan '26 Dec '25…" at bounding box center [334, 247] width 62 height 26
select select "Jul '25"
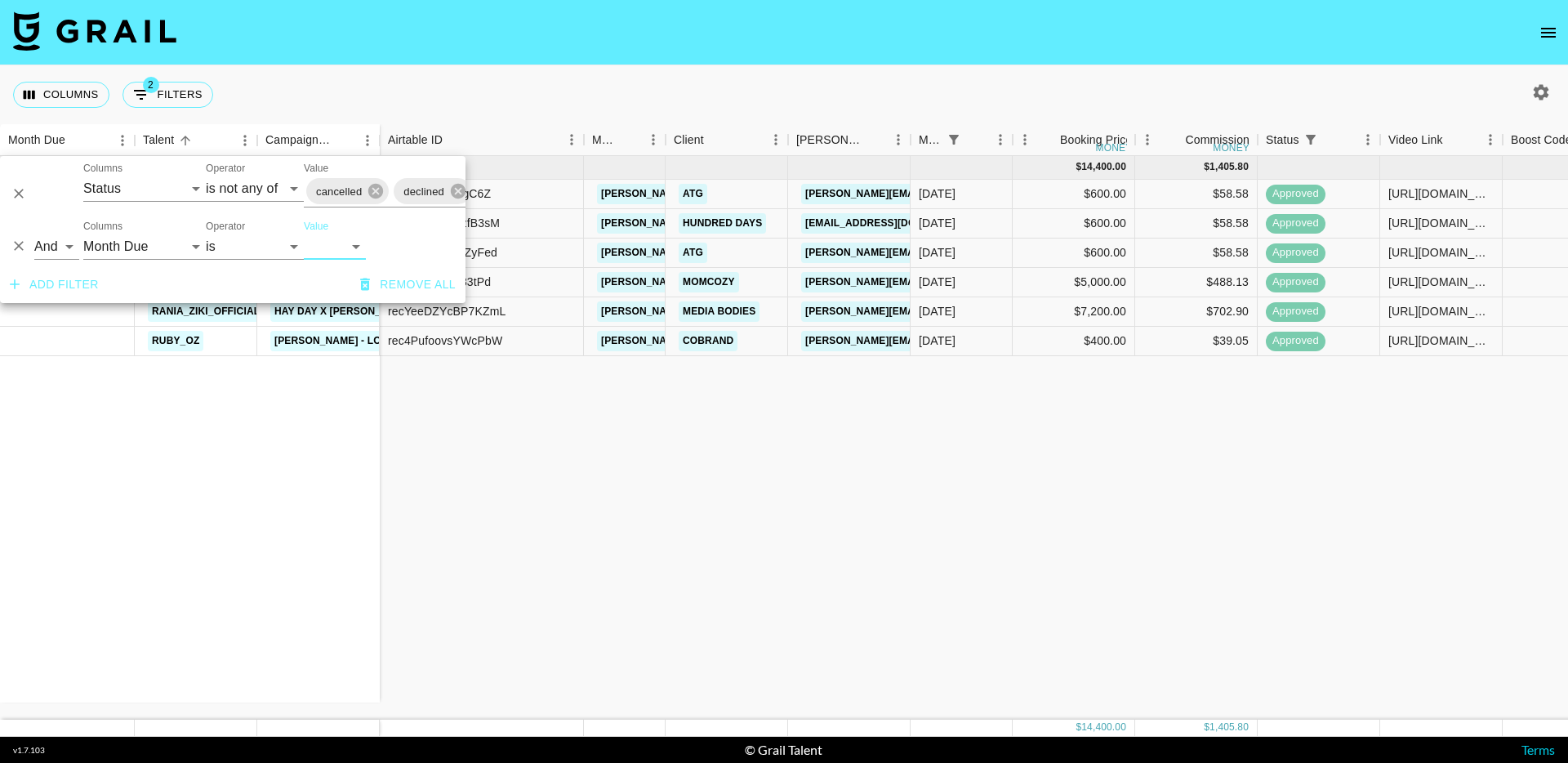
click at [389, 591] on div "Jul '25 ( 6 ) ellajanedea "Caleb Gordon - ""You Can't Cancel Me""" ellajanedea …" at bounding box center [1335, 437] width 2671 height 564
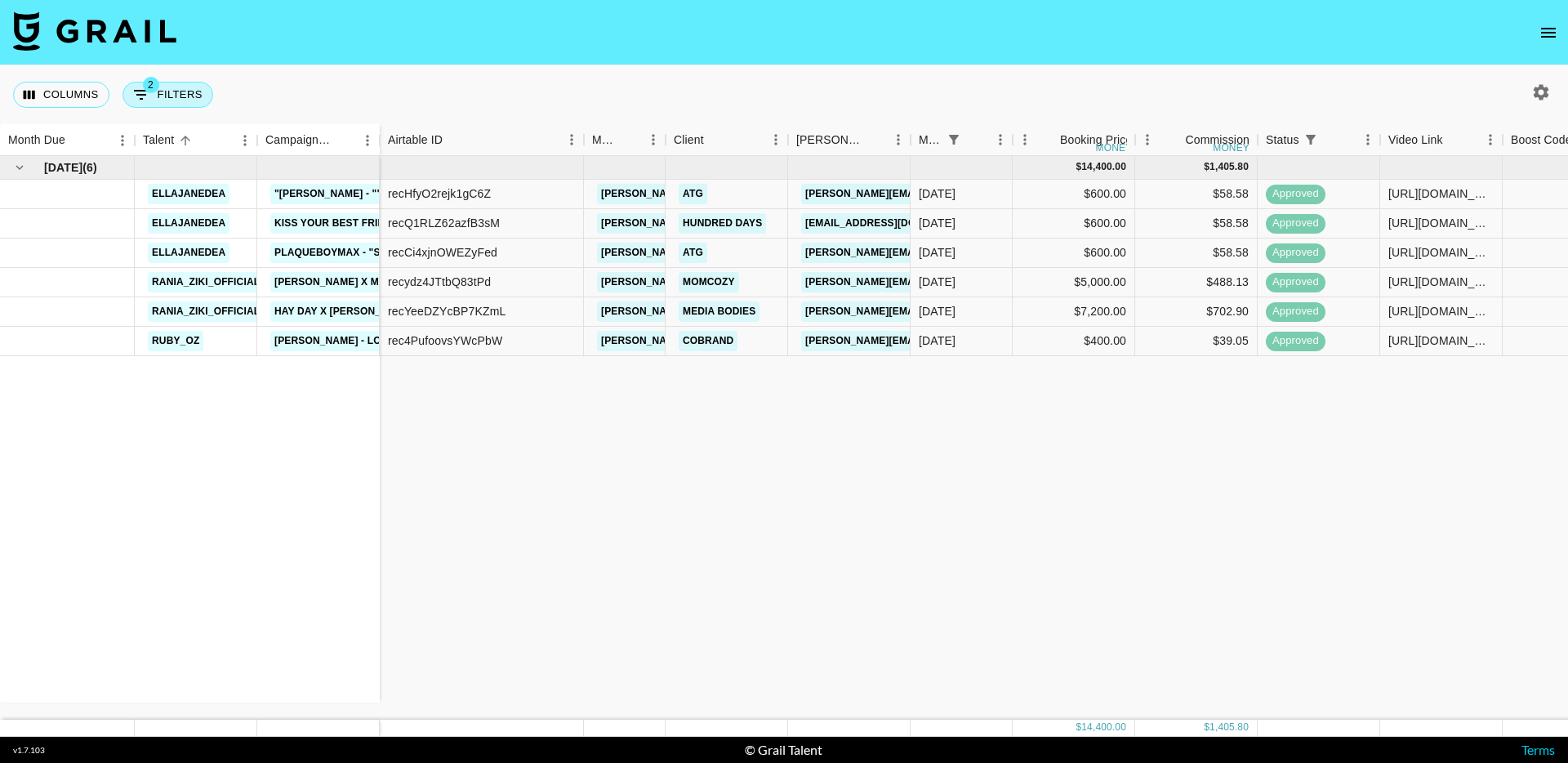
click at [180, 98] on button "2 Filters" at bounding box center [168, 95] width 91 height 26
select select "status"
select select "isNotAnyOf"
select select "monthDue2"
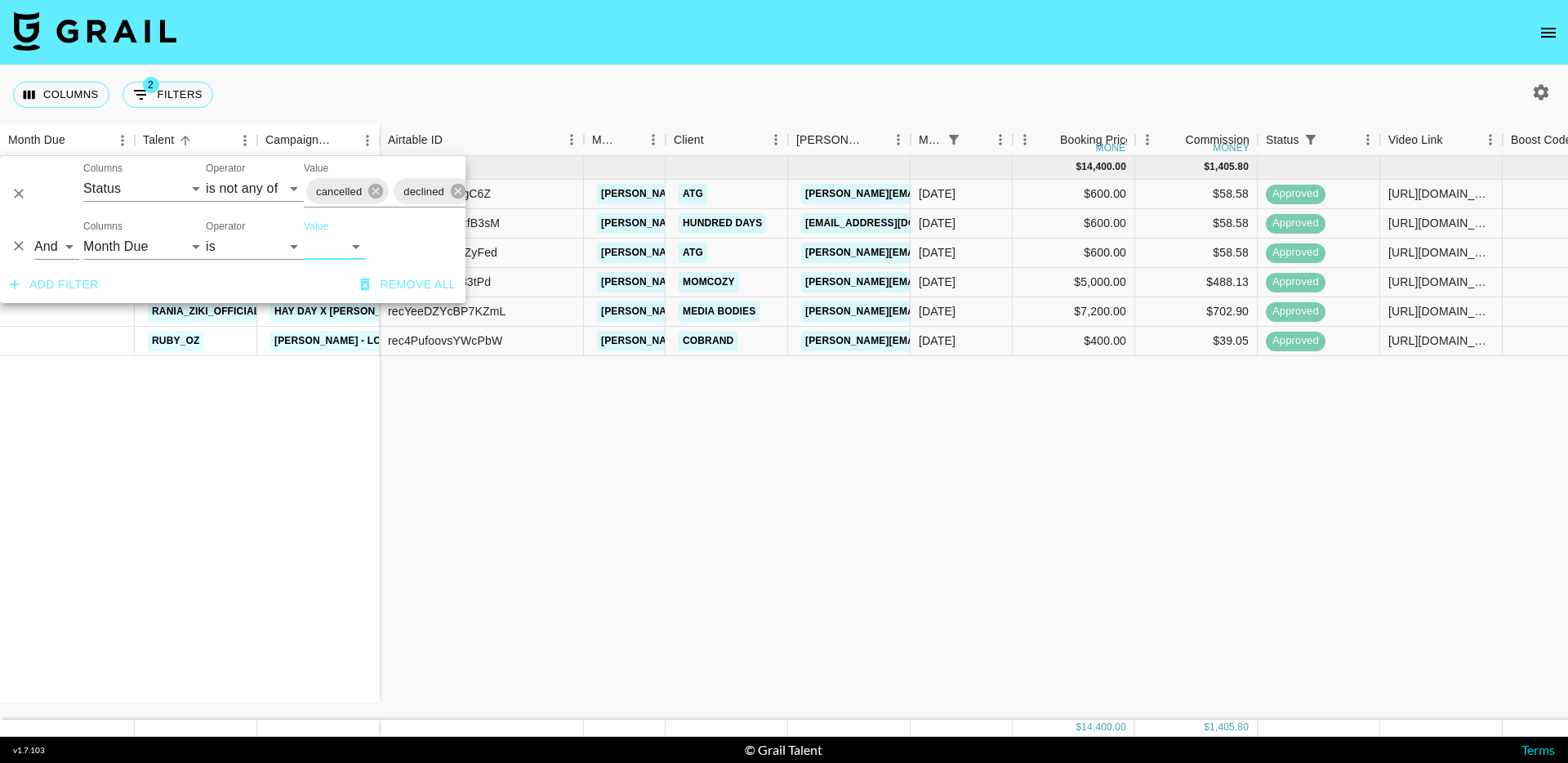
click at [320, 240] on select "Sep '26 Aug '26 Jul '26 Jun '26 May '26 Apr '26 Mar '26 Feb '26 Jan '26 Dec '25…" at bounding box center [334, 247] width 62 height 26
select select "Aug '25"
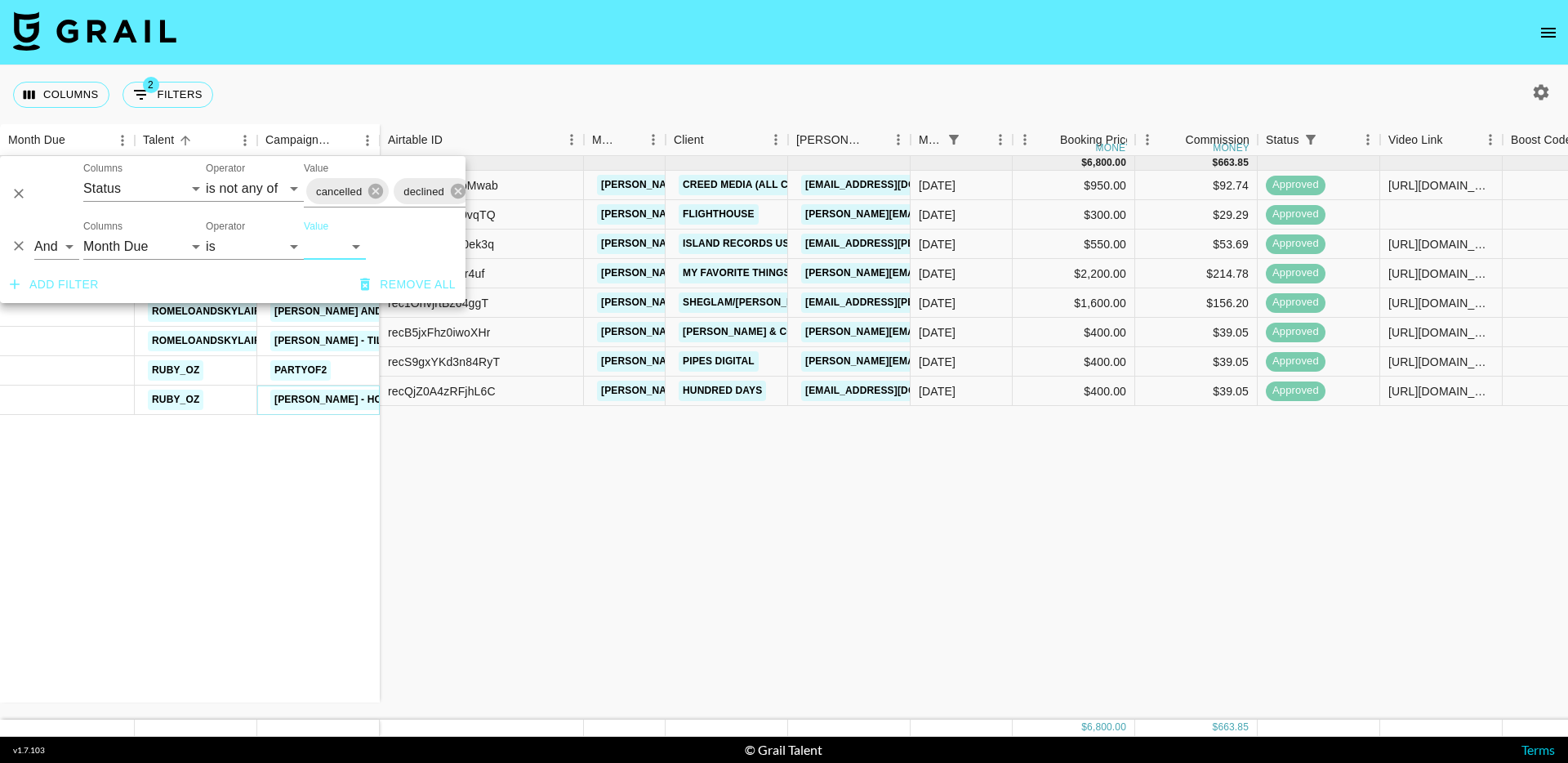
click at [329, 396] on link "Ayra Starr - Hot Body:" at bounding box center [349, 400] width 156 height 21
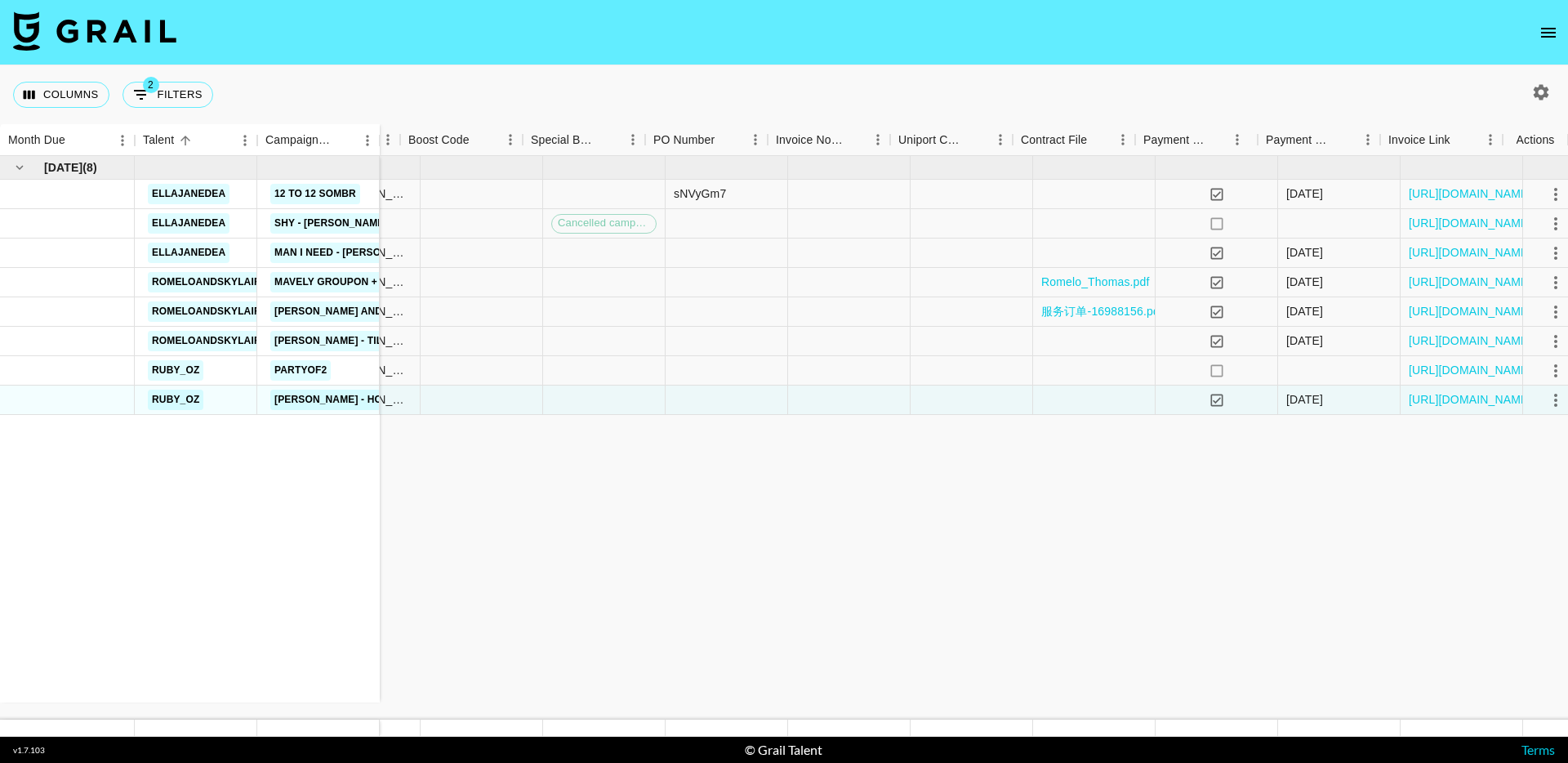
scroll to position [0, 1103]
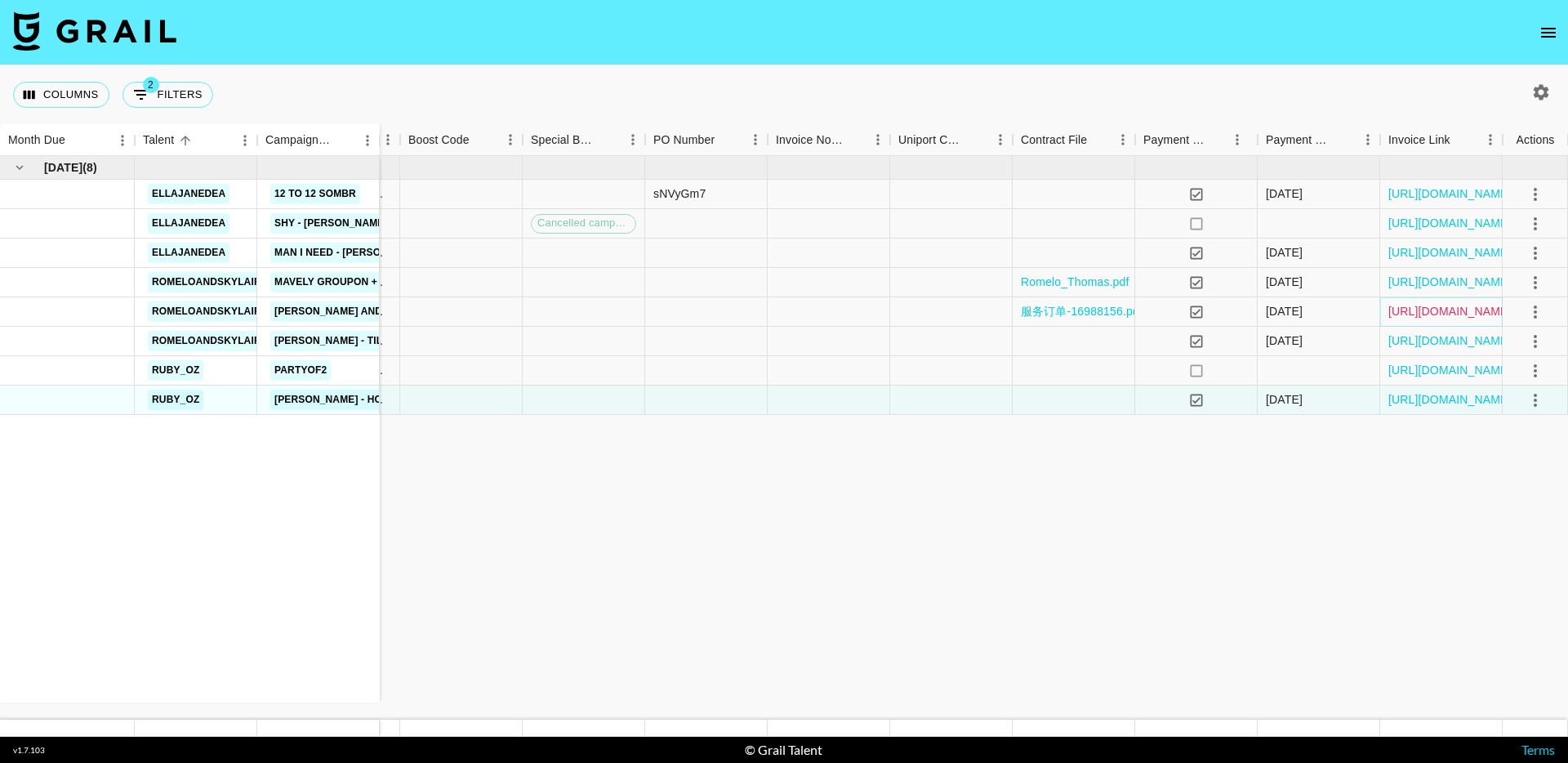
click at [1424, 311] on link "https://in.xero.com/qei8p1A9IHhJQUvMyrYoUT0nUhEXPFBaqiw7JKlh" at bounding box center [1450, 311] width 123 height 17
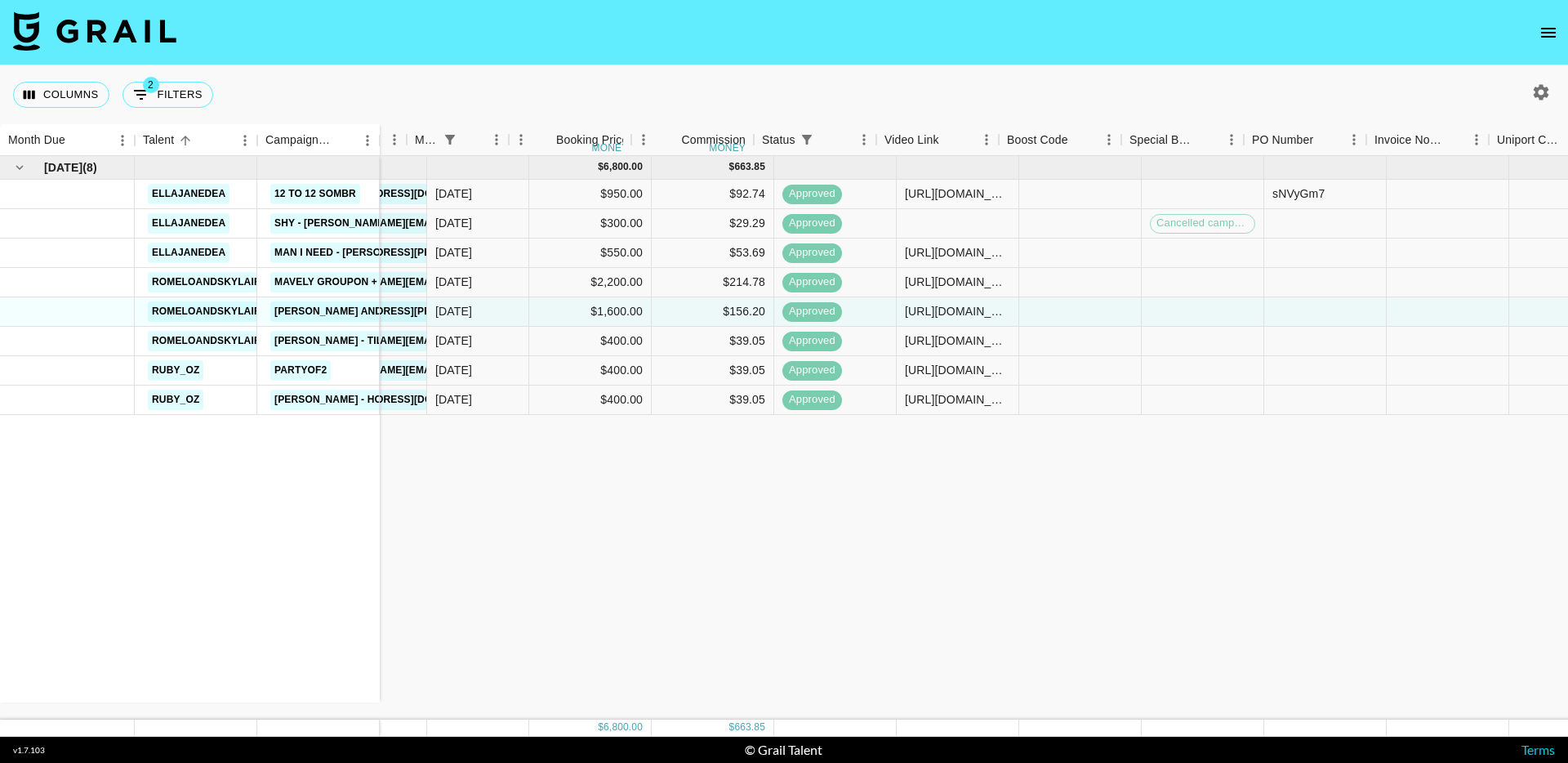
scroll to position [0, 504]
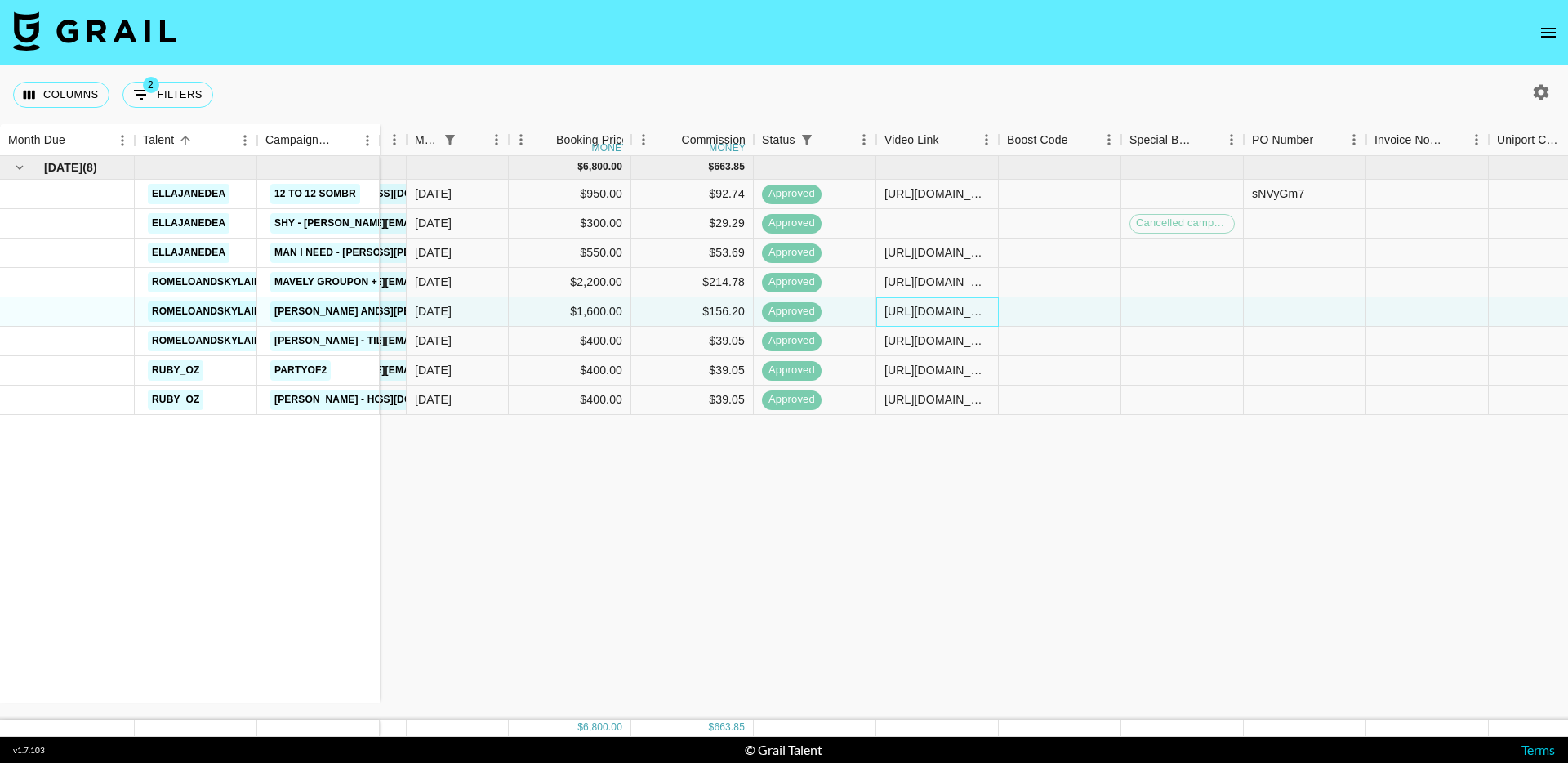
click at [906, 311] on div "https://www.tiktok.com/@romeloandskylair/video/7536308010801548557?_t=ZT-8yiNY6…" at bounding box center [937, 311] width 105 height 17
